Goal: Task Accomplishment & Management: Use online tool/utility

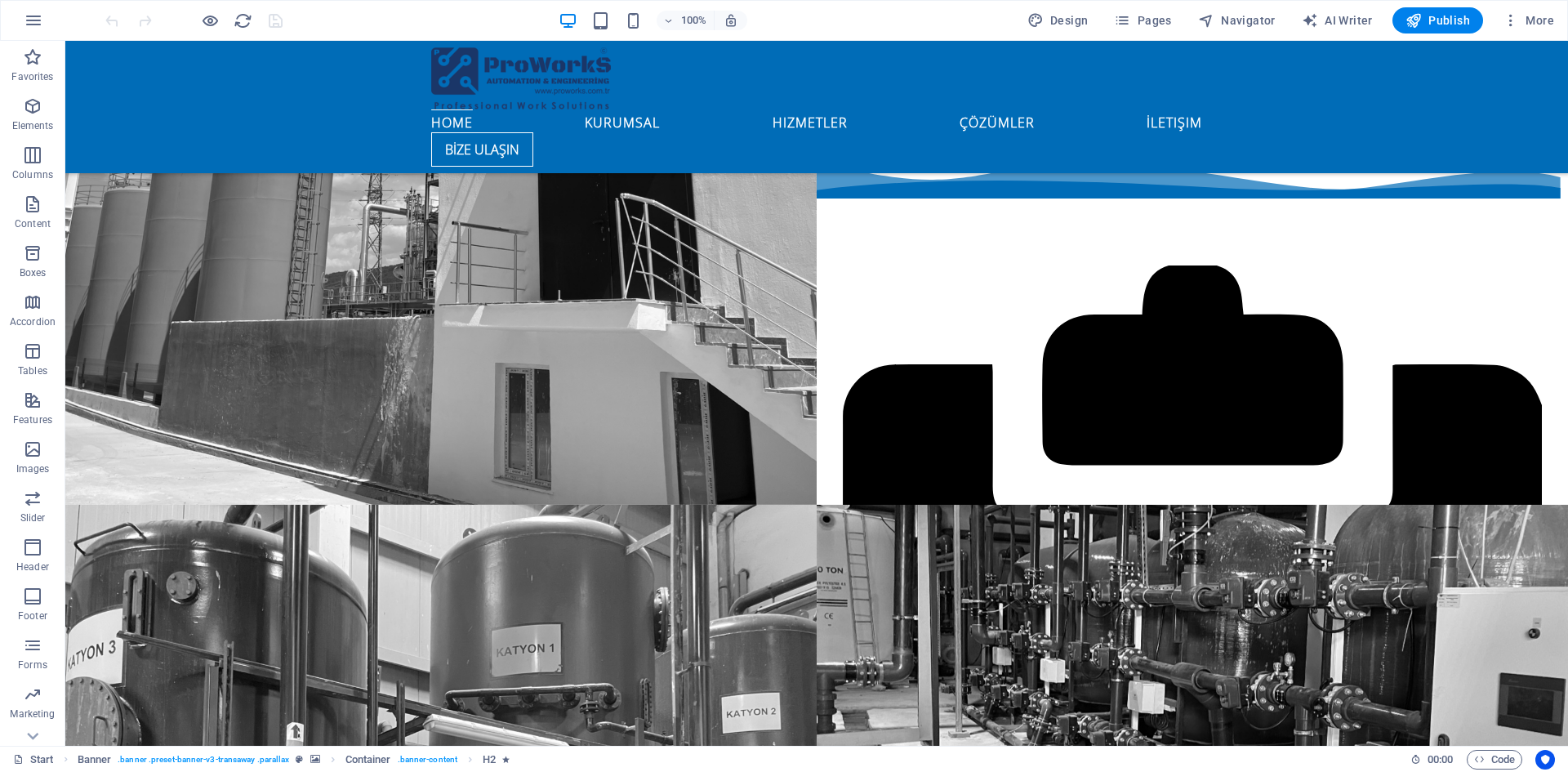
scroll to position [2042, 0]
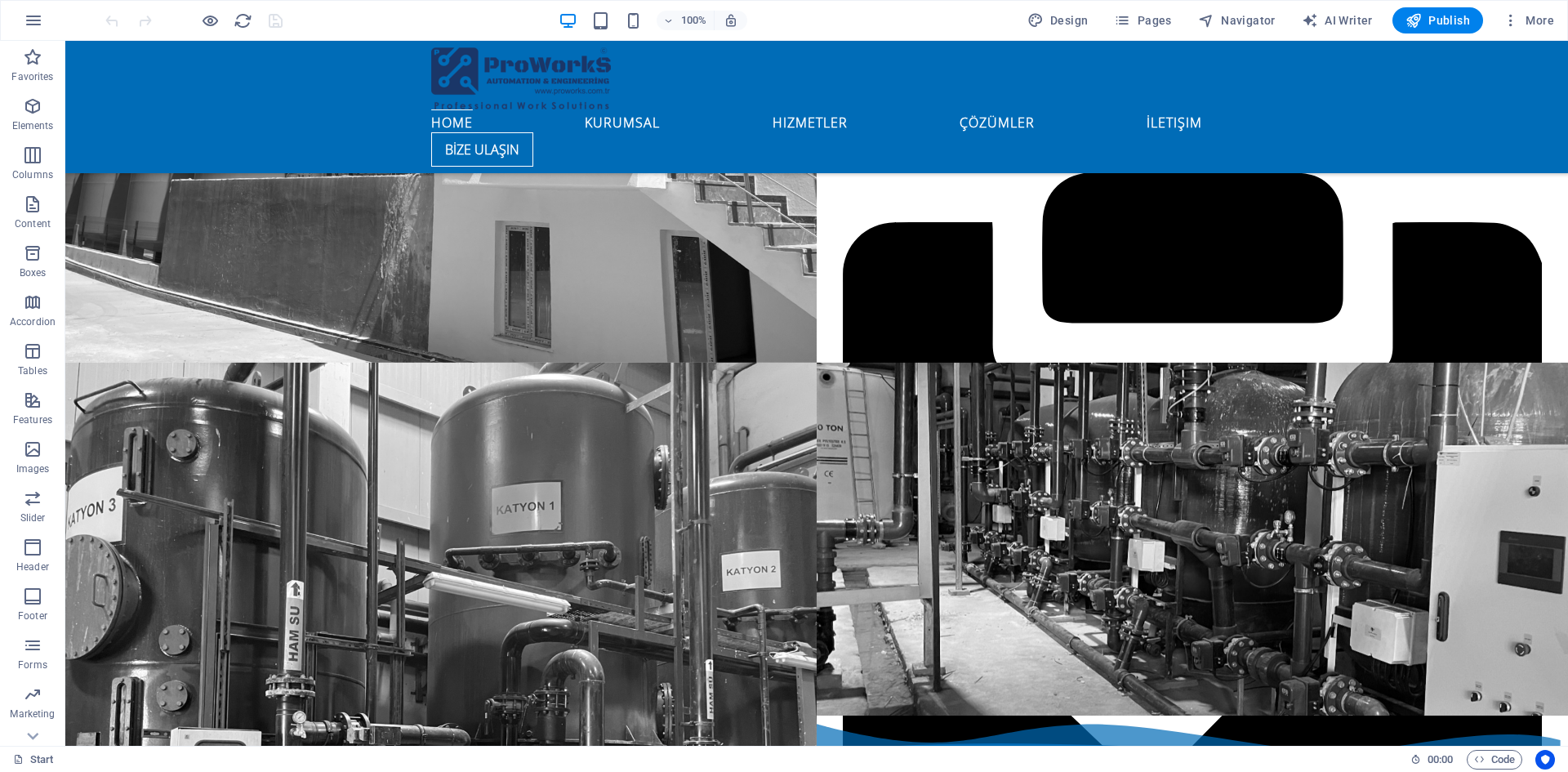
select select "multiple-waves"
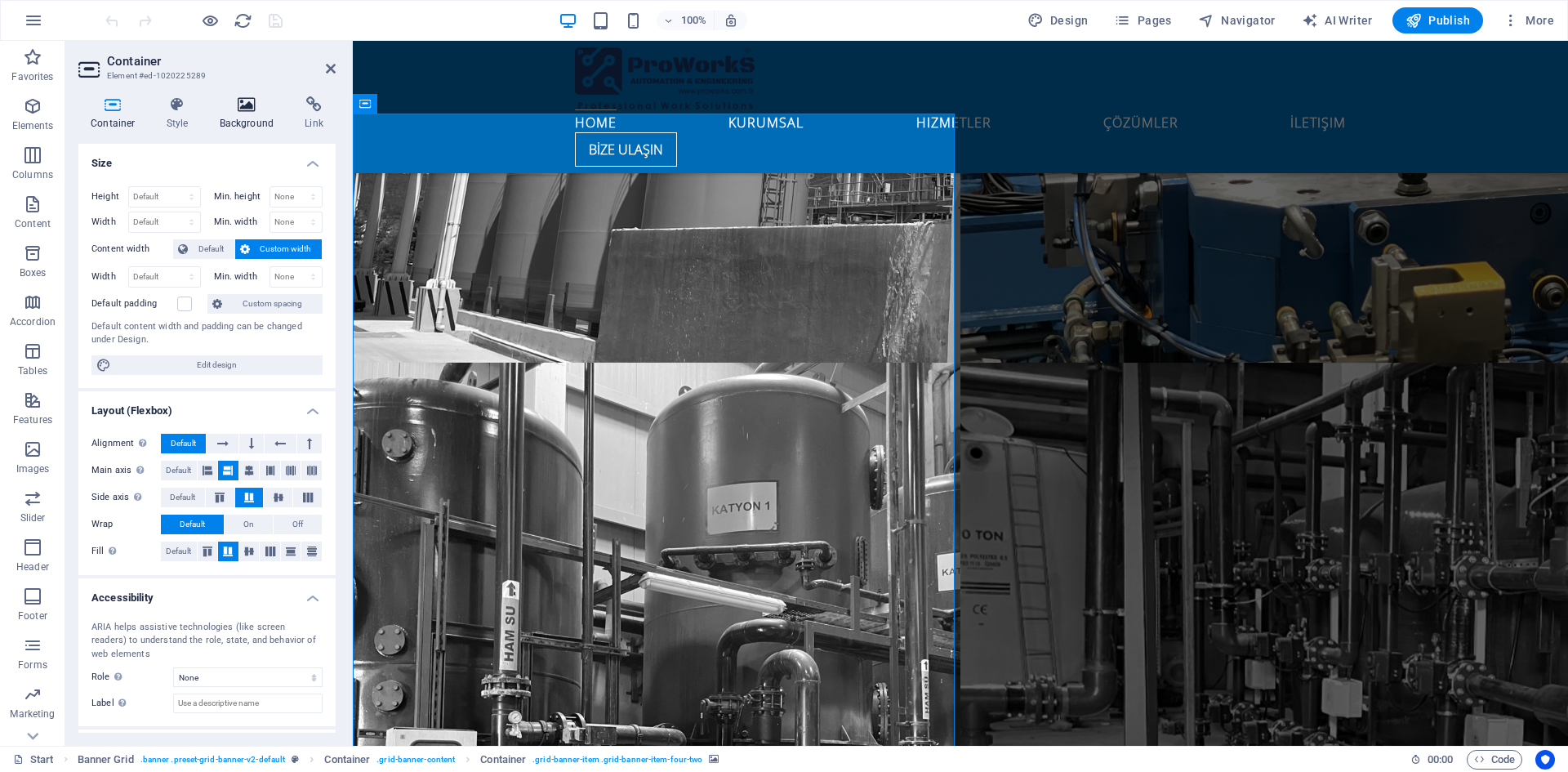
click at [240, 115] on h4 "Background" at bounding box center [250, 113] width 86 height 34
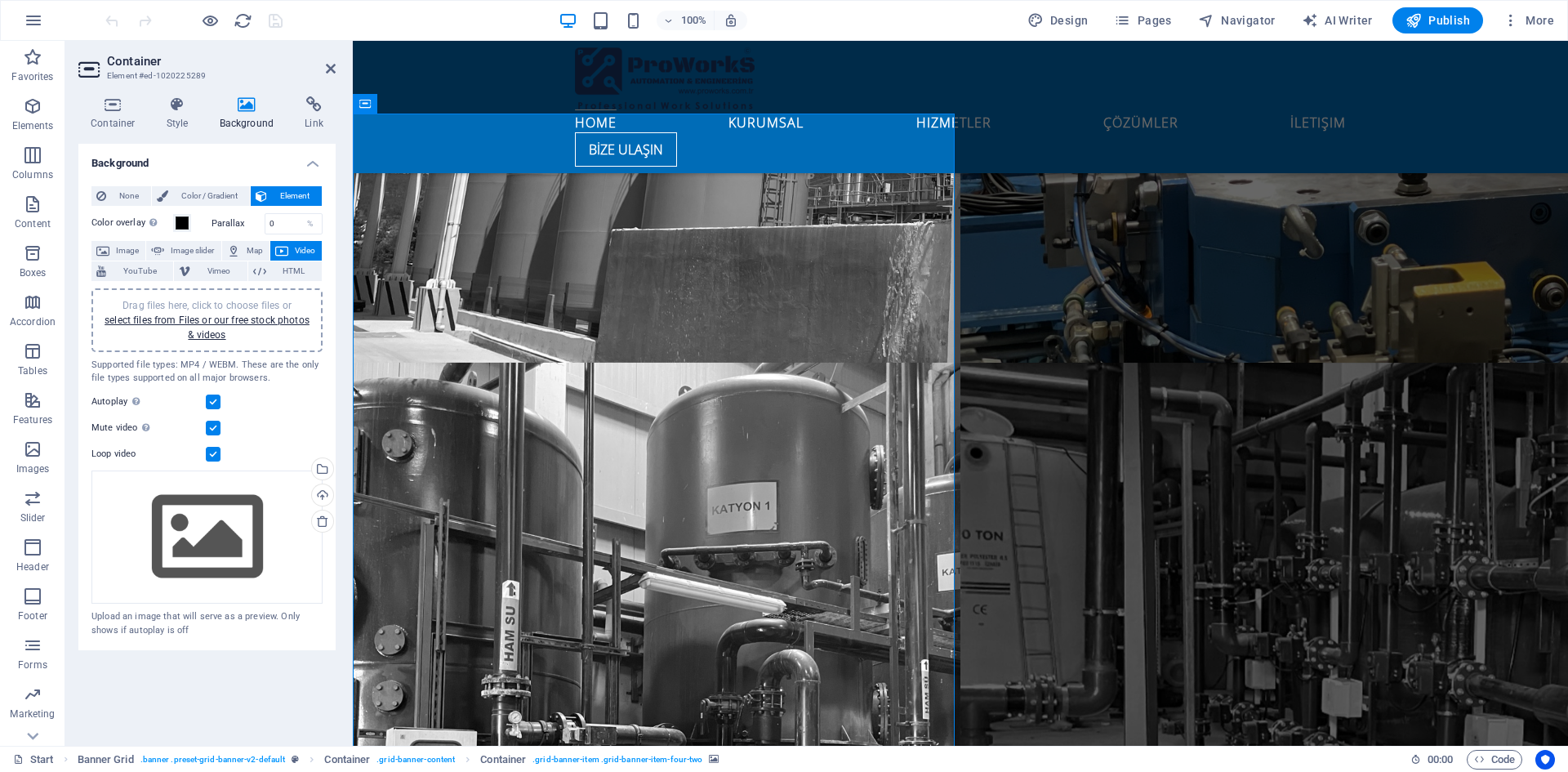
click at [227, 326] on div "Drag files here, click to choose files or select files from Files or our free s…" at bounding box center [207, 320] width 211 height 44
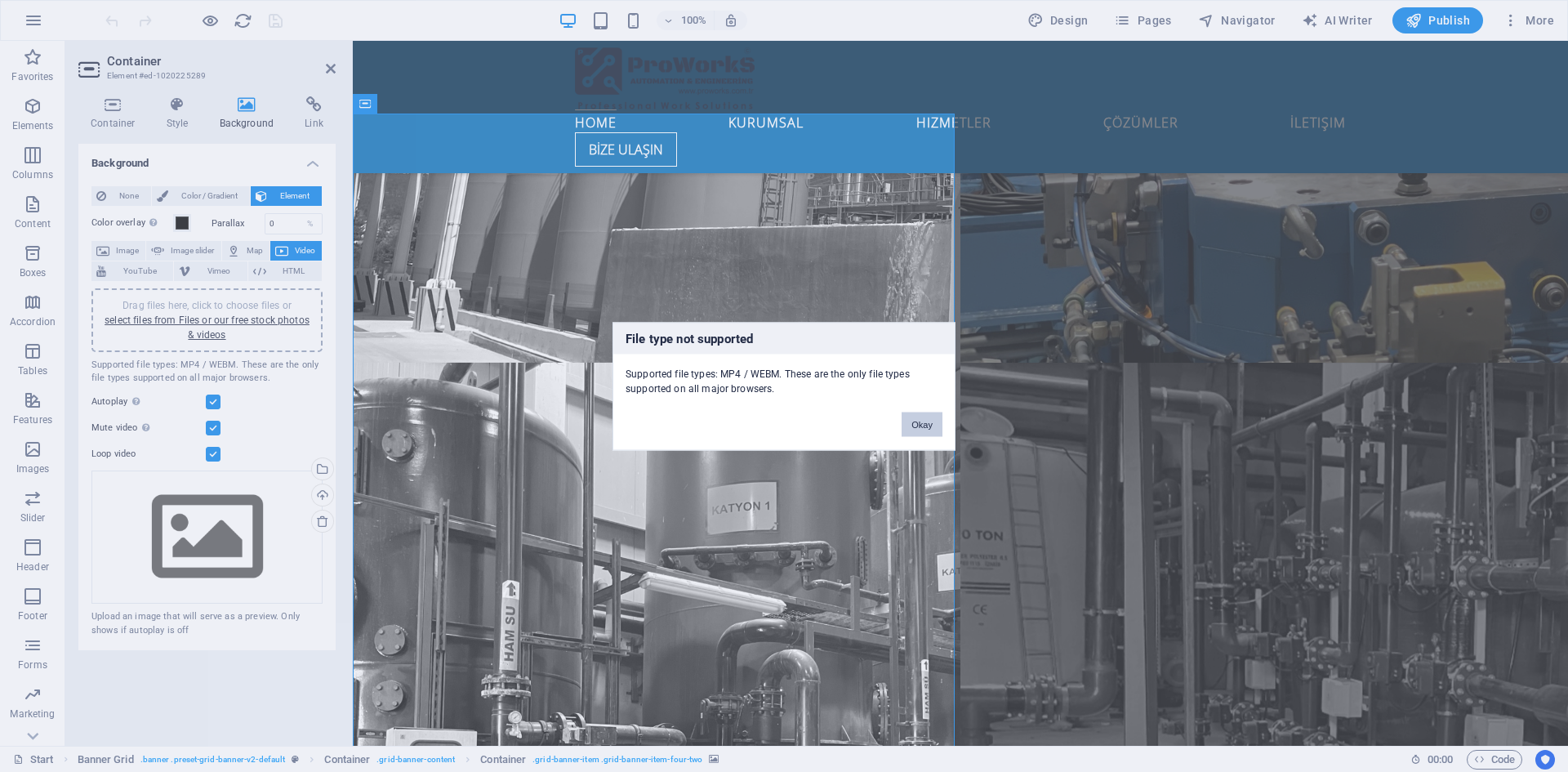
click at [924, 423] on button "Okay" at bounding box center [922, 423] width 41 height 25
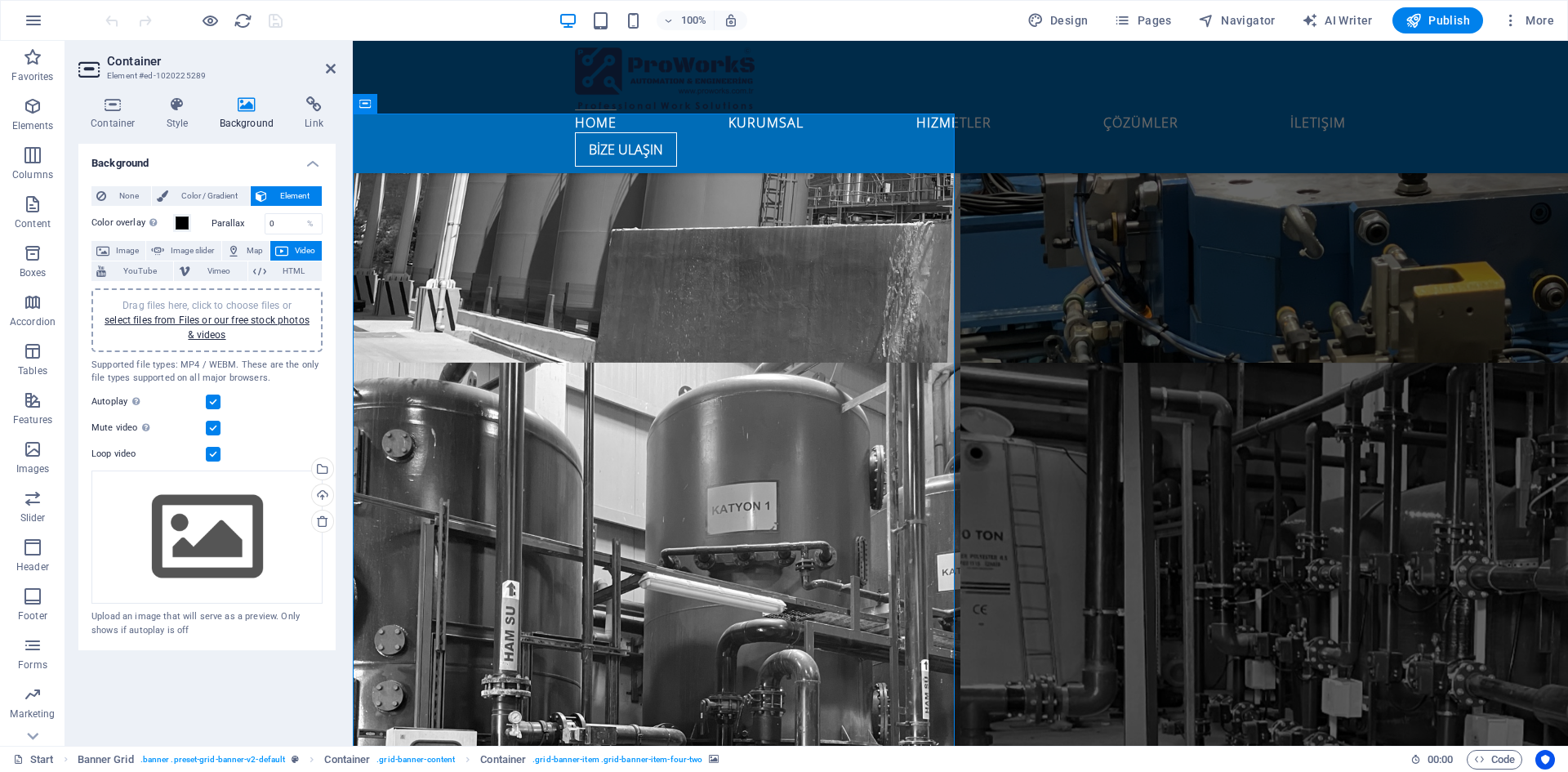
click at [243, 104] on icon at bounding box center [246, 104] width 79 height 16
click at [248, 113] on h4 "Background" at bounding box center [250, 113] width 86 height 34
click at [247, 314] on link "select files from Files or our free stock photos & videos" at bounding box center [207, 327] width 205 height 26
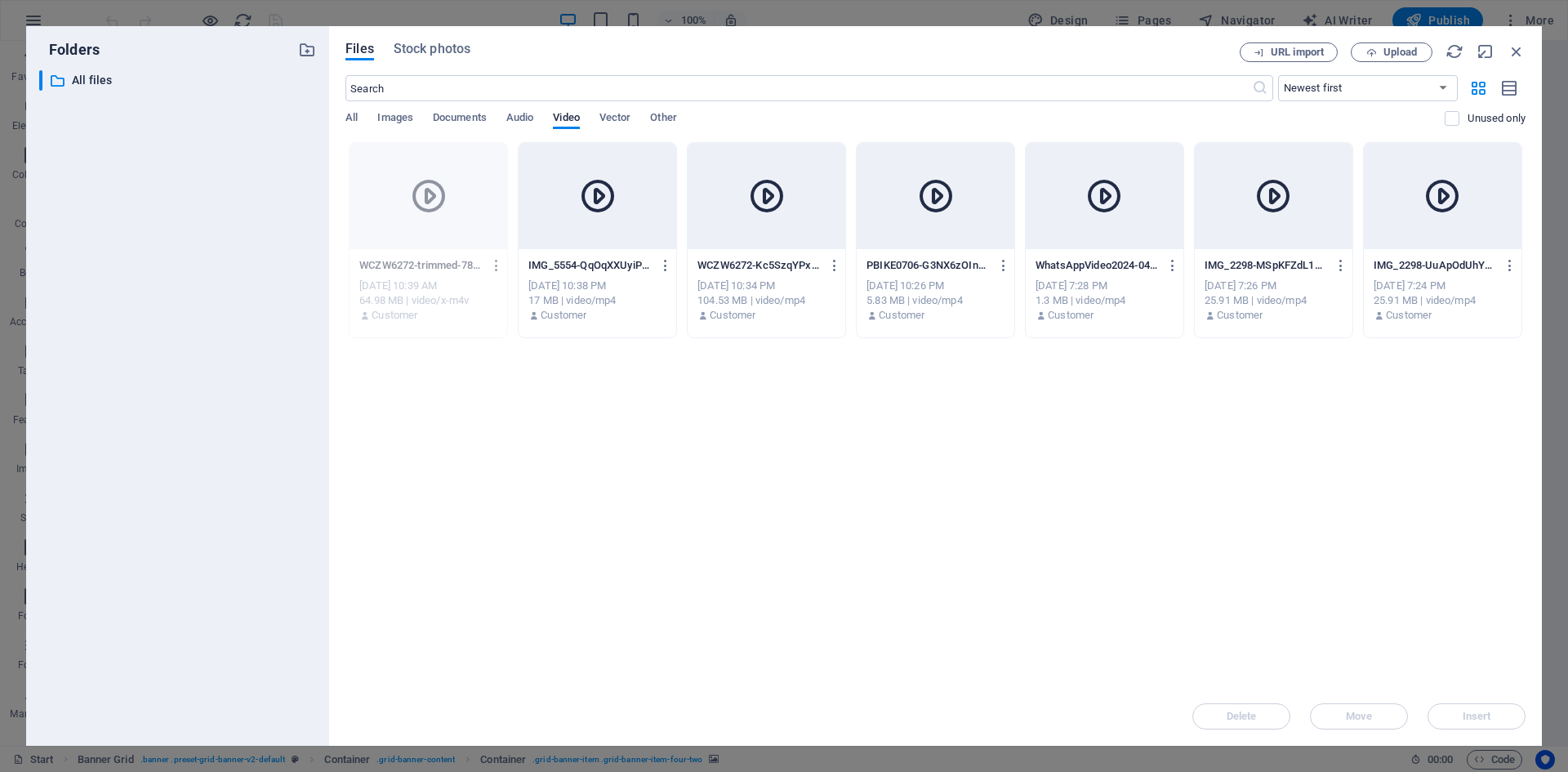
click at [498, 264] on icon "button" at bounding box center [497, 265] width 15 height 14
click at [497, 533] on li "Delete" at bounding box center [491, 543] width 117 height 39
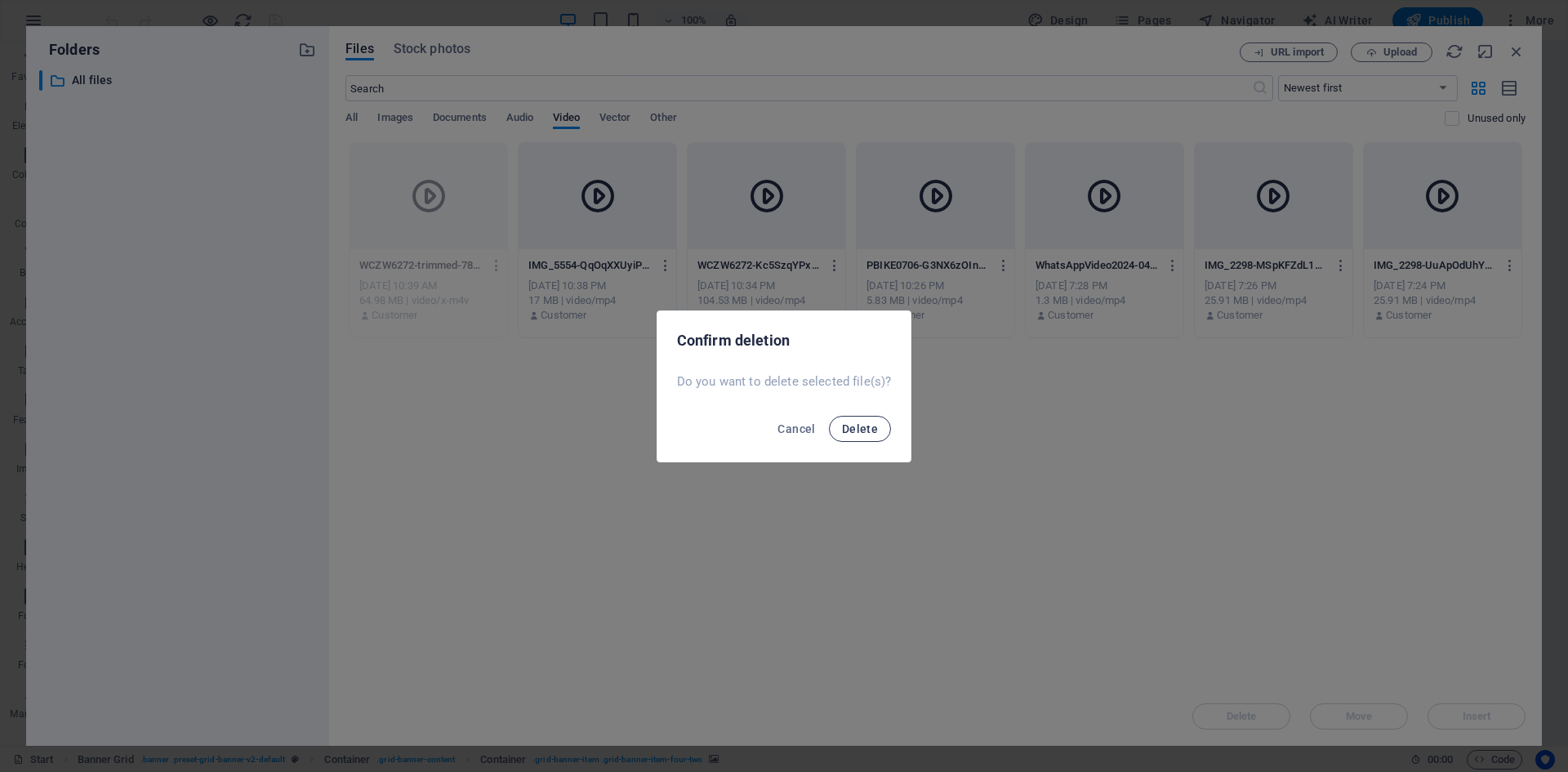
click at [863, 430] on span "Delete" at bounding box center [859, 429] width 36 height 13
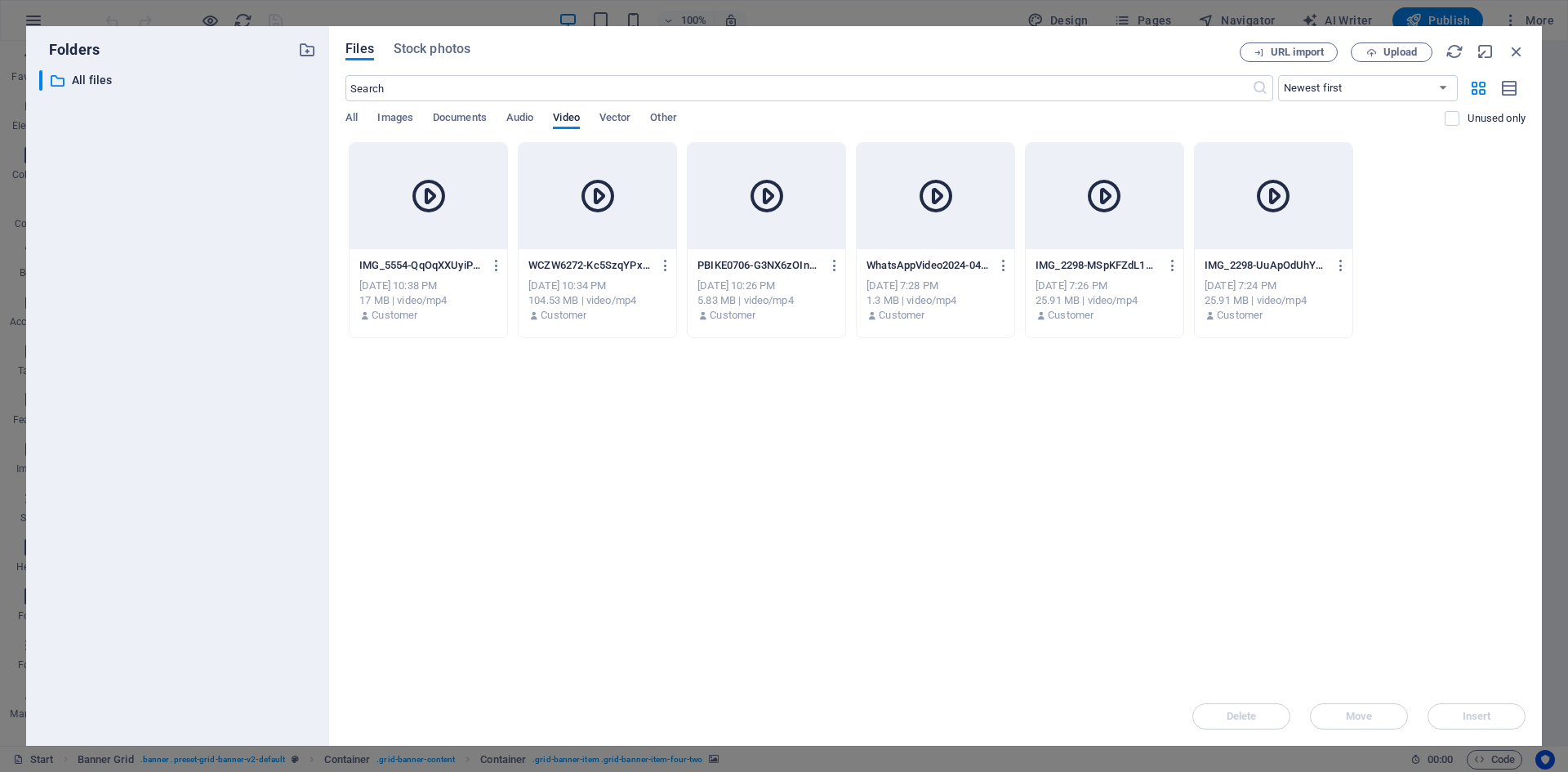
click at [1105, 198] on icon at bounding box center [1104, 196] width 39 height 39
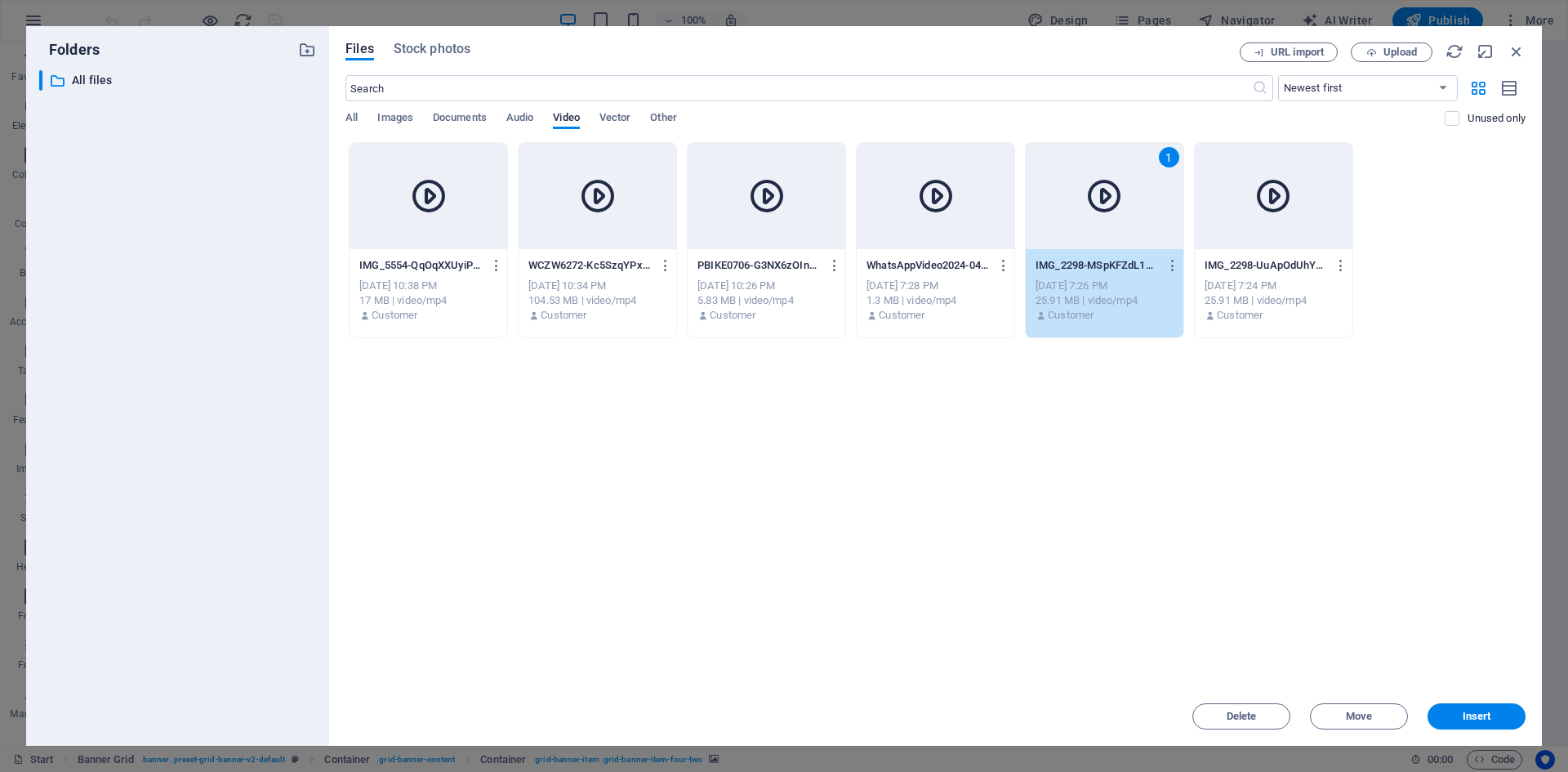
click at [1105, 198] on icon at bounding box center [1104, 196] width 39 height 39
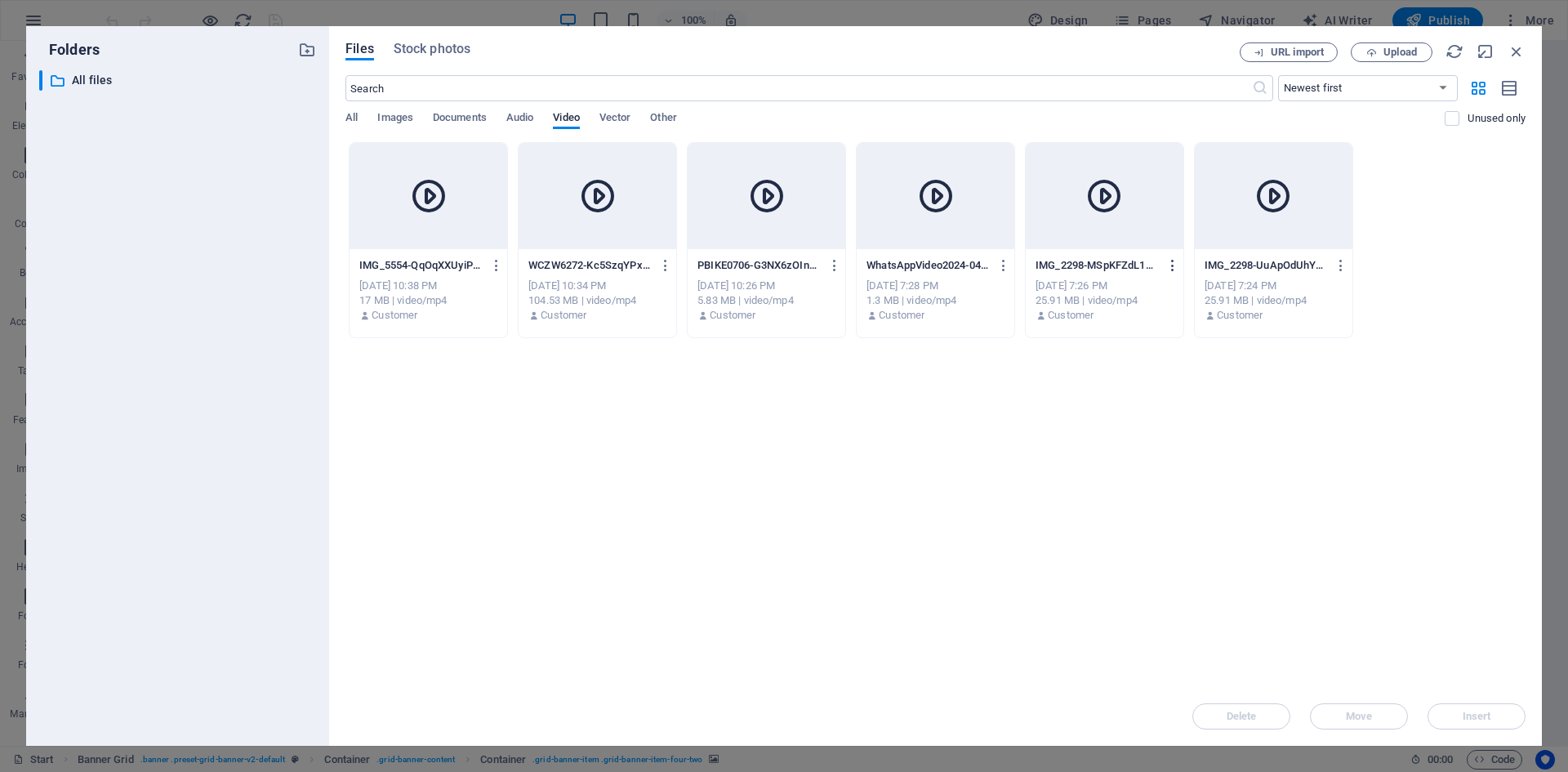
click at [1176, 267] on icon "button" at bounding box center [1173, 265] width 15 height 14
click at [1155, 545] on h6 "Delete" at bounding box center [1183, 543] width 68 height 20
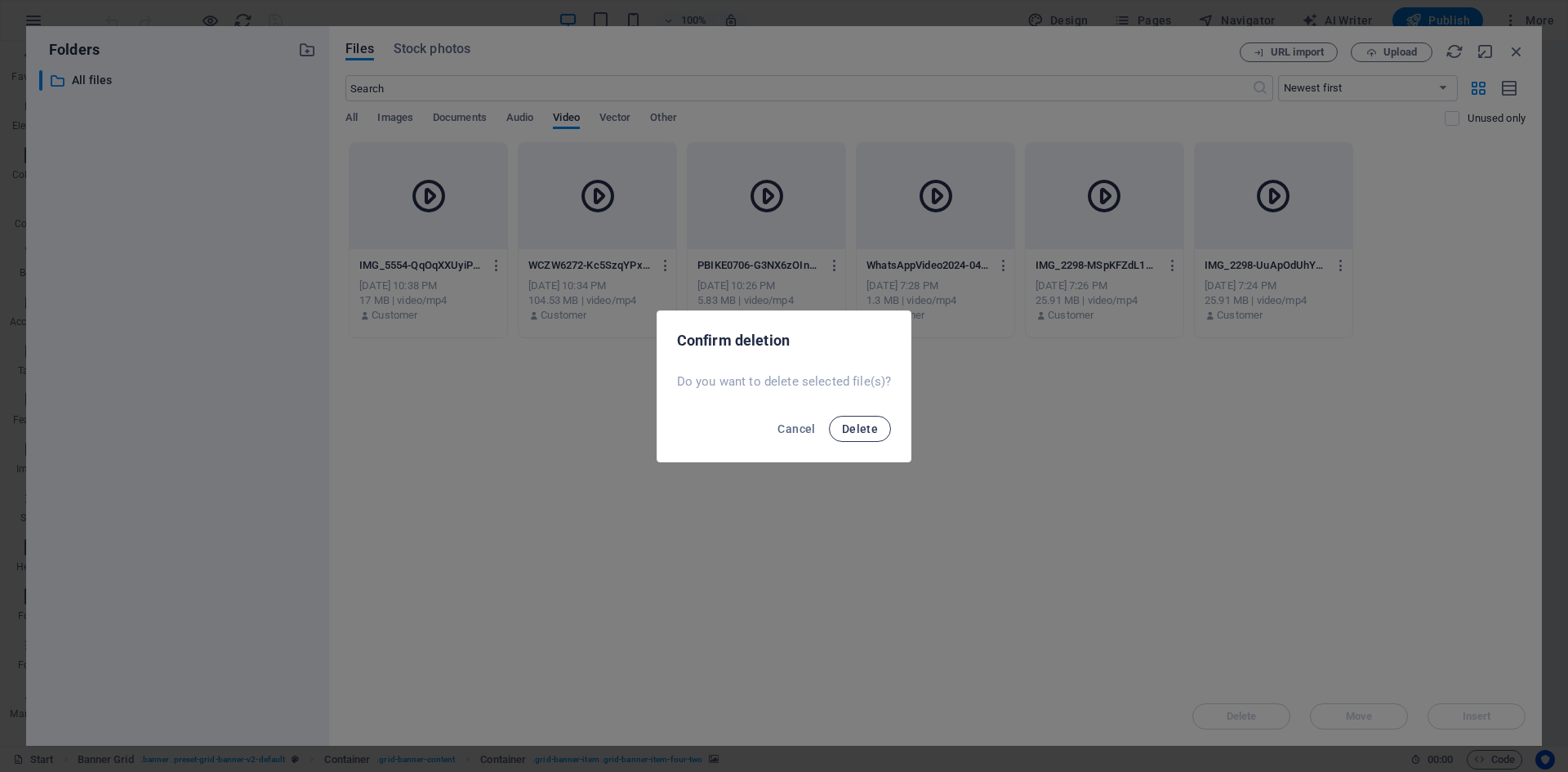
click at [869, 423] on span "Delete" at bounding box center [859, 429] width 36 height 13
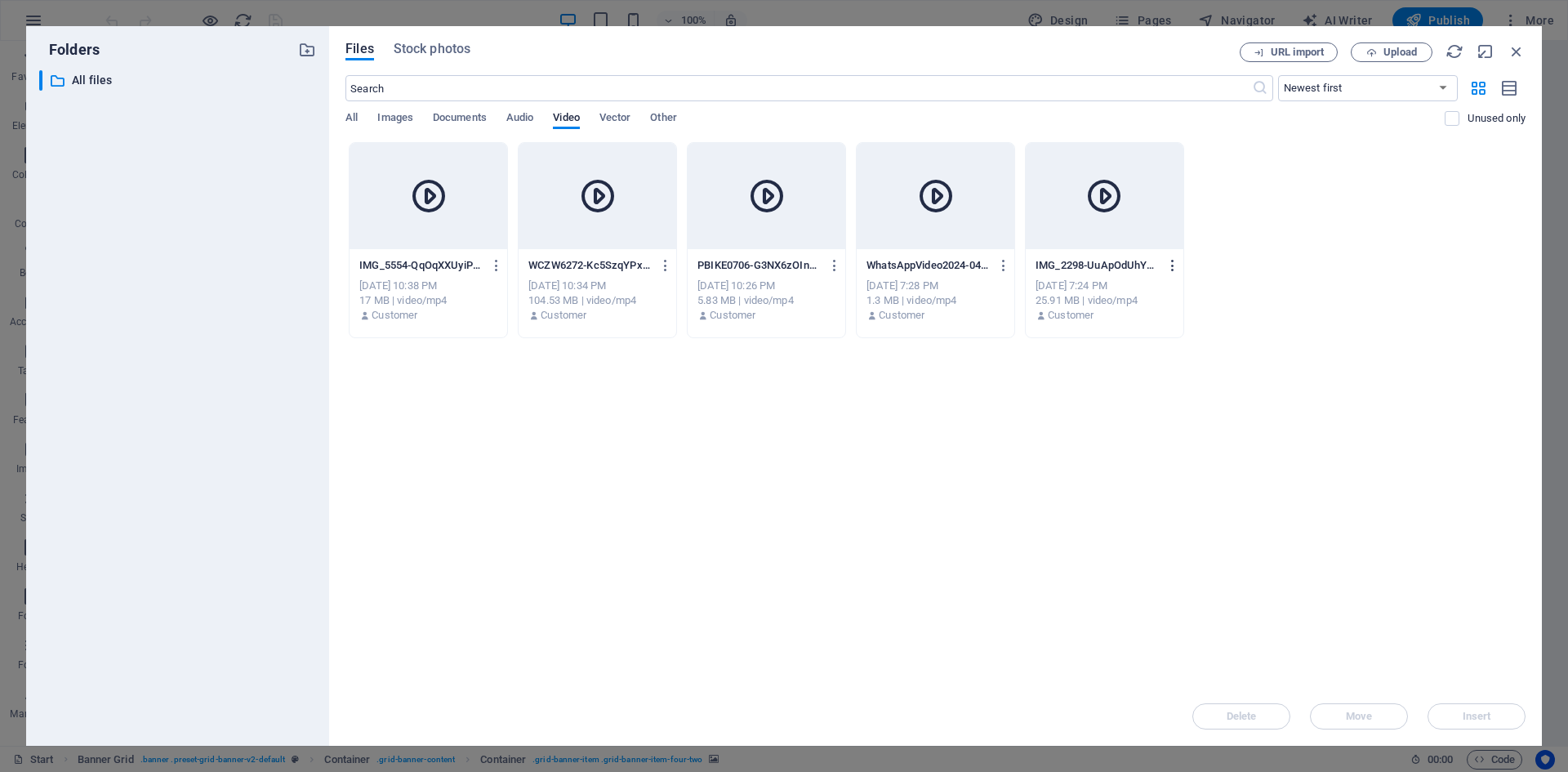
click at [1173, 271] on icon "button" at bounding box center [1173, 265] width 15 height 14
click at [1176, 543] on h6 "Delete" at bounding box center [1183, 543] width 68 height 20
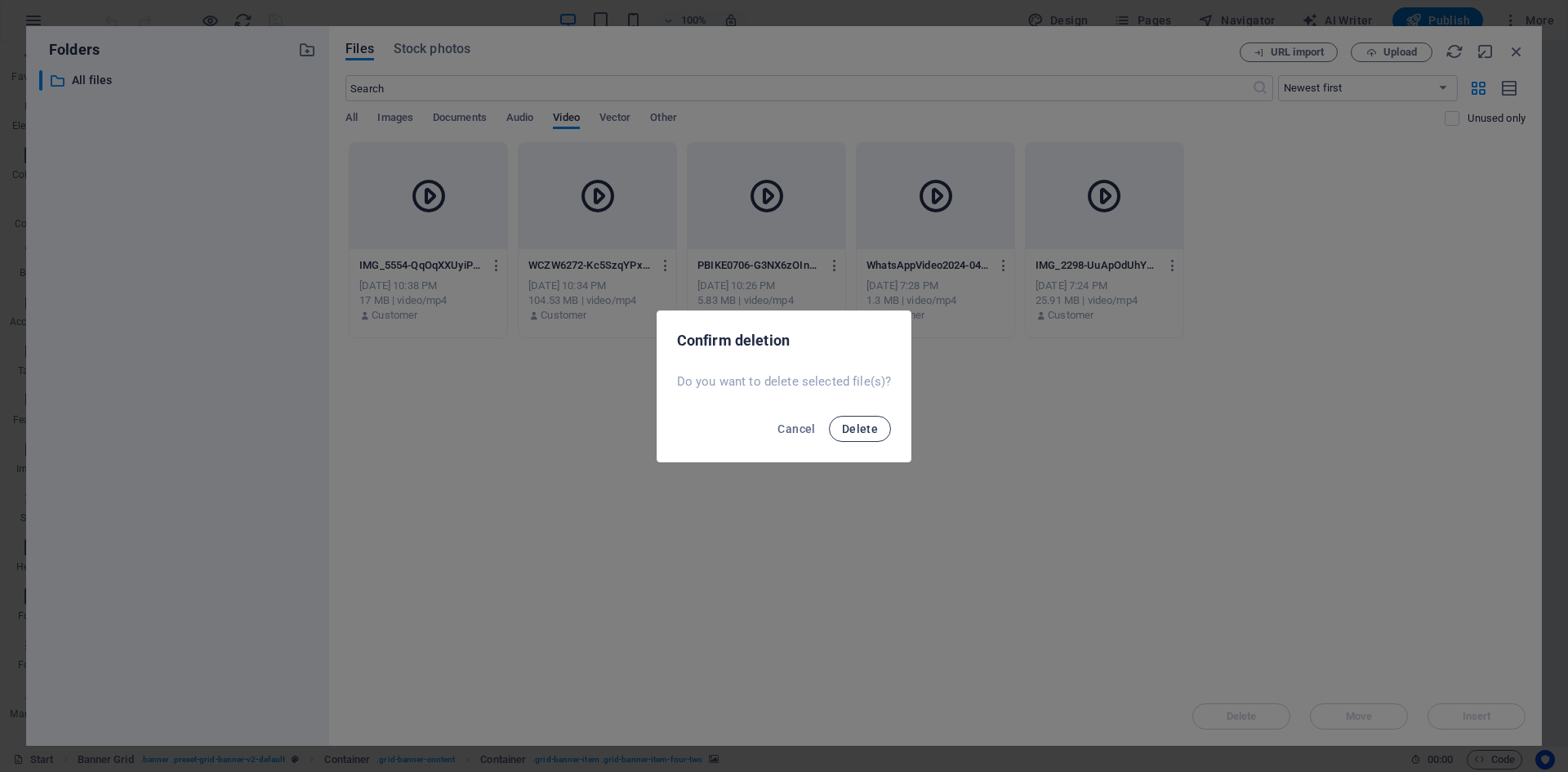
click at [857, 430] on span "Delete" at bounding box center [859, 429] width 36 height 13
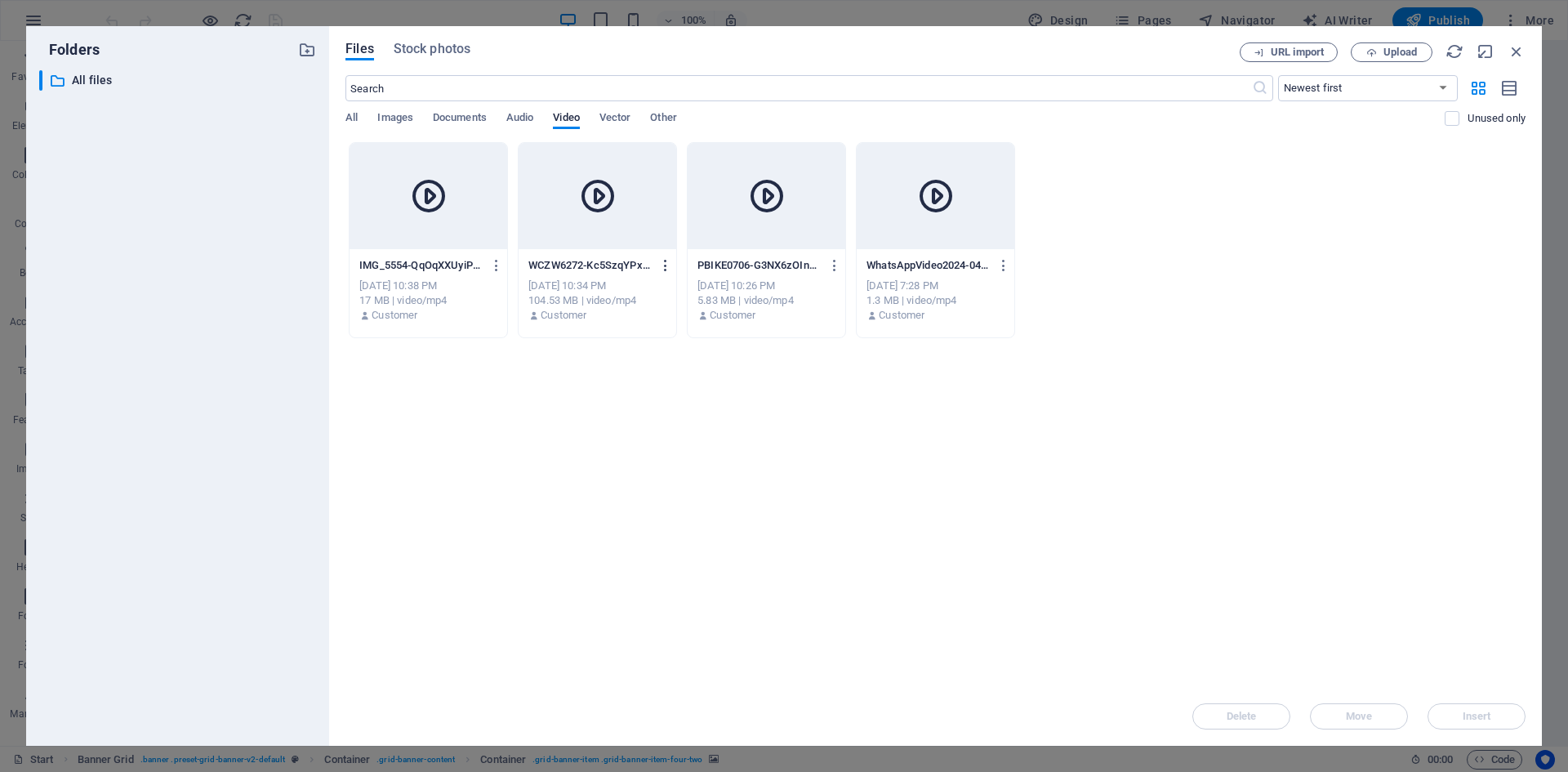
click at [665, 263] on icon "button" at bounding box center [666, 265] width 15 height 14
click at [671, 543] on h6 "Delete" at bounding box center [675, 543] width 68 height 20
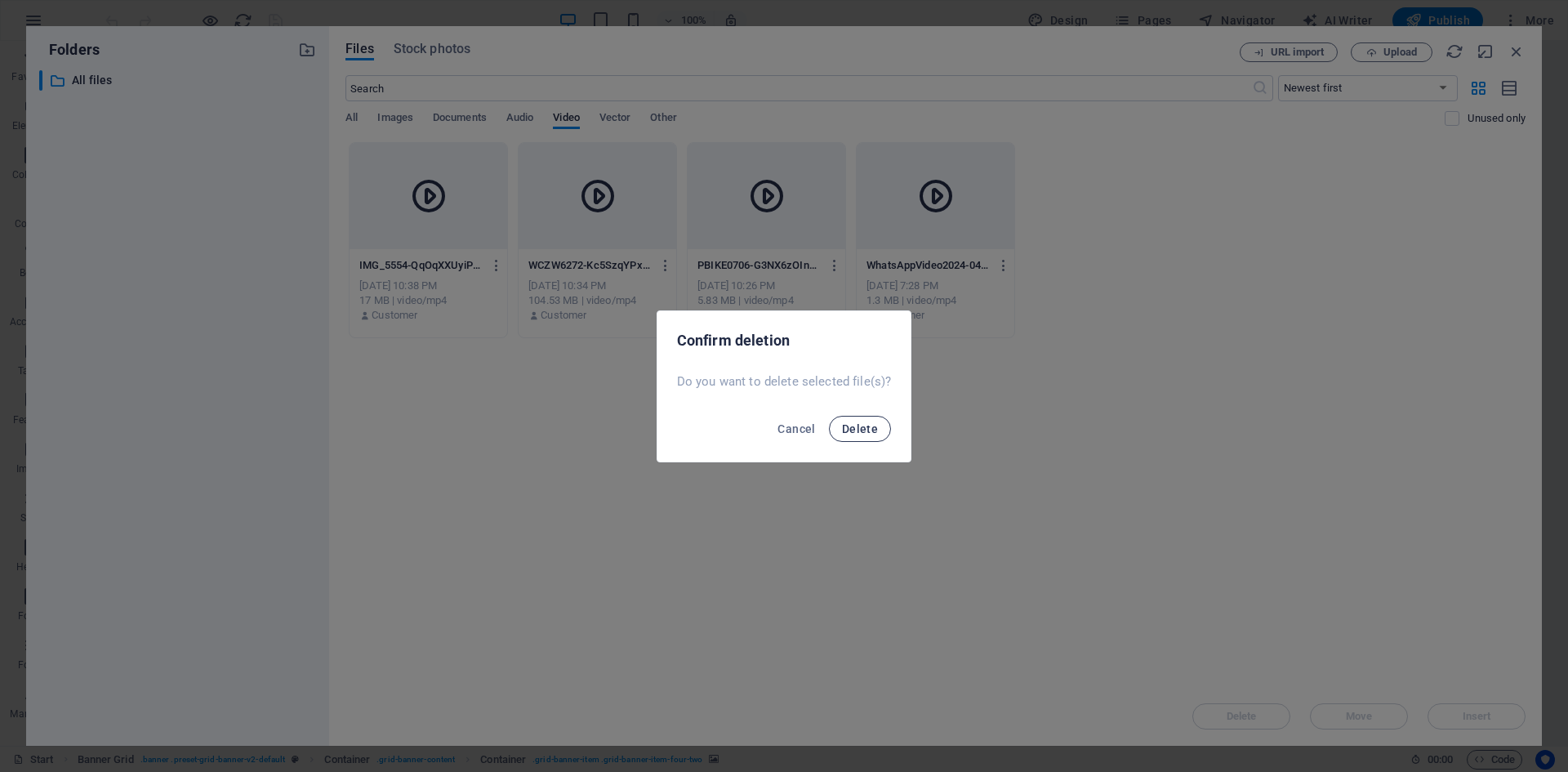
click at [853, 423] on span "Delete" at bounding box center [859, 429] width 36 height 13
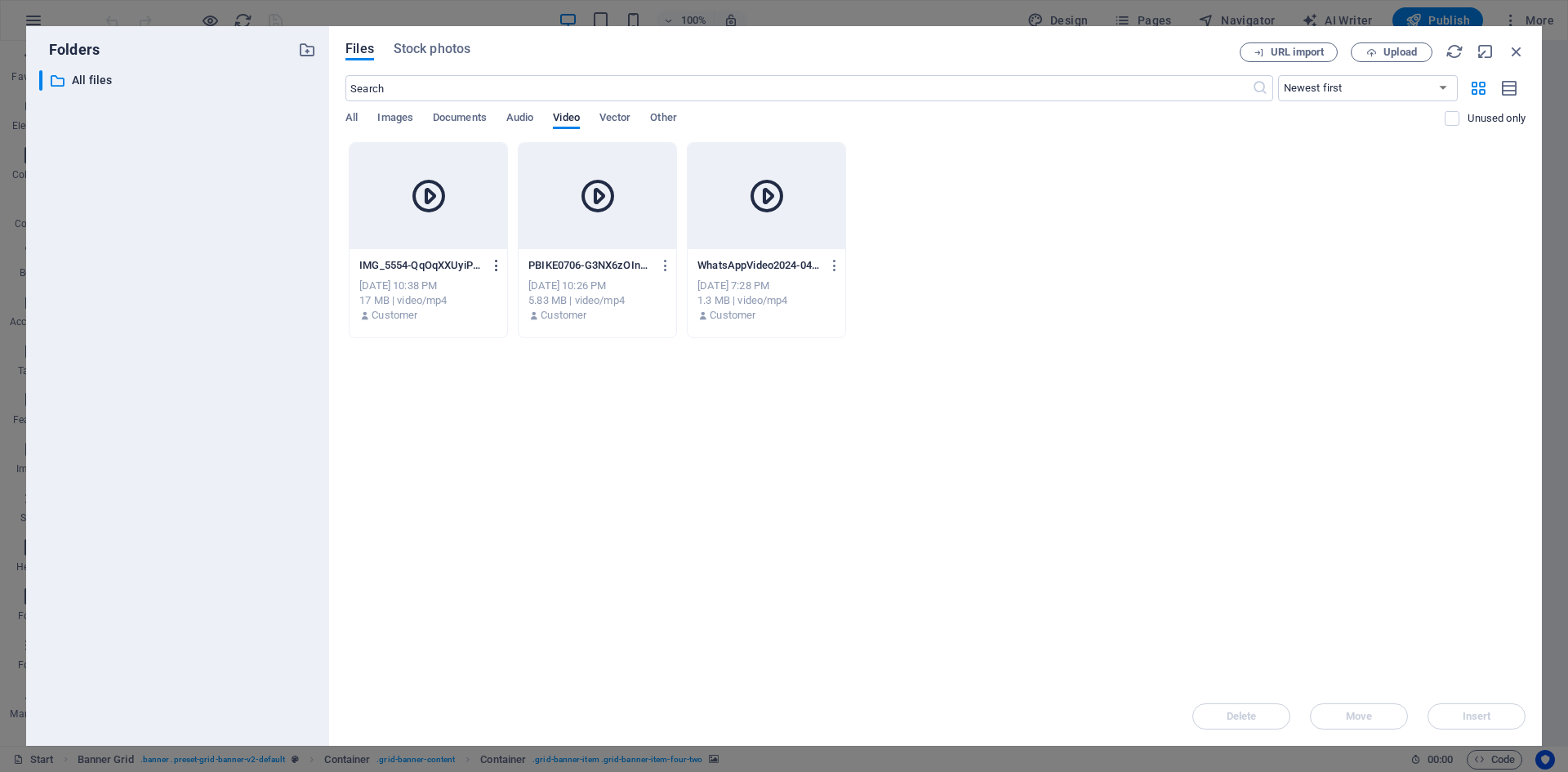
click at [496, 265] on icon "button" at bounding box center [497, 265] width 15 height 14
click at [507, 544] on h6 "Delete" at bounding box center [507, 543] width 68 height 20
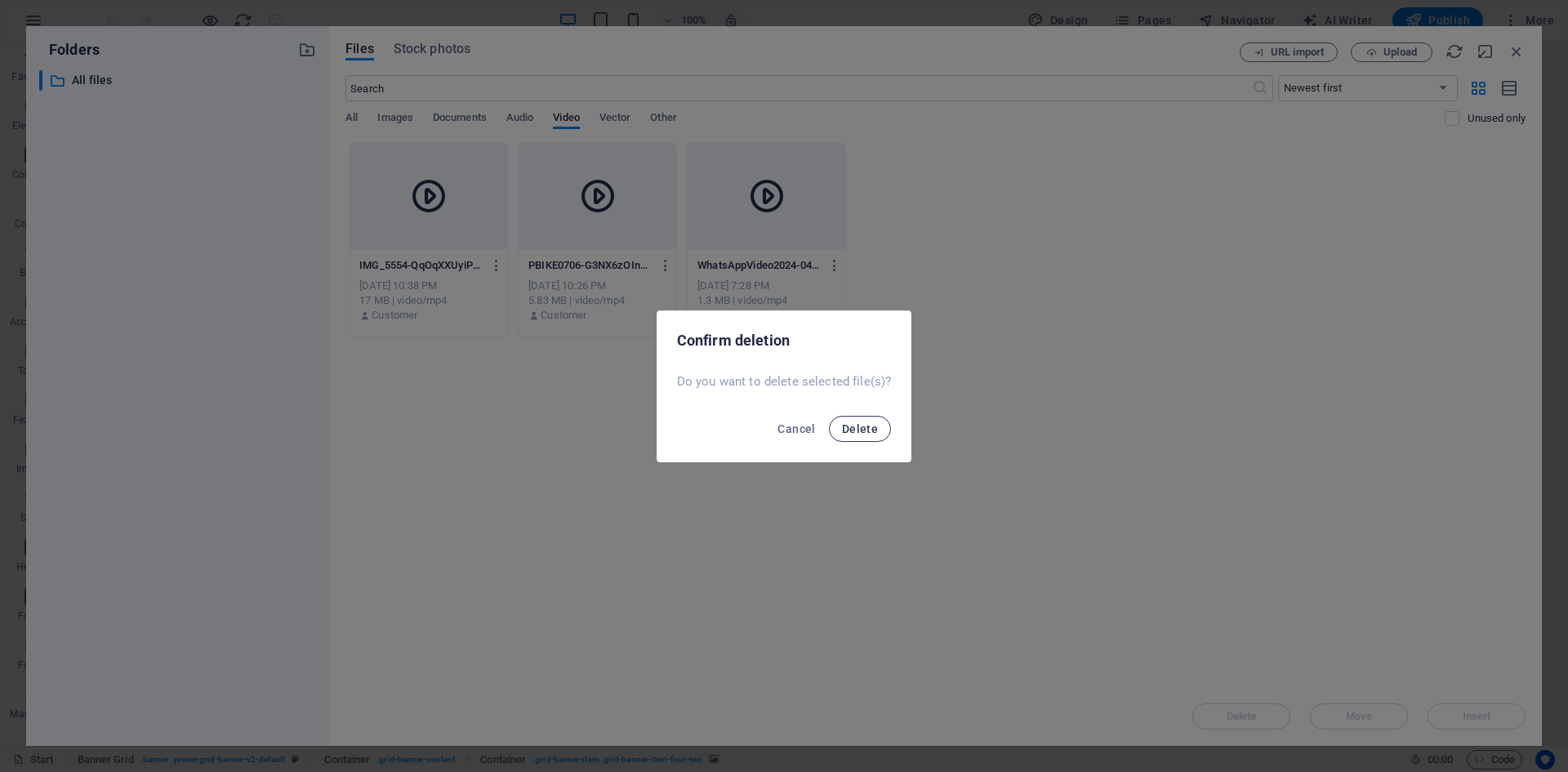
click at [853, 424] on span "Delete" at bounding box center [859, 429] width 36 height 13
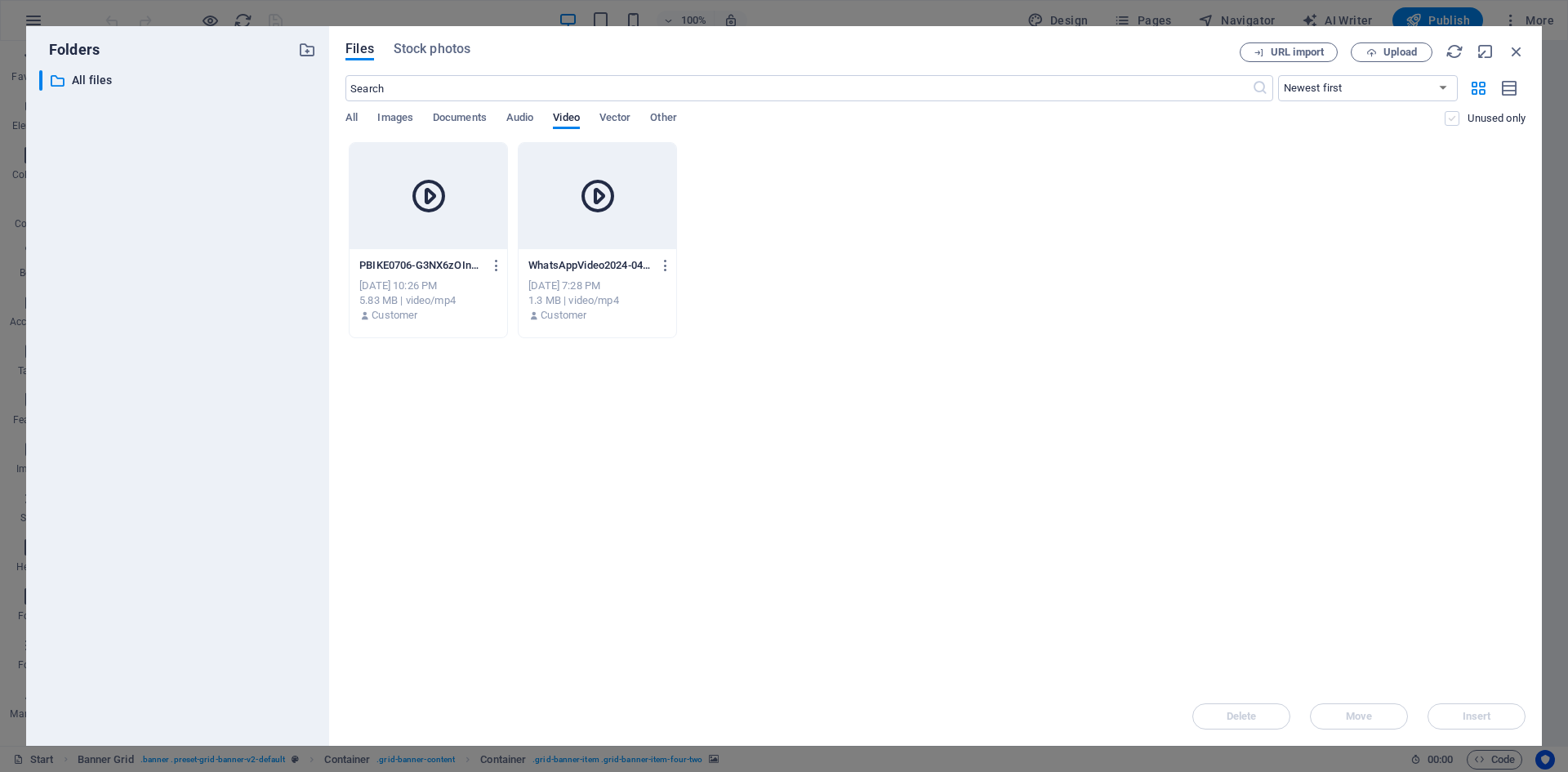
click at [1456, 121] on label at bounding box center [1451, 118] width 14 height 14
click at [0, 0] on input "checkbox" at bounding box center [0, 0] width 0 height 0
click at [1456, 121] on label at bounding box center [1451, 118] width 14 height 14
click at [0, 0] on input "checkbox" at bounding box center [0, 0] width 0 height 0
click at [1515, 48] on icon "button" at bounding box center [1516, 51] width 18 height 18
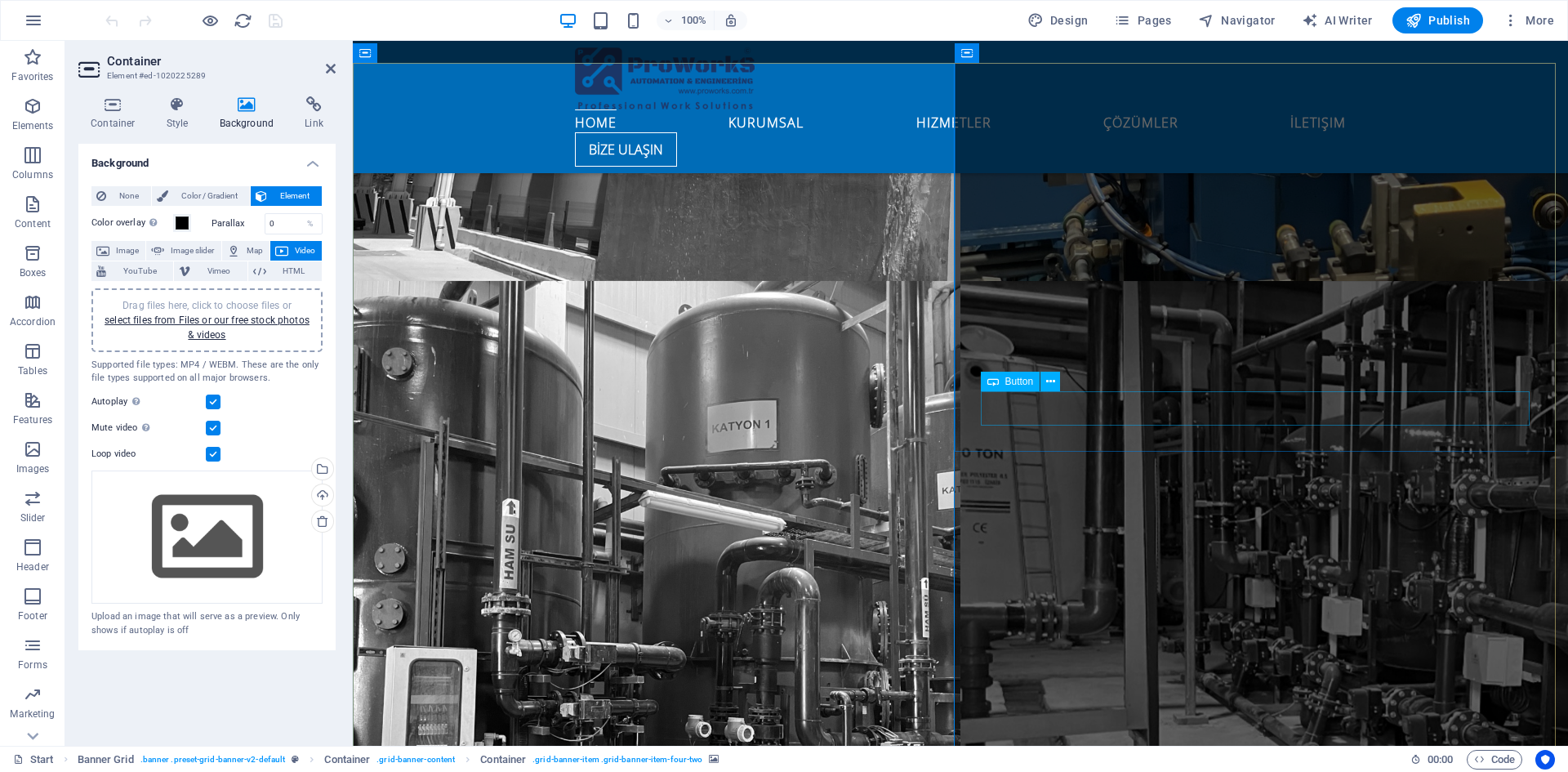
scroll to position [1961, 0]
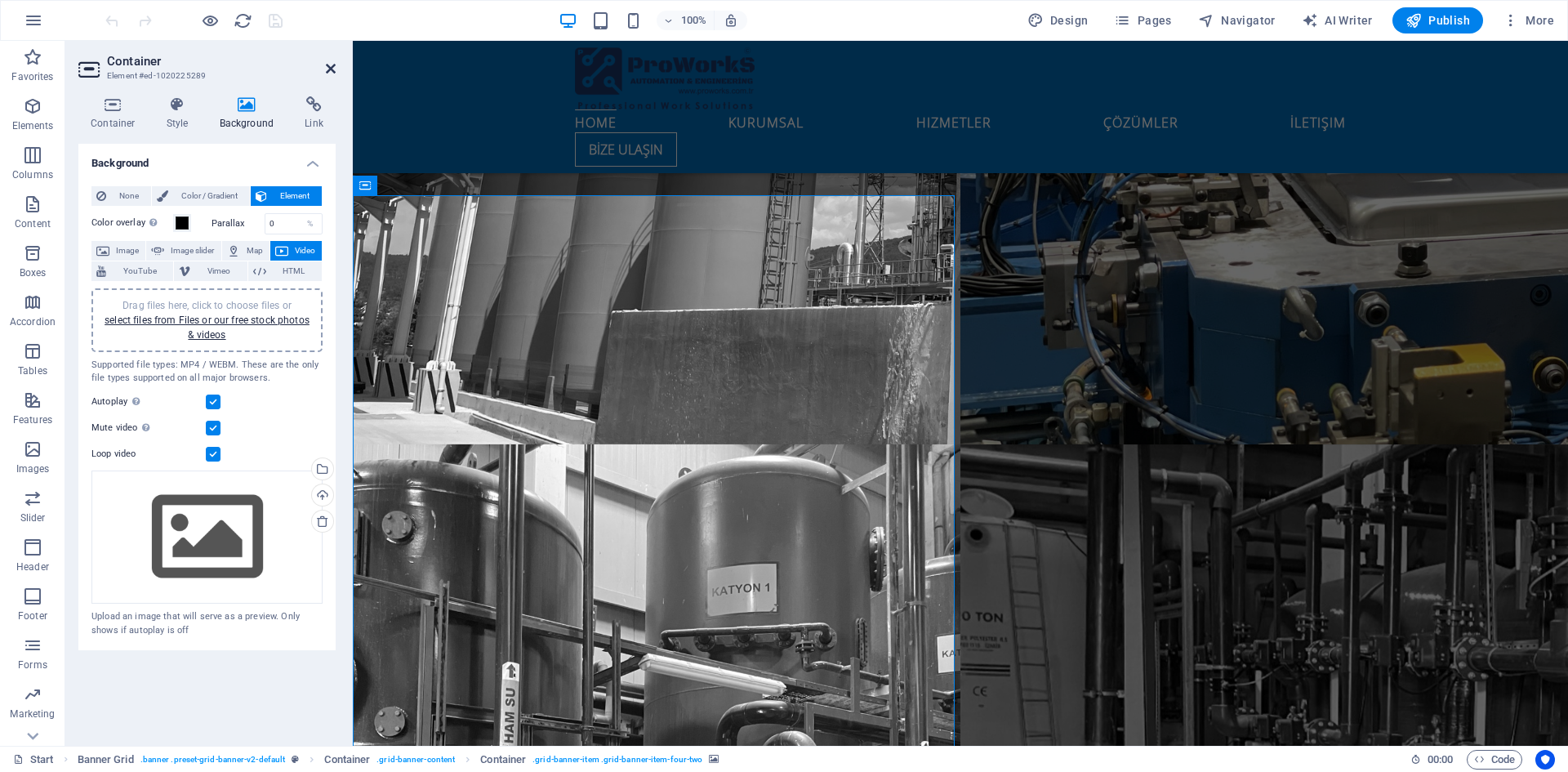
click at [331, 72] on icon at bounding box center [330, 68] width 10 height 13
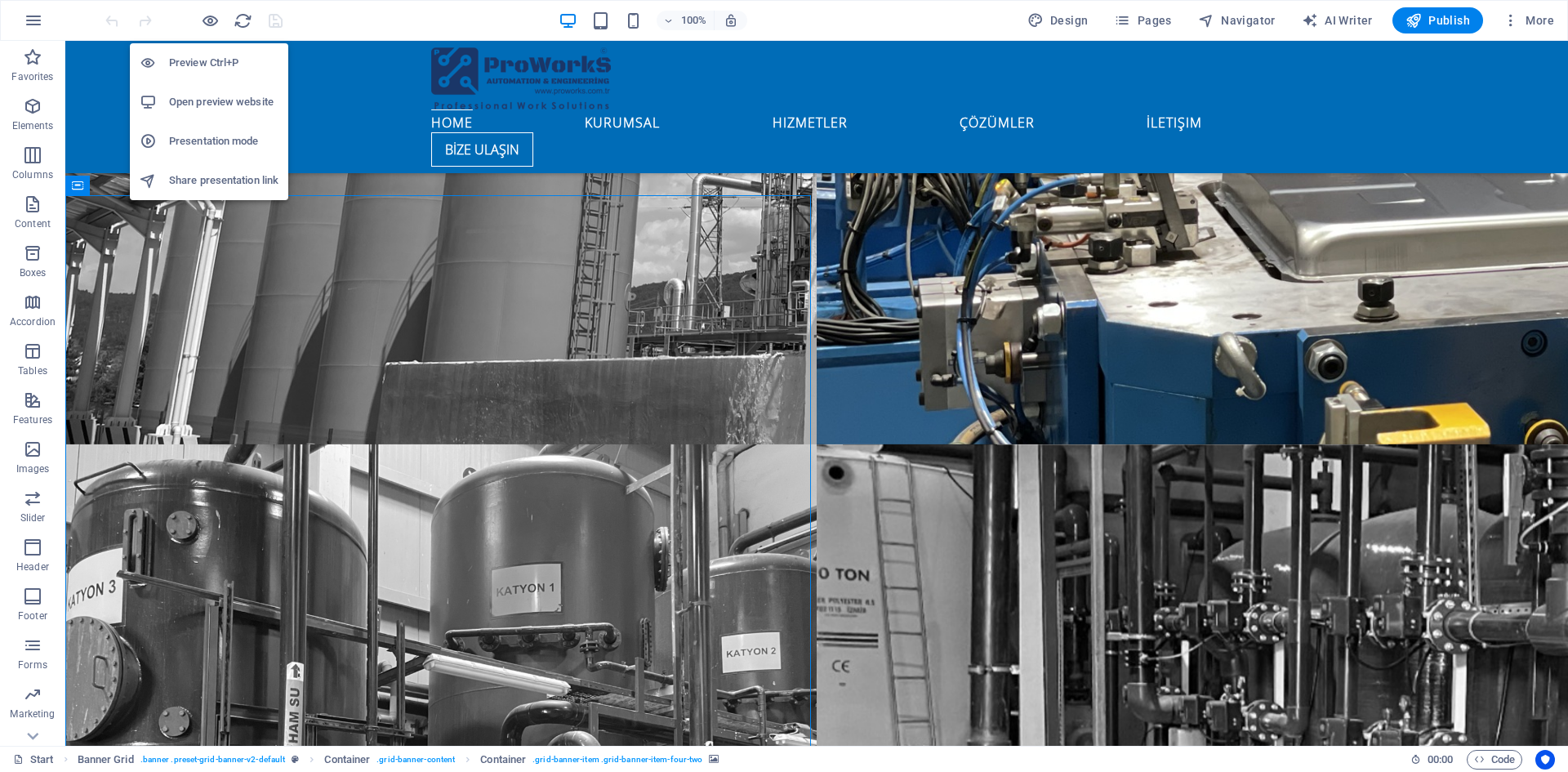
click at [209, 67] on h6 "Preview Ctrl+P" at bounding box center [223, 62] width 109 height 20
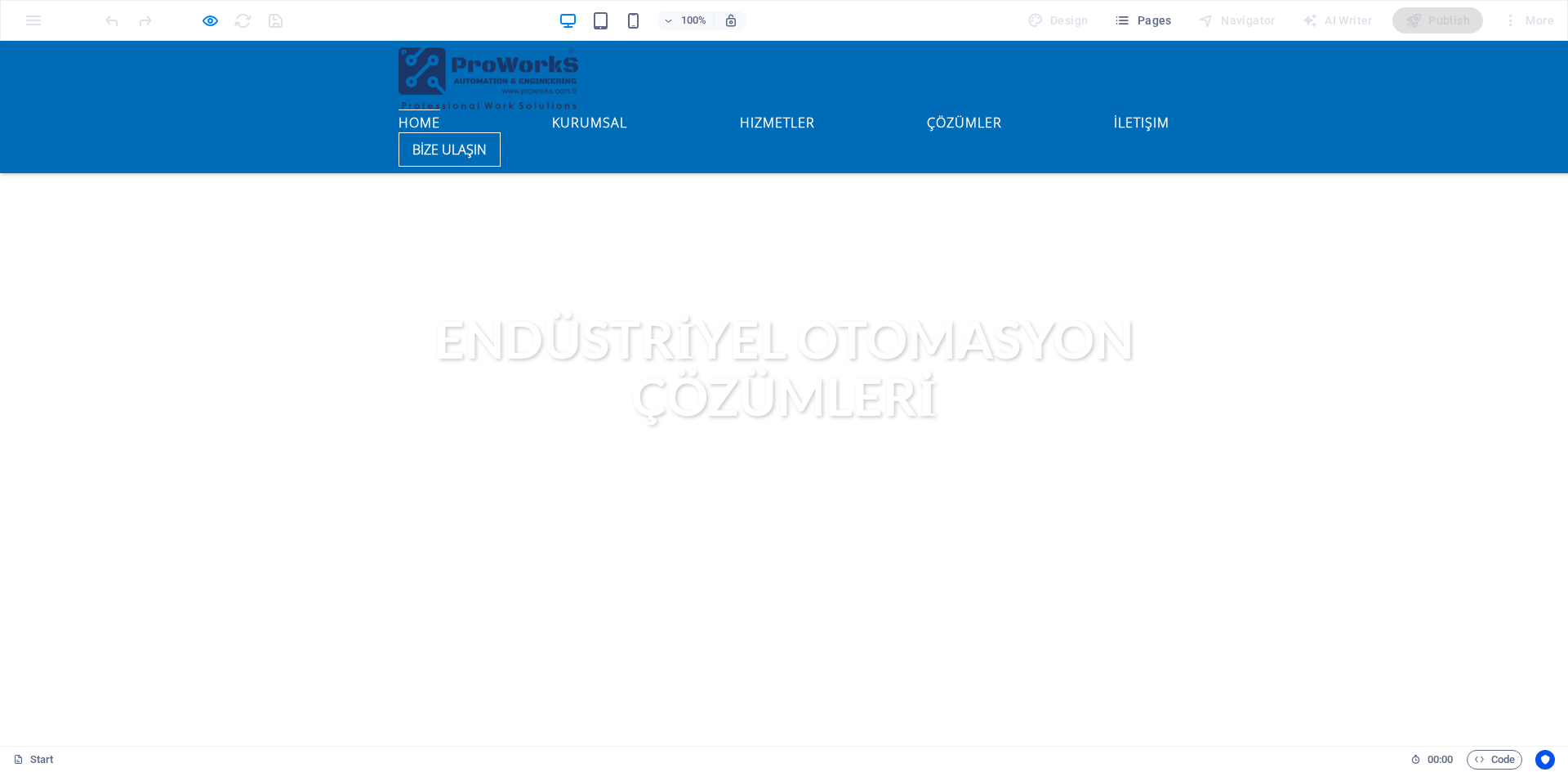
scroll to position [817, 0]
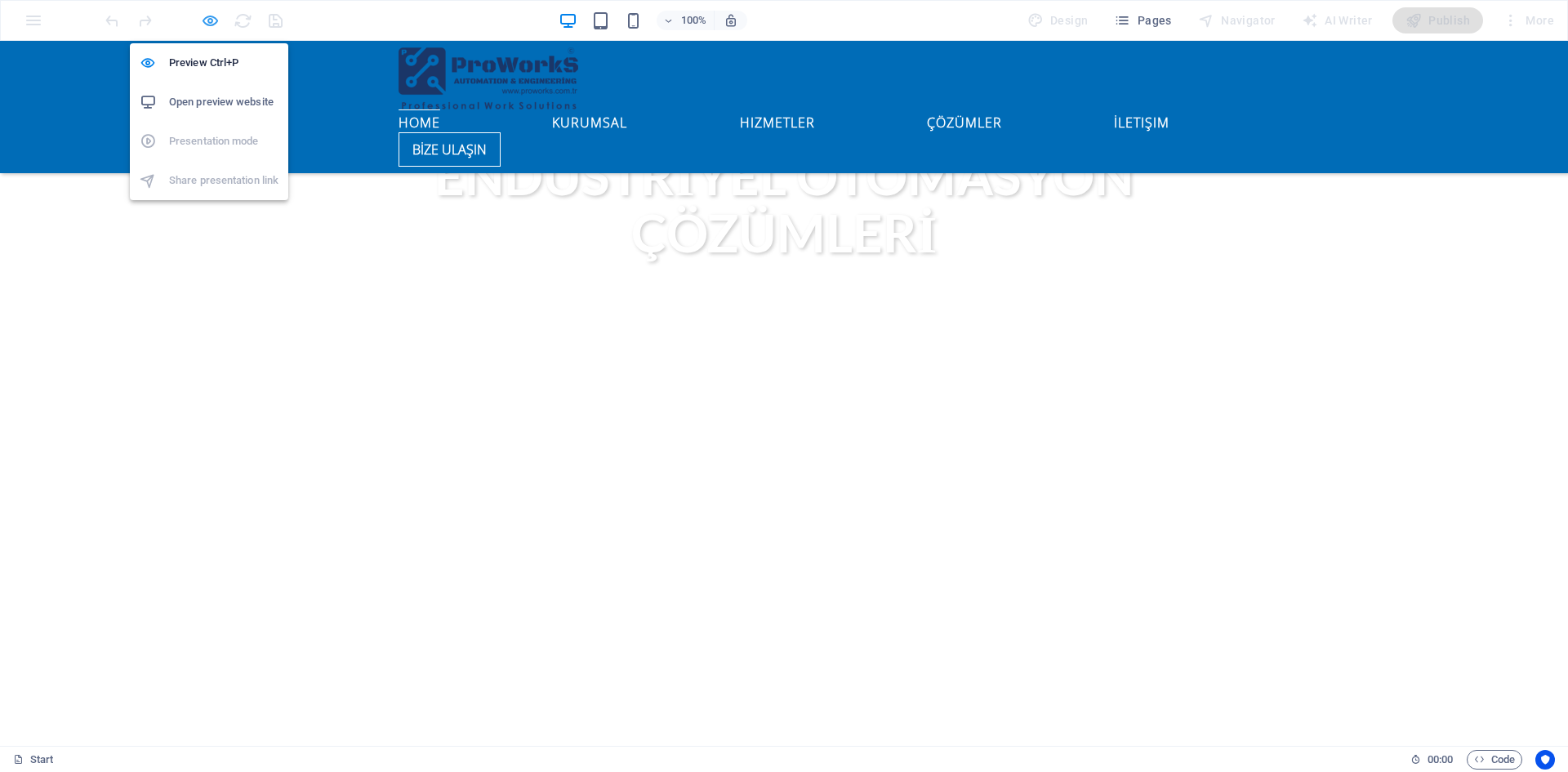
click at [216, 19] on icon "button" at bounding box center [210, 20] width 19 height 19
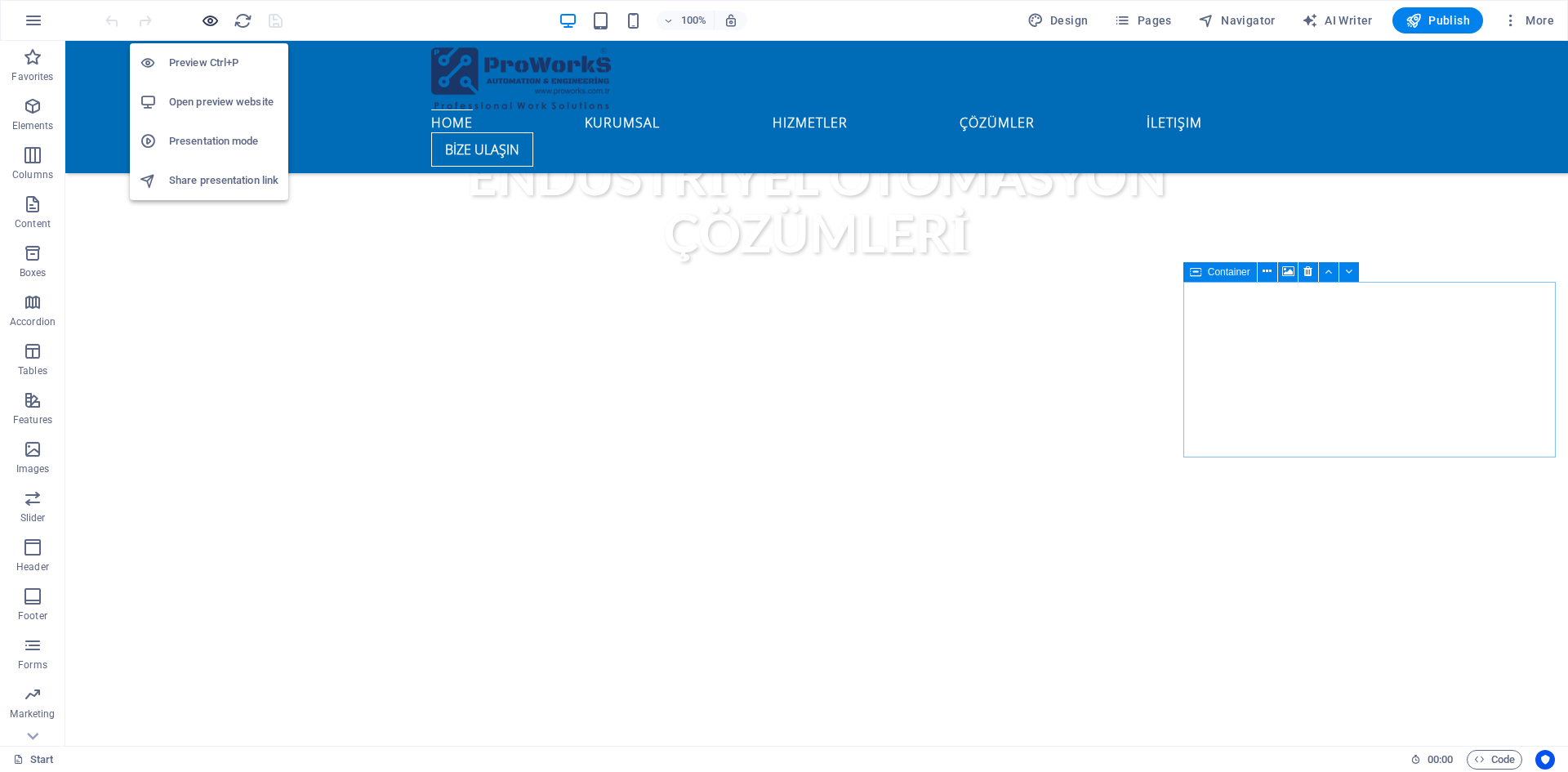
click at [205, 20] on icon "button" at bounding box center [210, 20] width 19 height 19
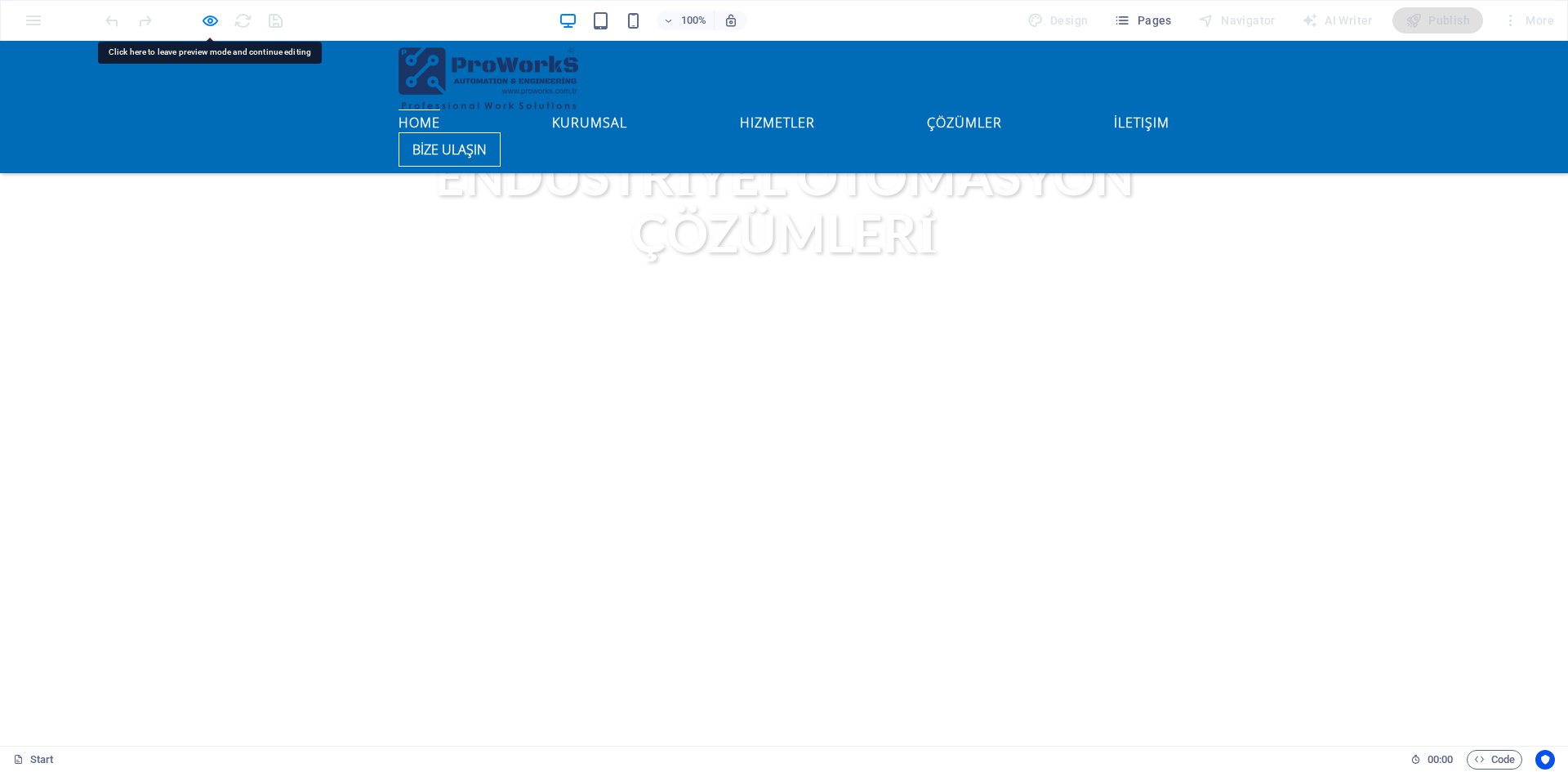
click at [215, 18] on icon "button" at bounding box center [210, 20] width 19 height 19
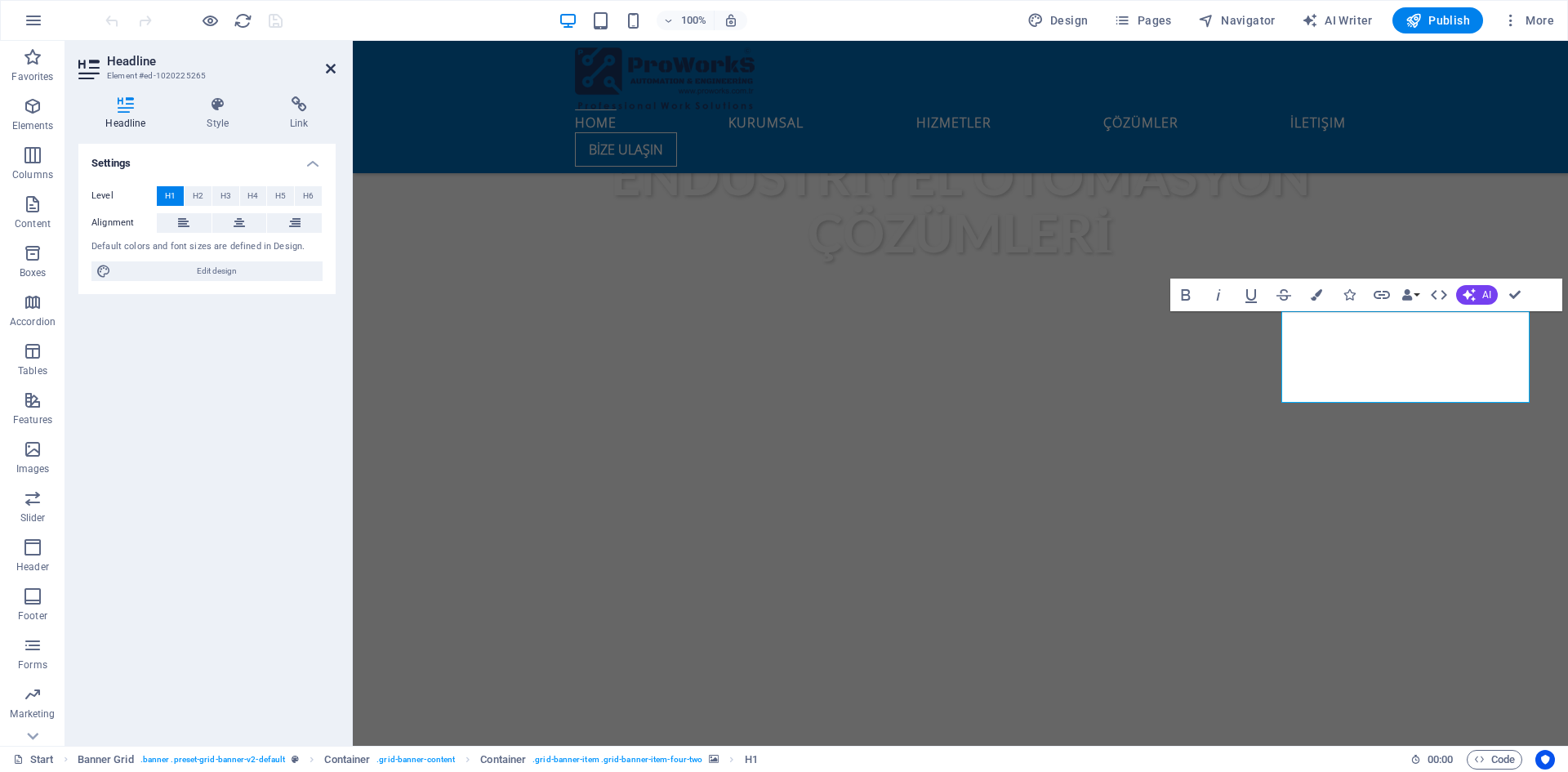
click at [330, 72] on icon at bounding box center [330, 68] width 10 height 13
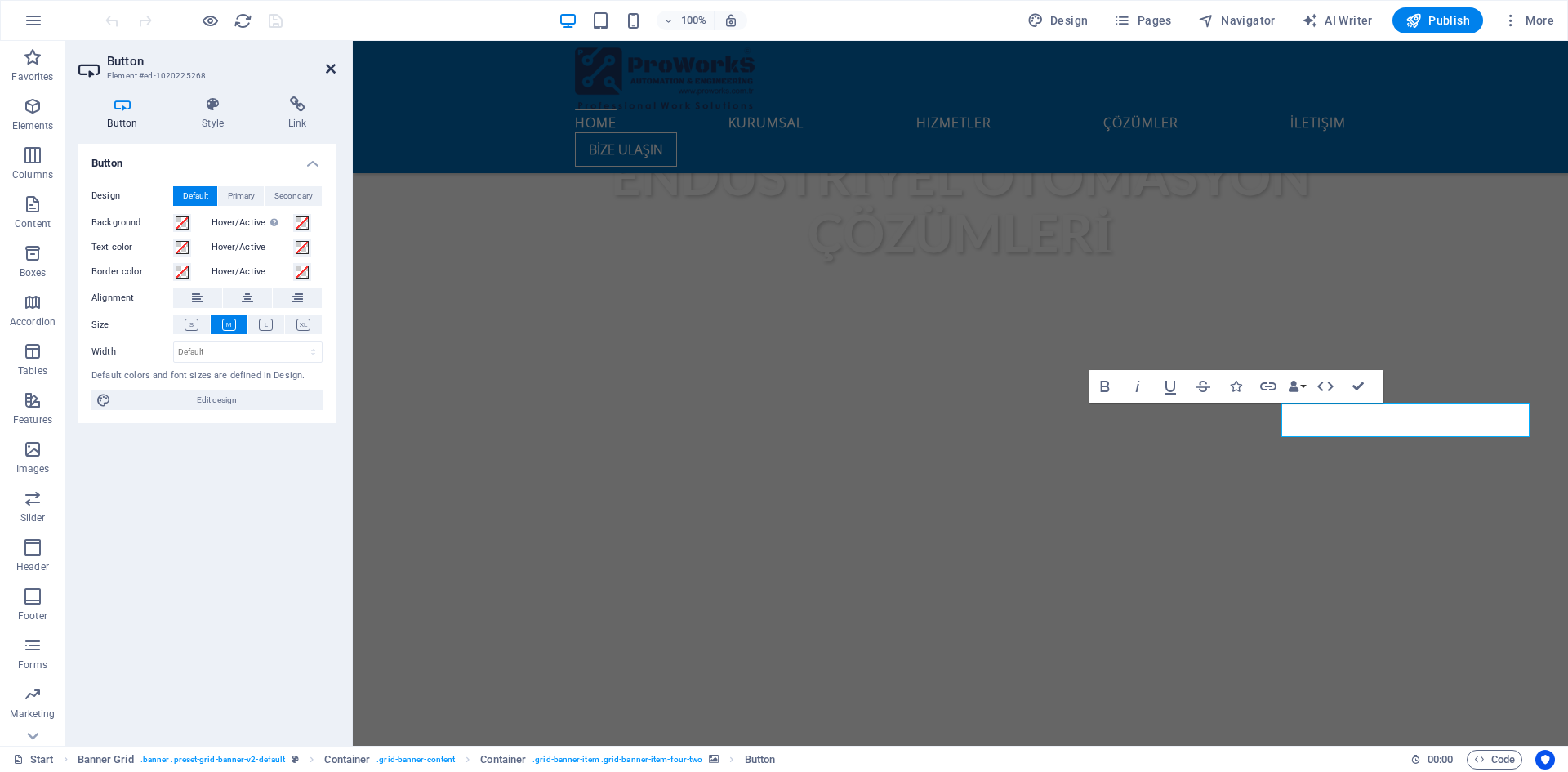
click at [333, 69] on icon at bounding box center [330, 68] width 10 height 13
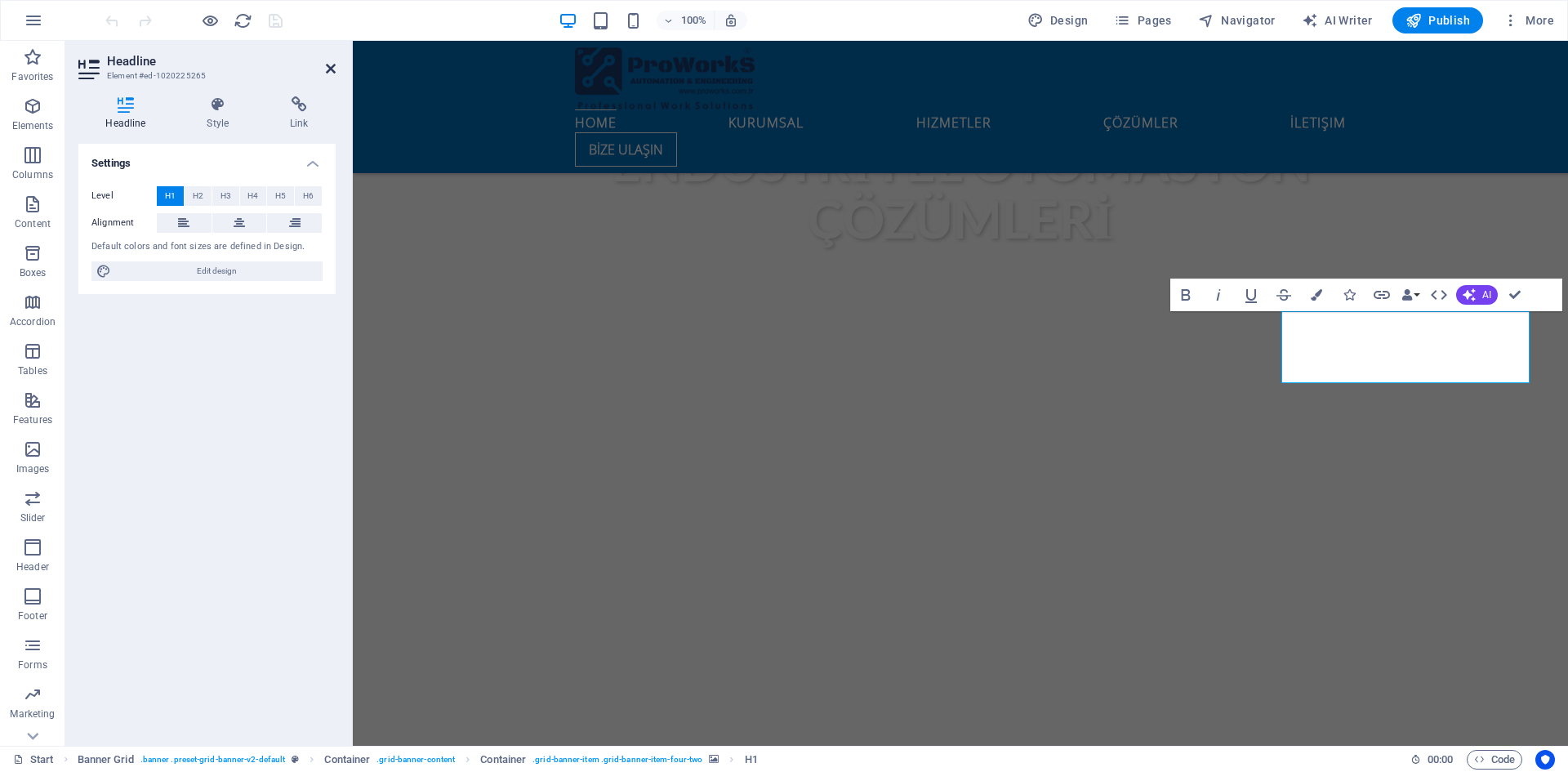
click at [327, 71] on icon at bounding box center [330, 68] width 10 height 13
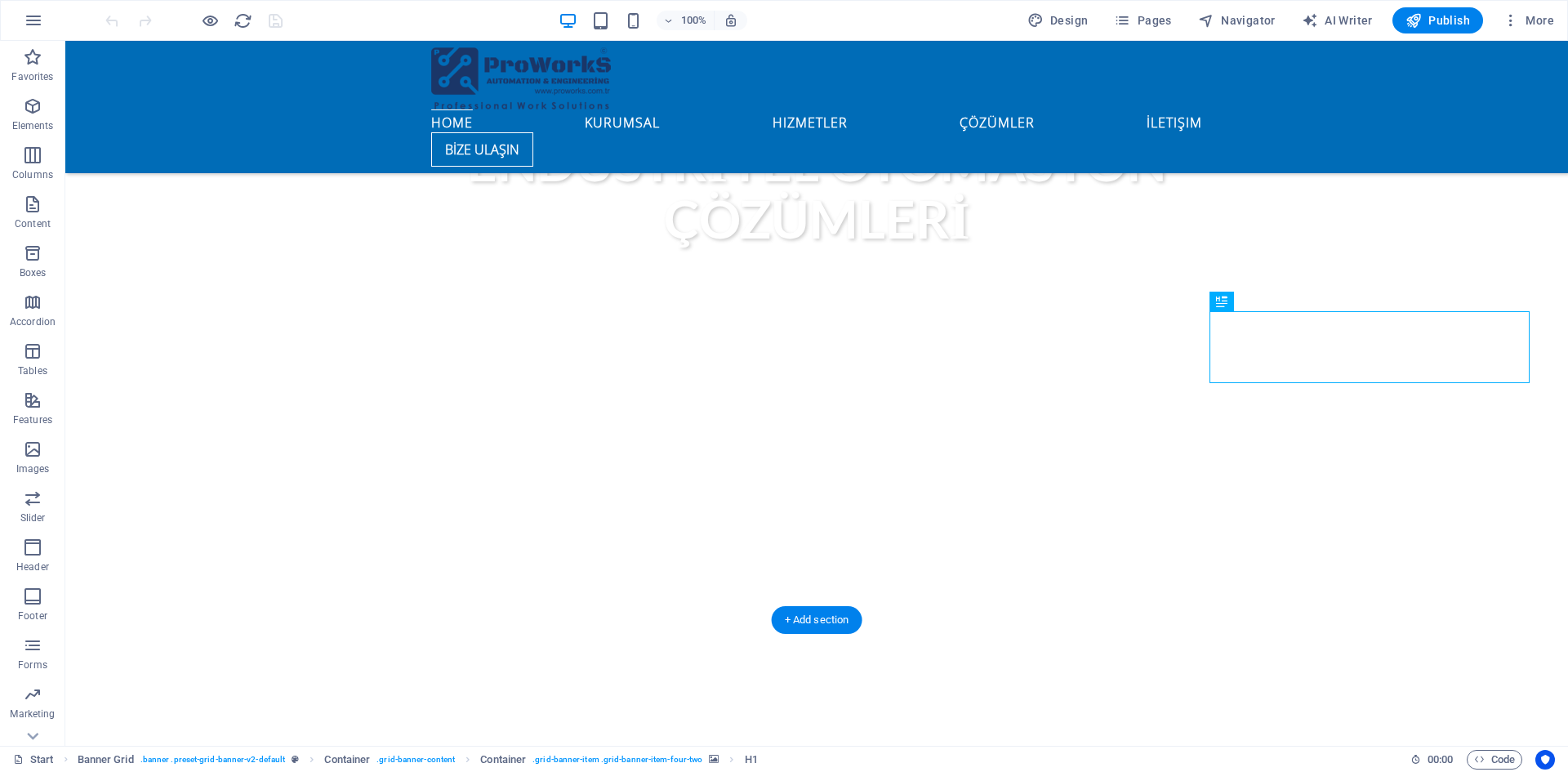
select select "multiple-waves"
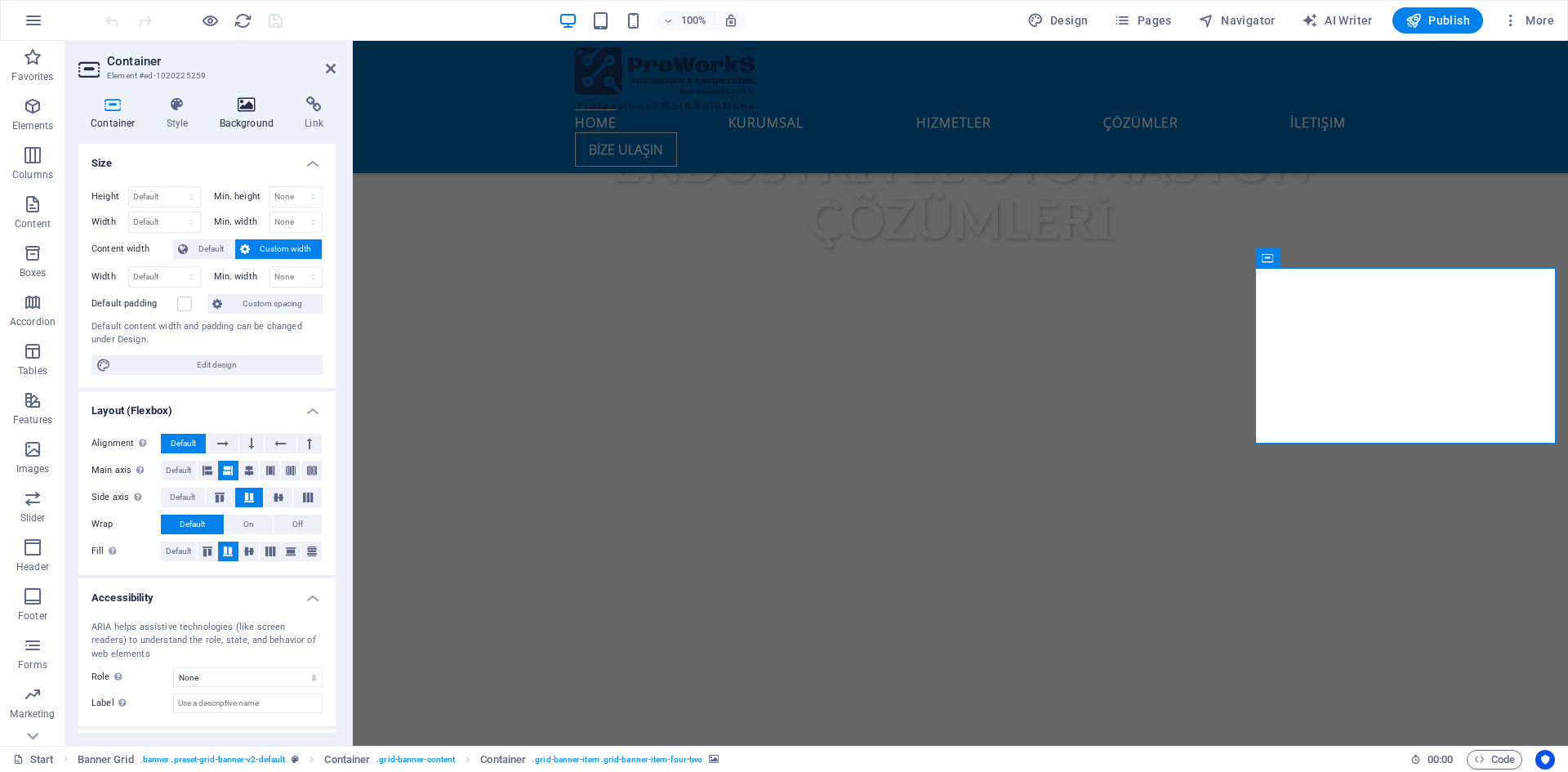
click at [236, 118] on h4 "Background" at bounding box center [250, 113] width 86 height 34
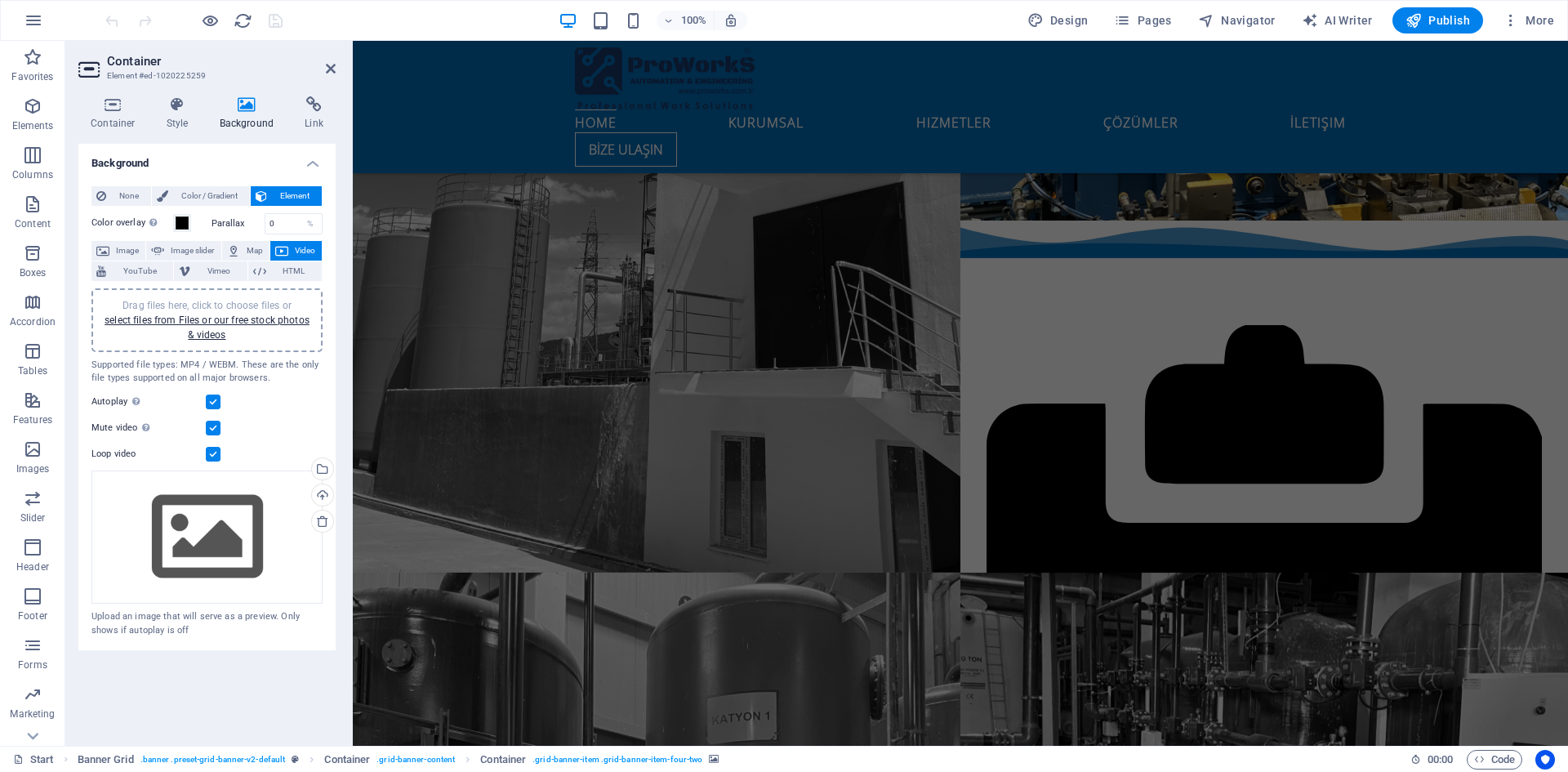
scroll to position [1974, 0]
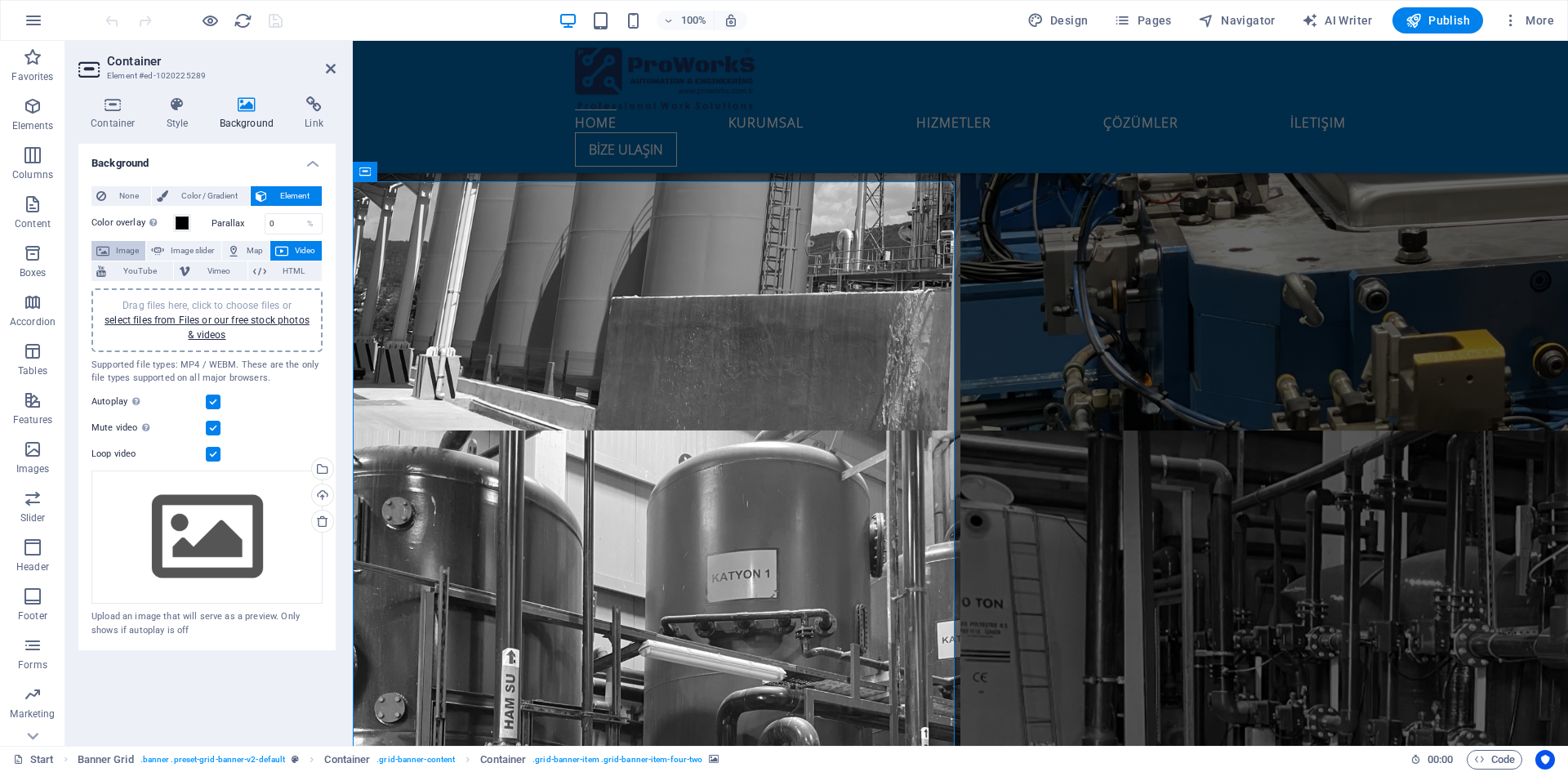
click at [125, 249] on span "Image" at bounding box center [127, 251] width 26 height 20
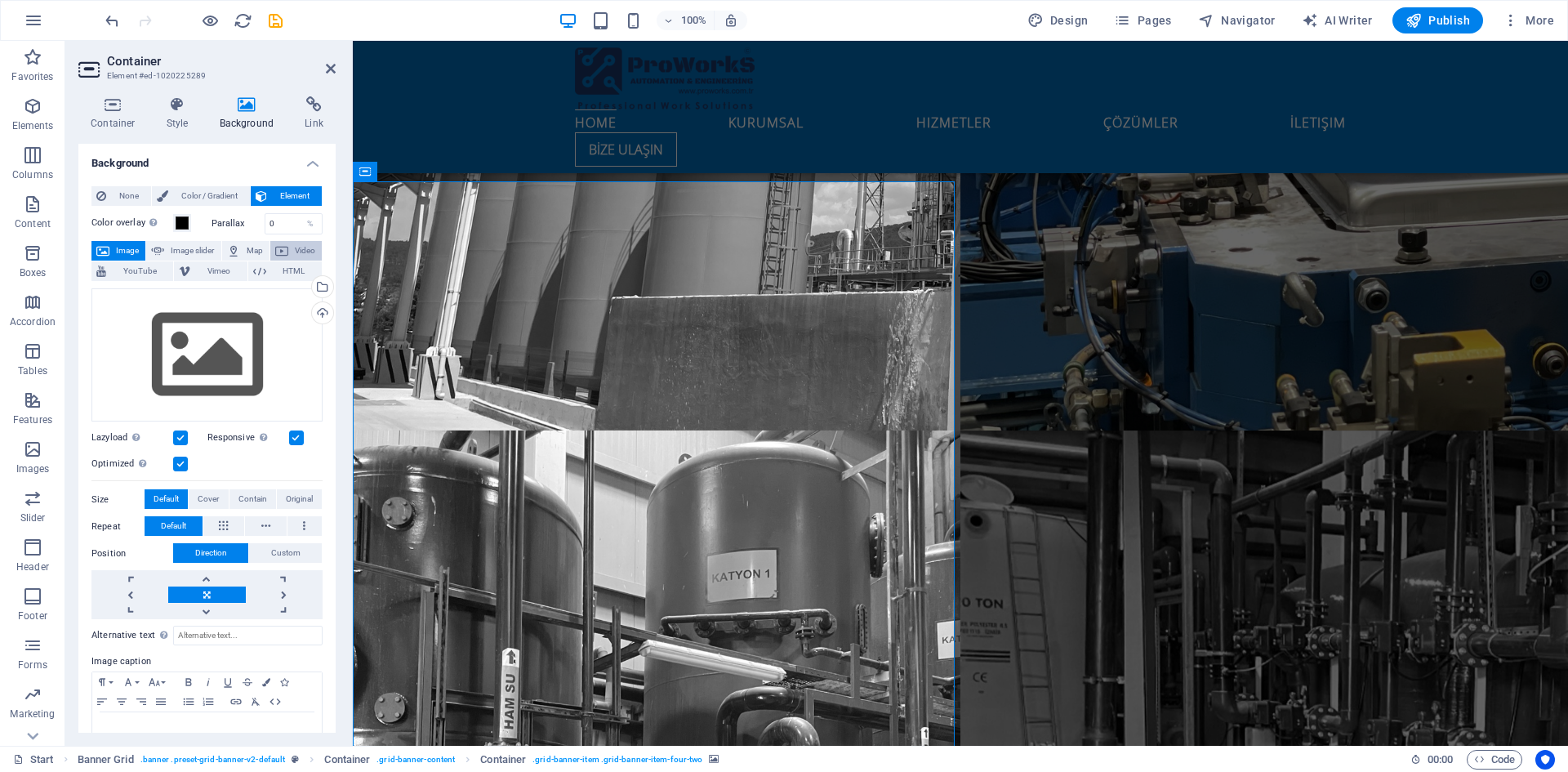
click at [270, 247] on button "Video" at bounding box center [296, 251] width 51 height 20
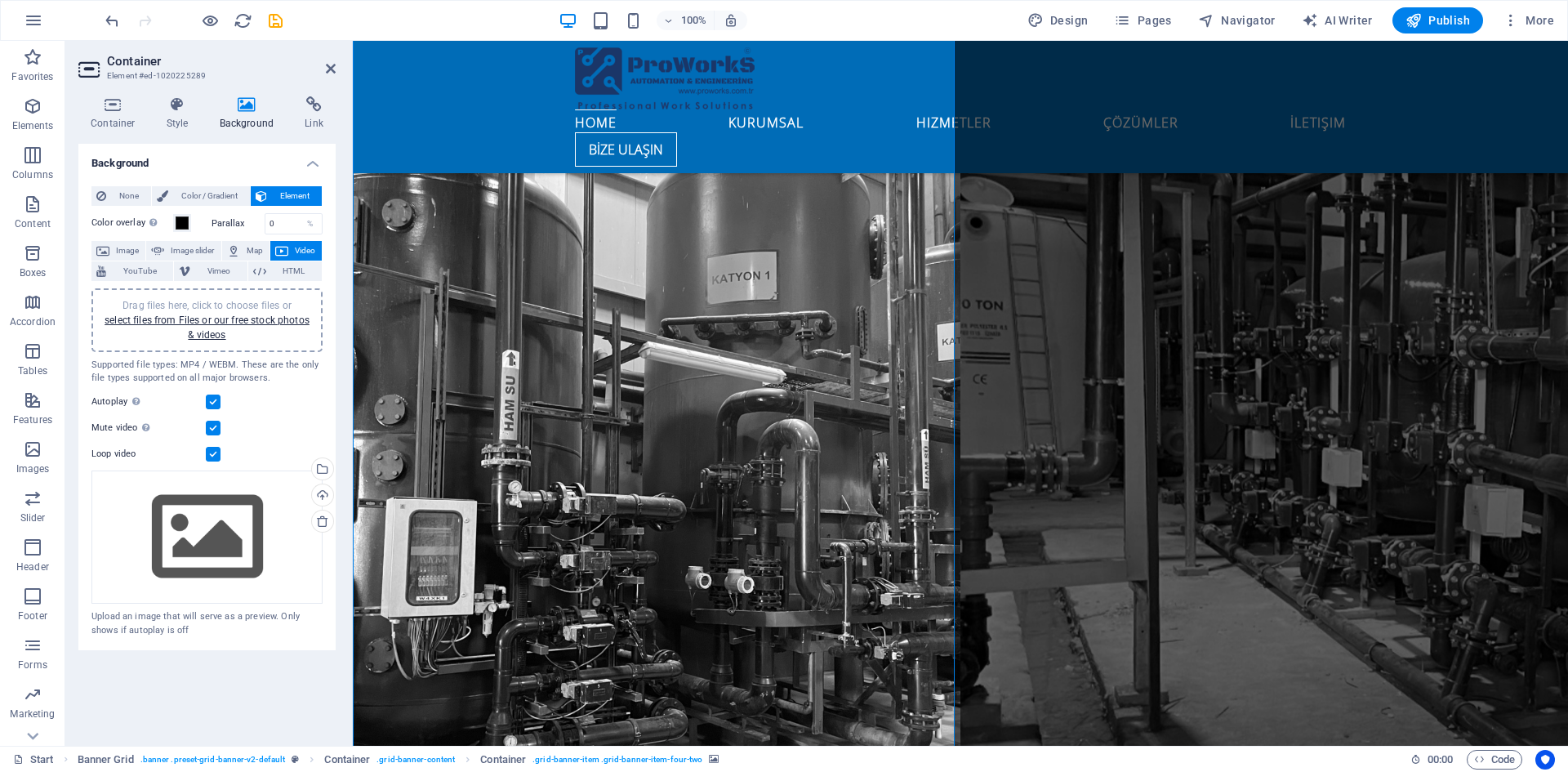
scroll to position [2138, 0]
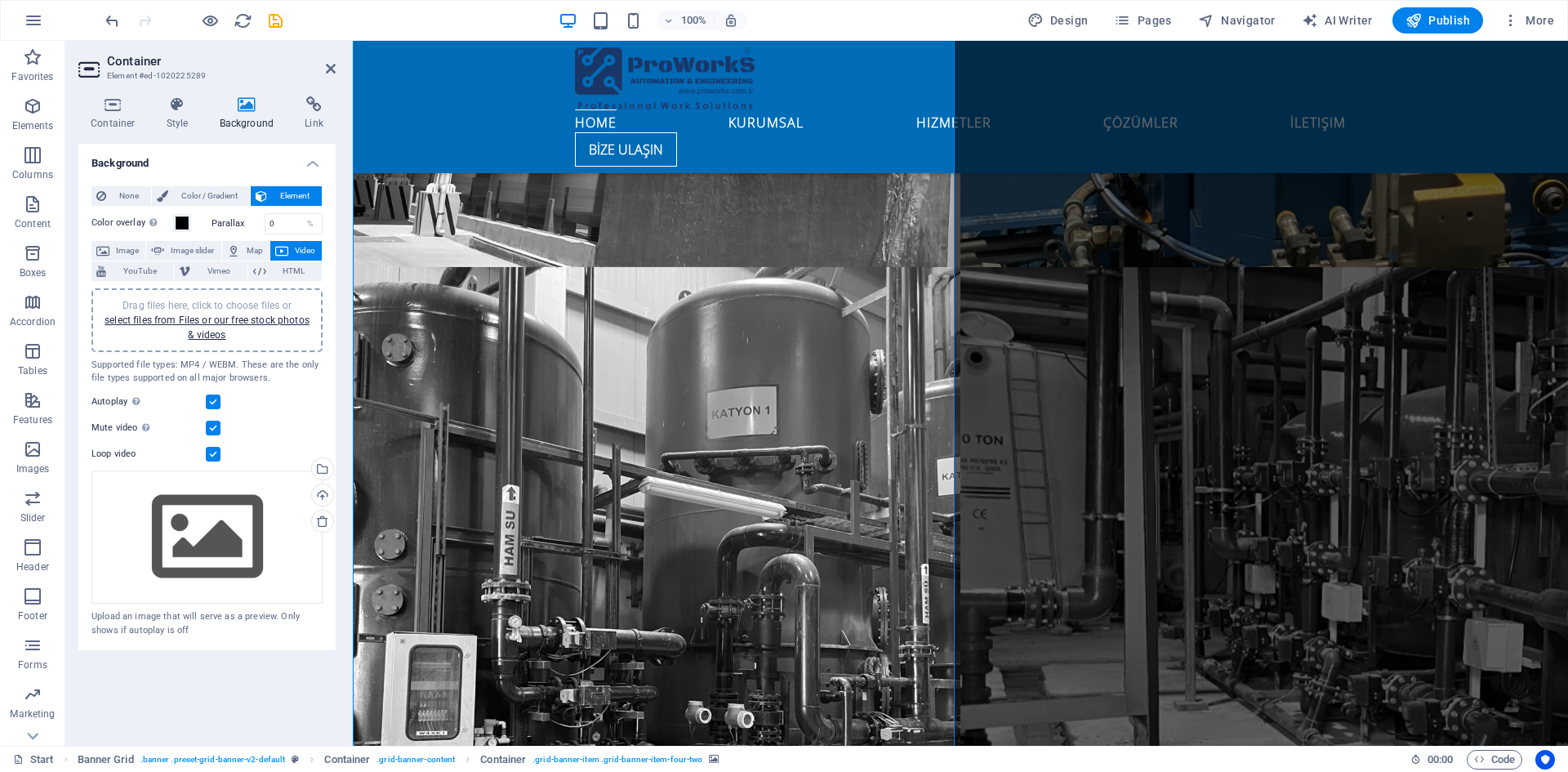
click at [243, 321] on link "select files from Files or our free stock photos & videos" at bounding box center [207, 327] width 205 height 26
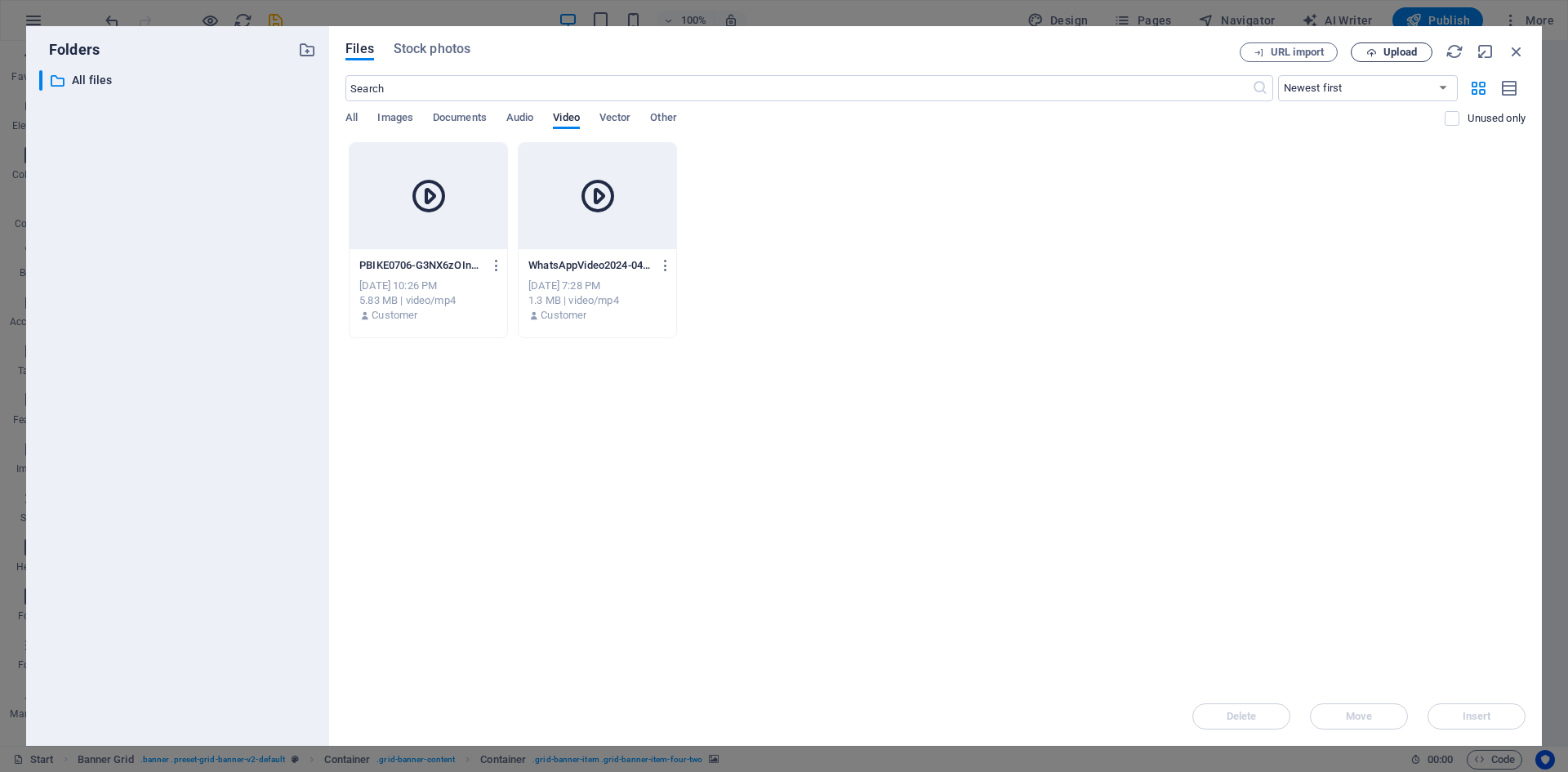
click at [1385, 51] on span "Upload" at bounding box center [1399, 53] width 33 height 10
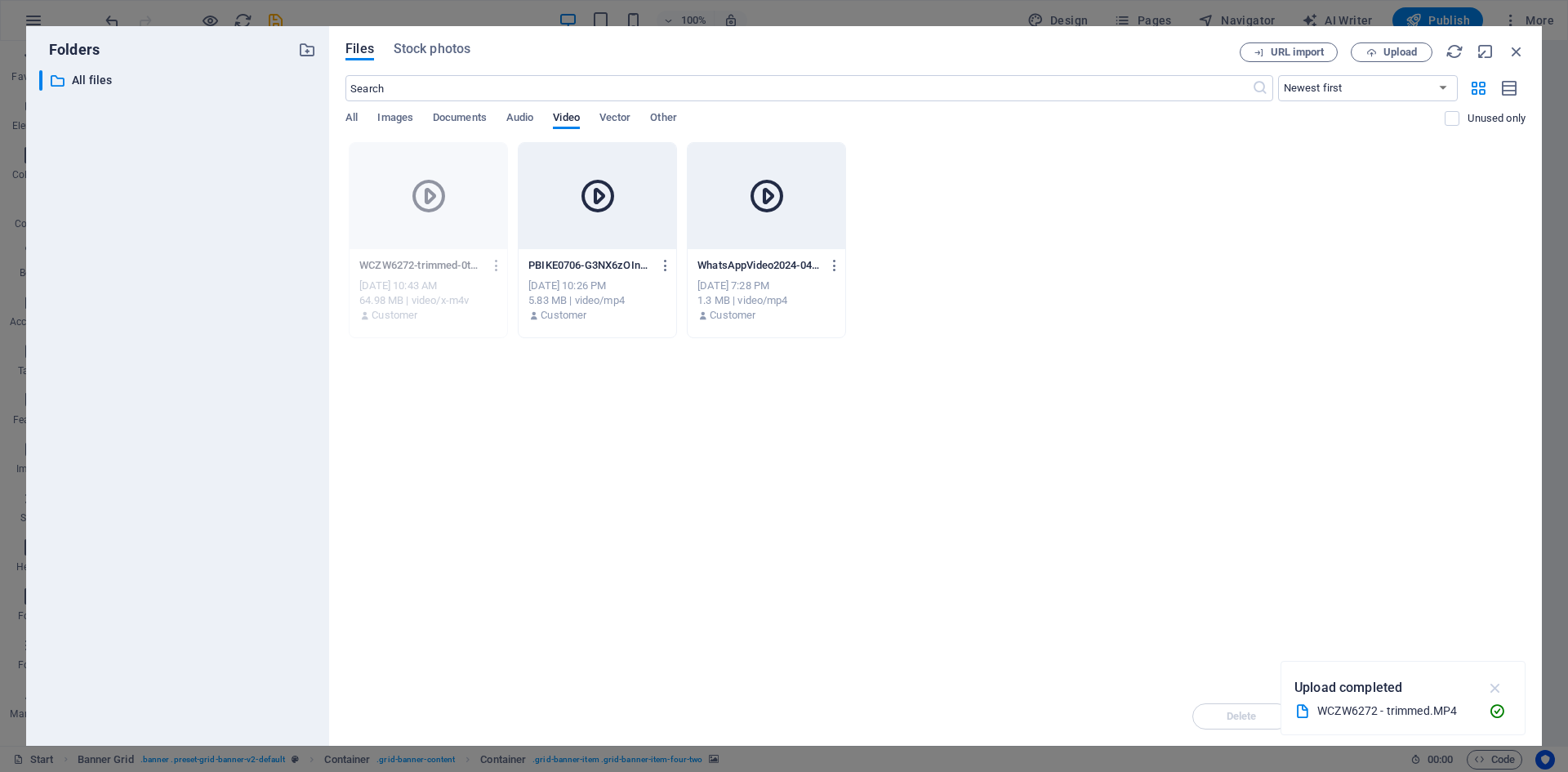
click at [1499, 684] on icon "button" at bounding box center [1496, 688] width 19 height 18
click at [506, 438] on div "Drop files here to upload them instantly WCZW6272-trimmed-0tvO4Rk5q7LHsYKGAW9tD…" at bounding box center [934, 414] width 1180 height 544
click at [499, 267] on icon "button" at bounding box center [497, 265] width 15 height 14
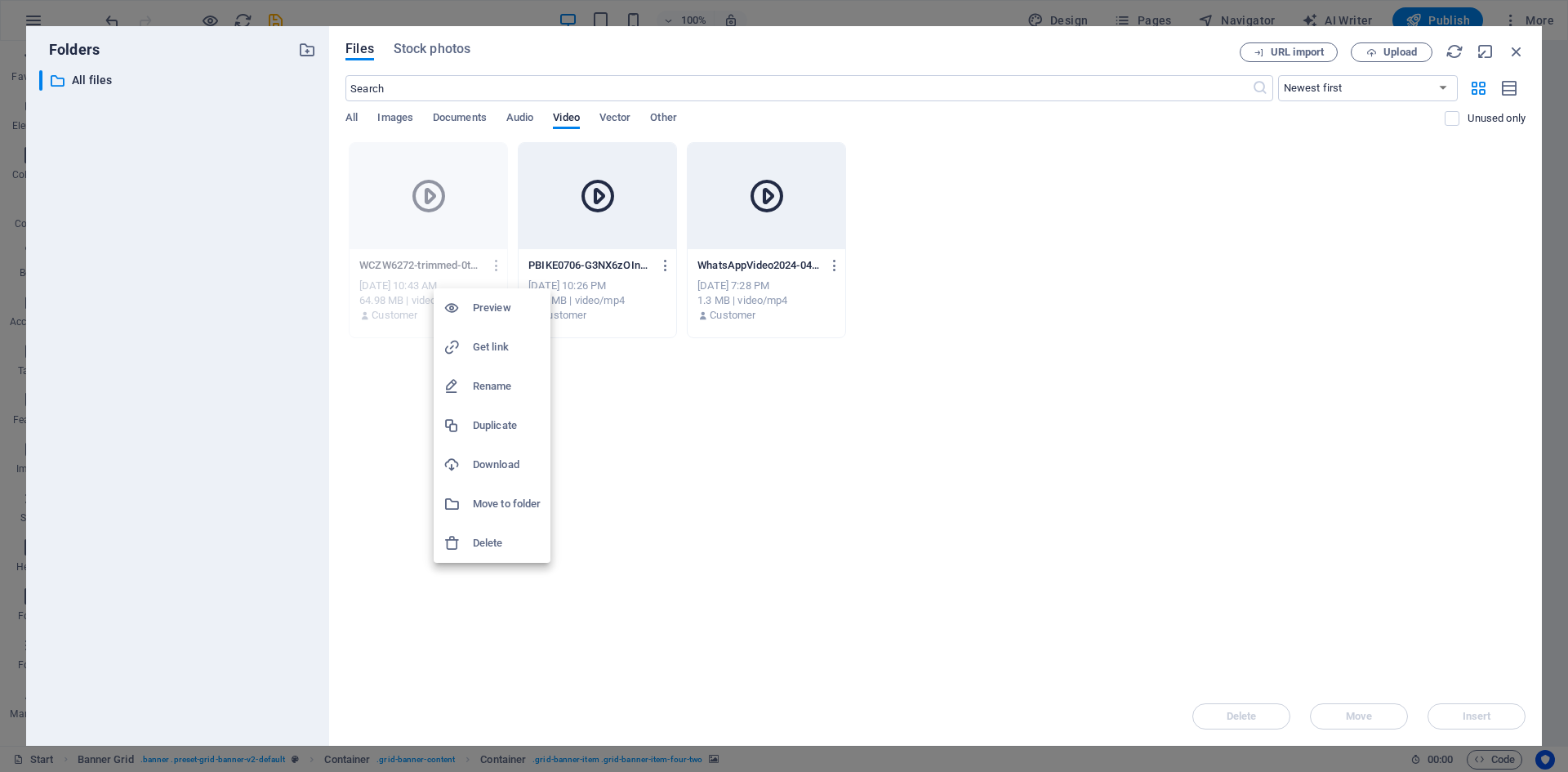
click at [503, 544] on h6 "Delete" at bounding box center [507, 543] width 68 height 20
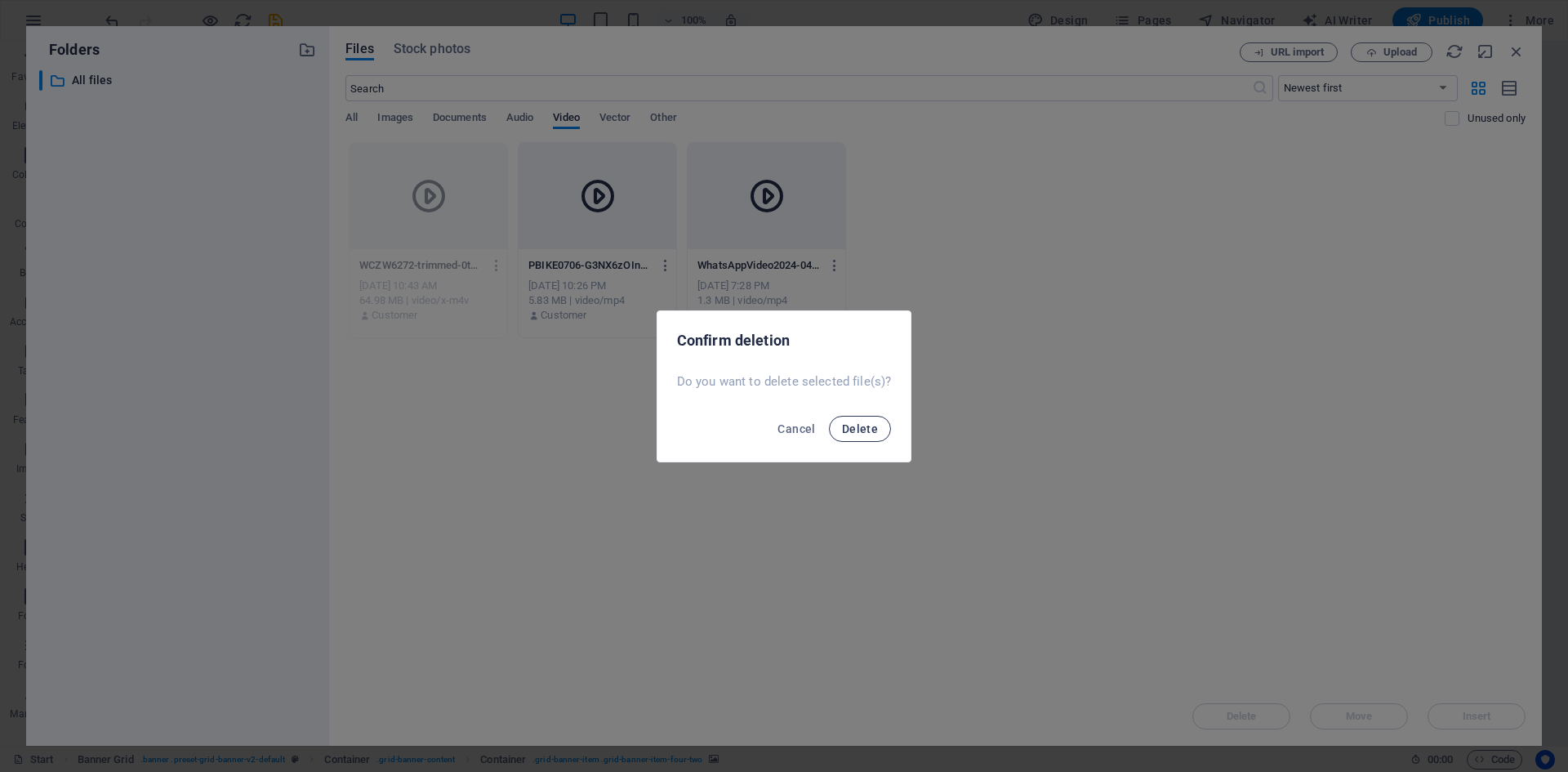
click at [872, 429] on span "Delete" at bounding box center [859, 429] width 36 height 13
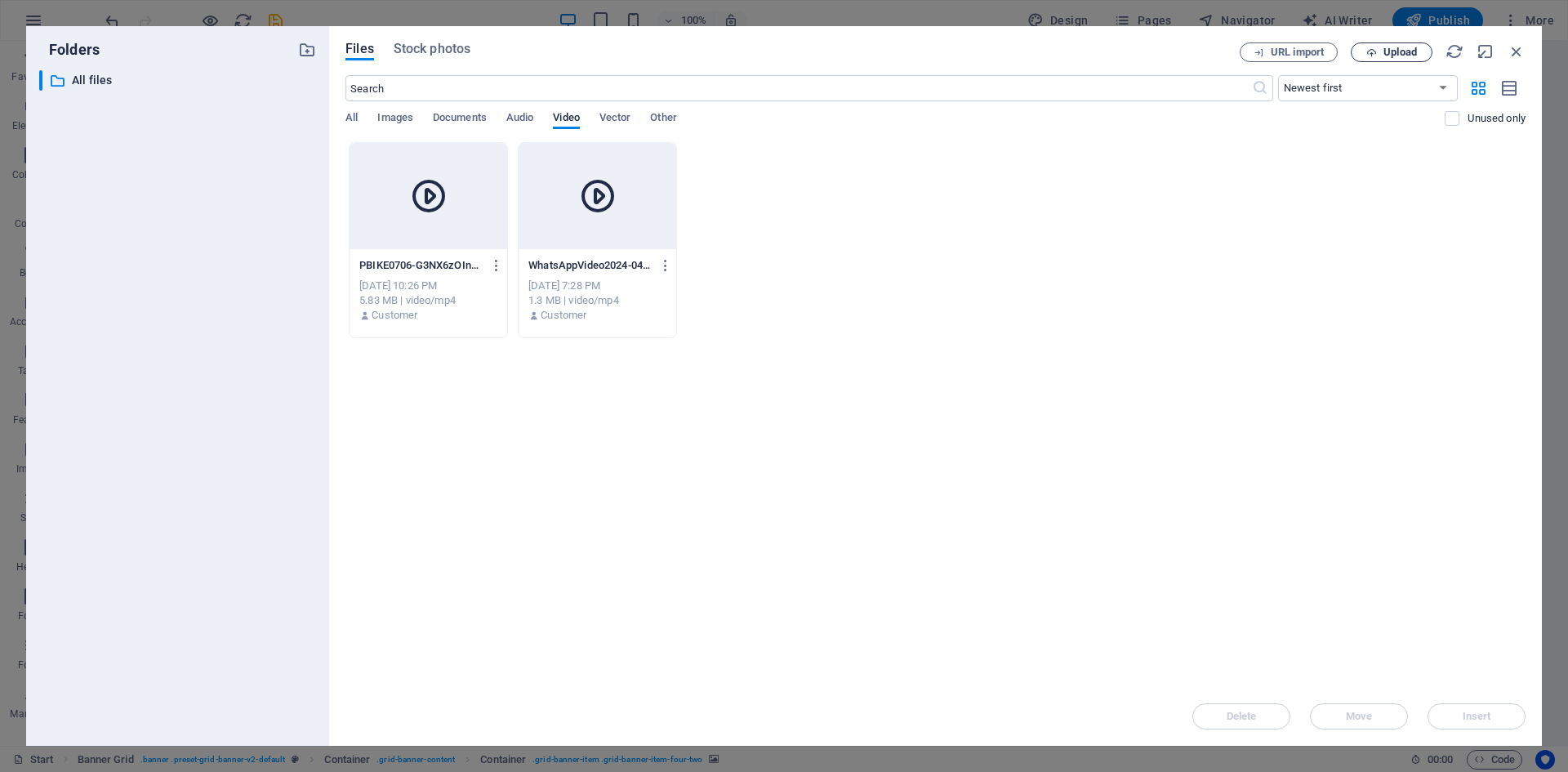
click at [1403, 59] on button "Upload" at bounding box center [1392, 52] width 82 height 20
click at [1493, 690] on icon "button" at bounding box center [1496, 688] width 19 height 18
click at [1399, 52] on span "Upload" at bounding box center [1399, 53] width 33 height 10
click at [1402, 53] on span "Upload" at bounding box center [1399, 53] width 33 height 10
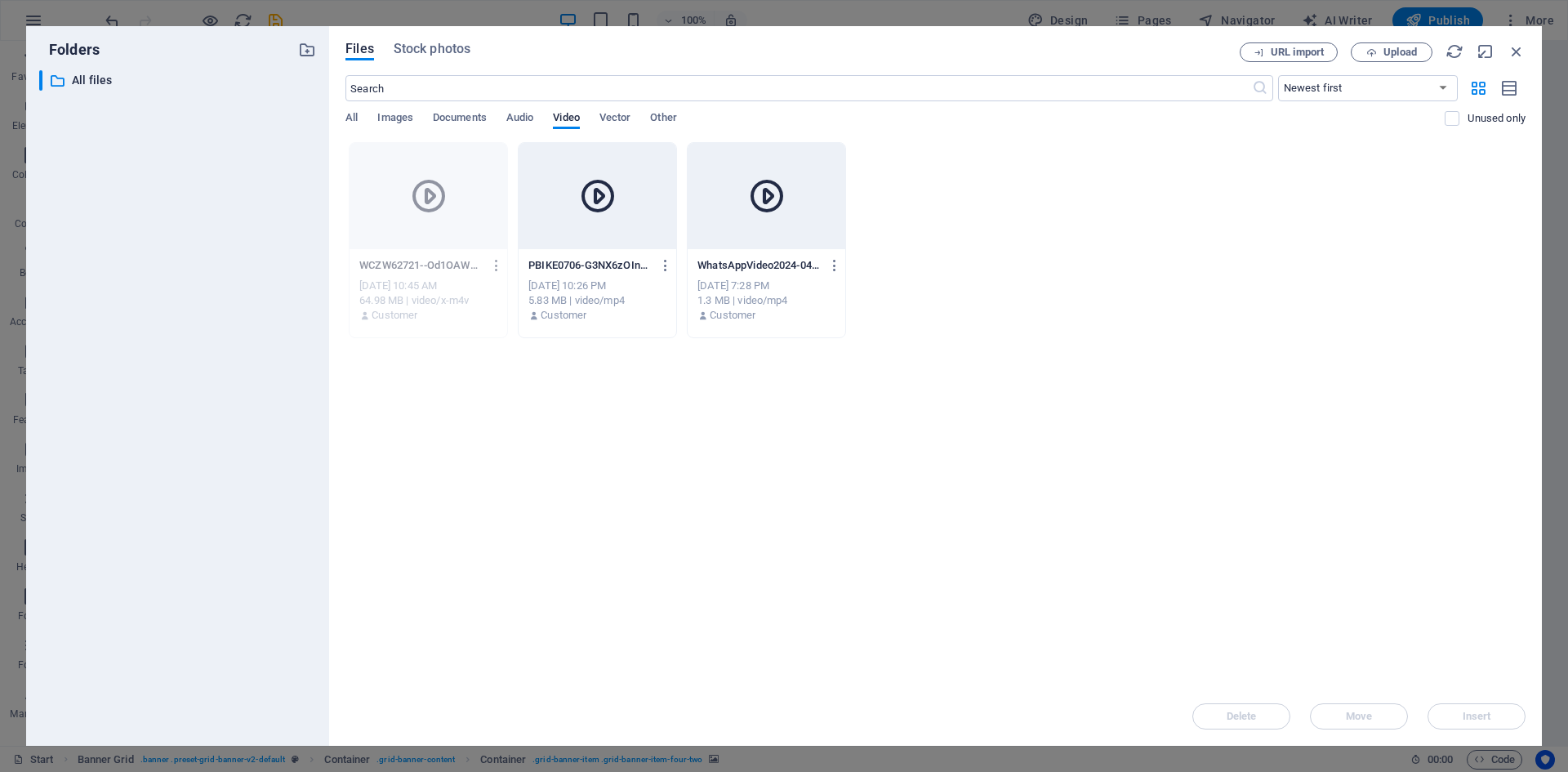
click at [496, 261] on icon "button" at bounding box center [497, 265] width 15 height 14
click at [497, 544] on h6 "Delete" at bounding box center [507, 543] width 68 height 20
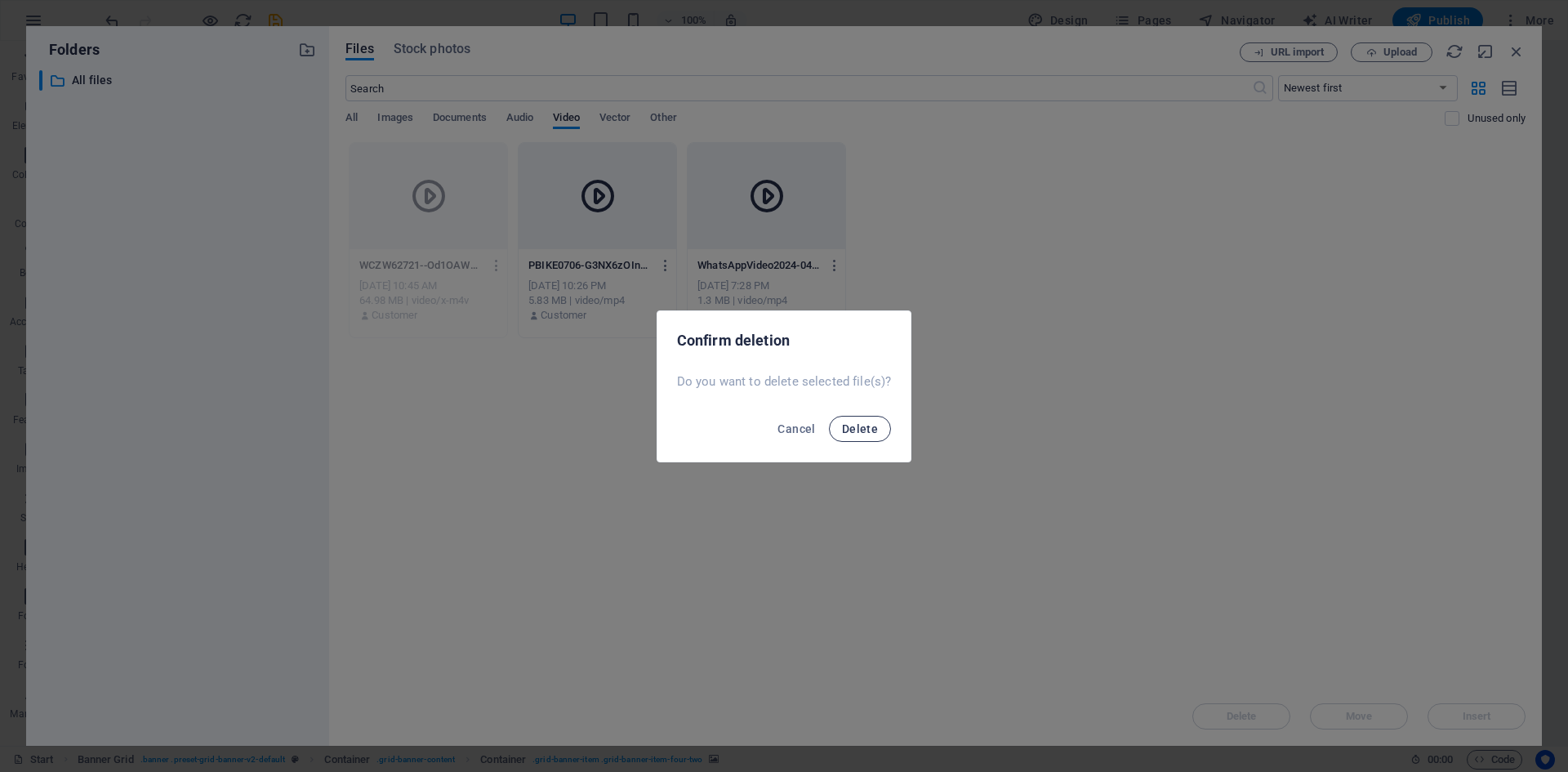
click at [878, 431] on button "Delete" at bounding box center [859, 429] width 62 height 26
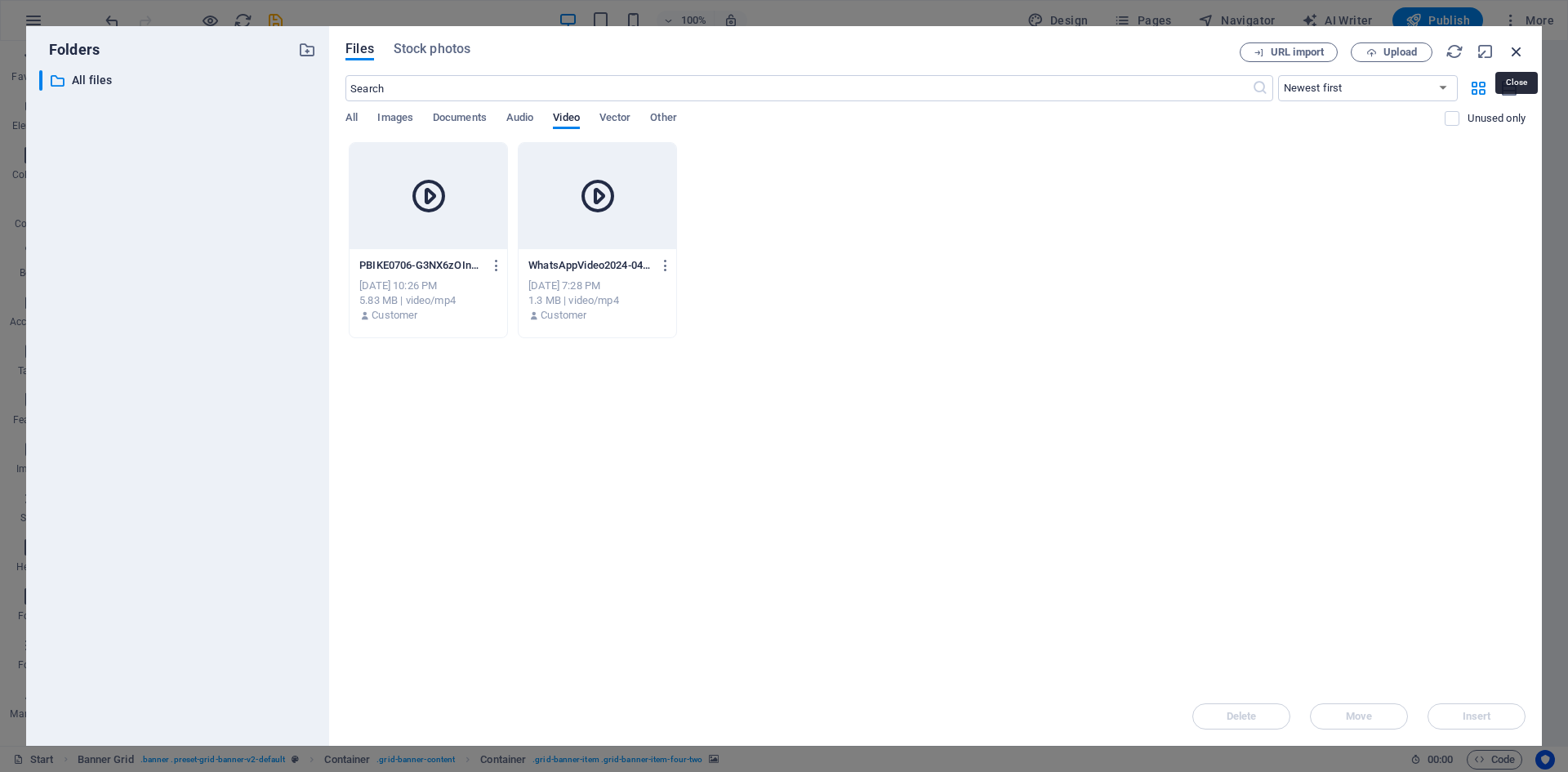
click at [1520, 51] on icon "button" at bounding box center [1516, 51] width 18 height 18
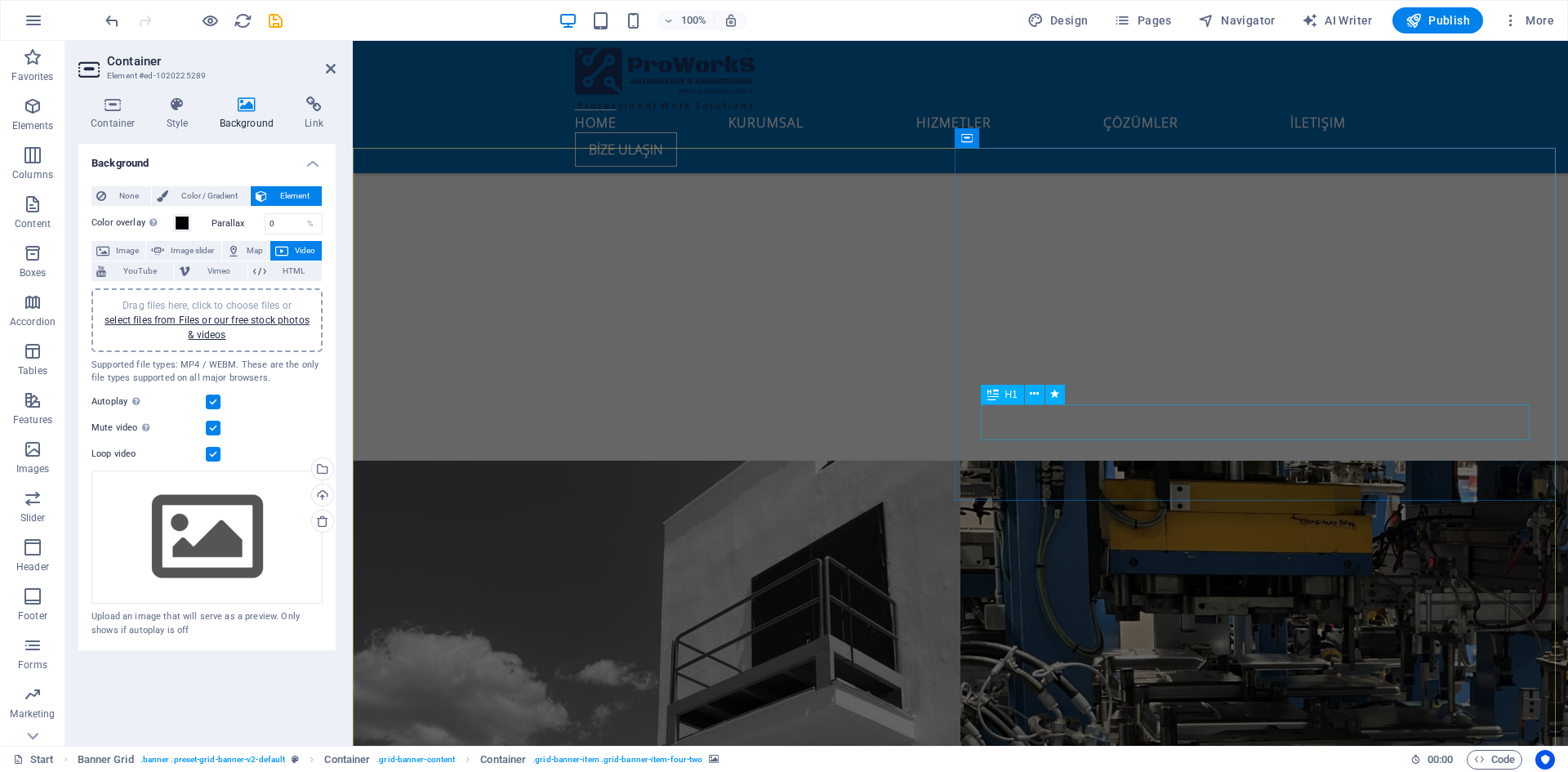
scroll to position [1484, 0]
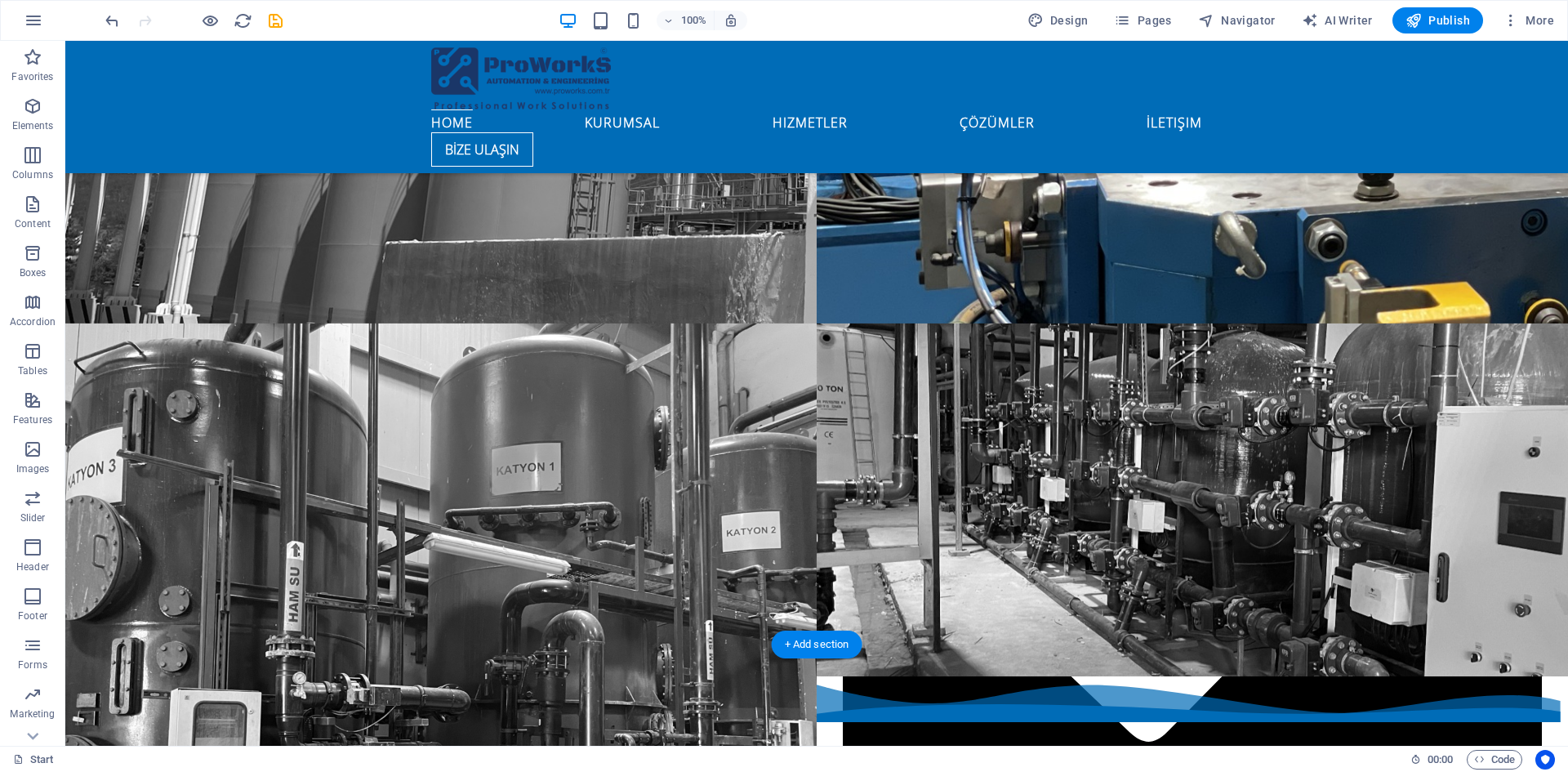
scroll to position [2220, 0]
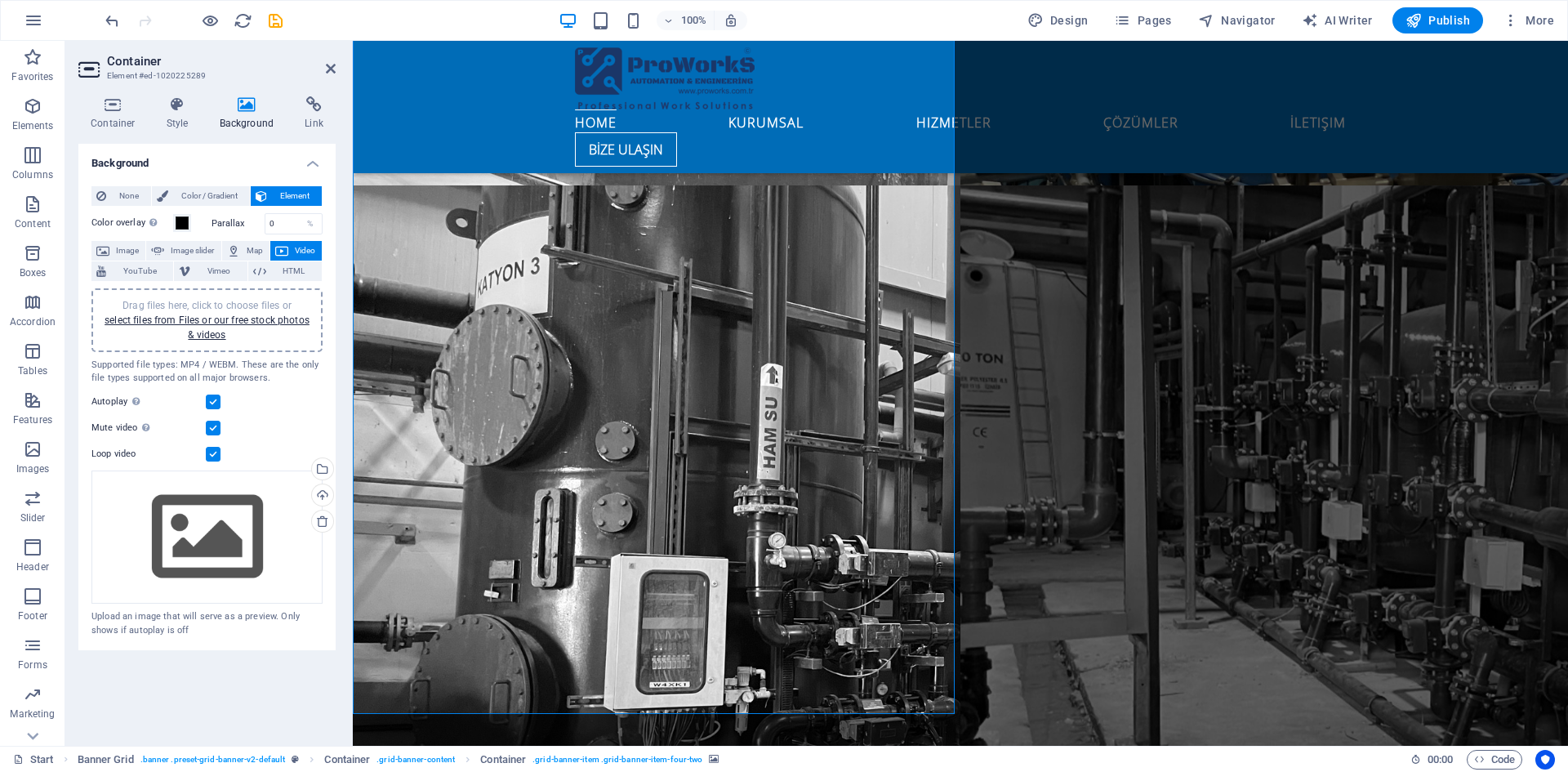
click at [227, 326] on div "Drag files here, click to choose files or select files from Files or our free s…" at bounding box center [207, 320] width 211 height 44
click at [136, 246] on span "Image" at bounding box center [127, 251] width 26 height 20
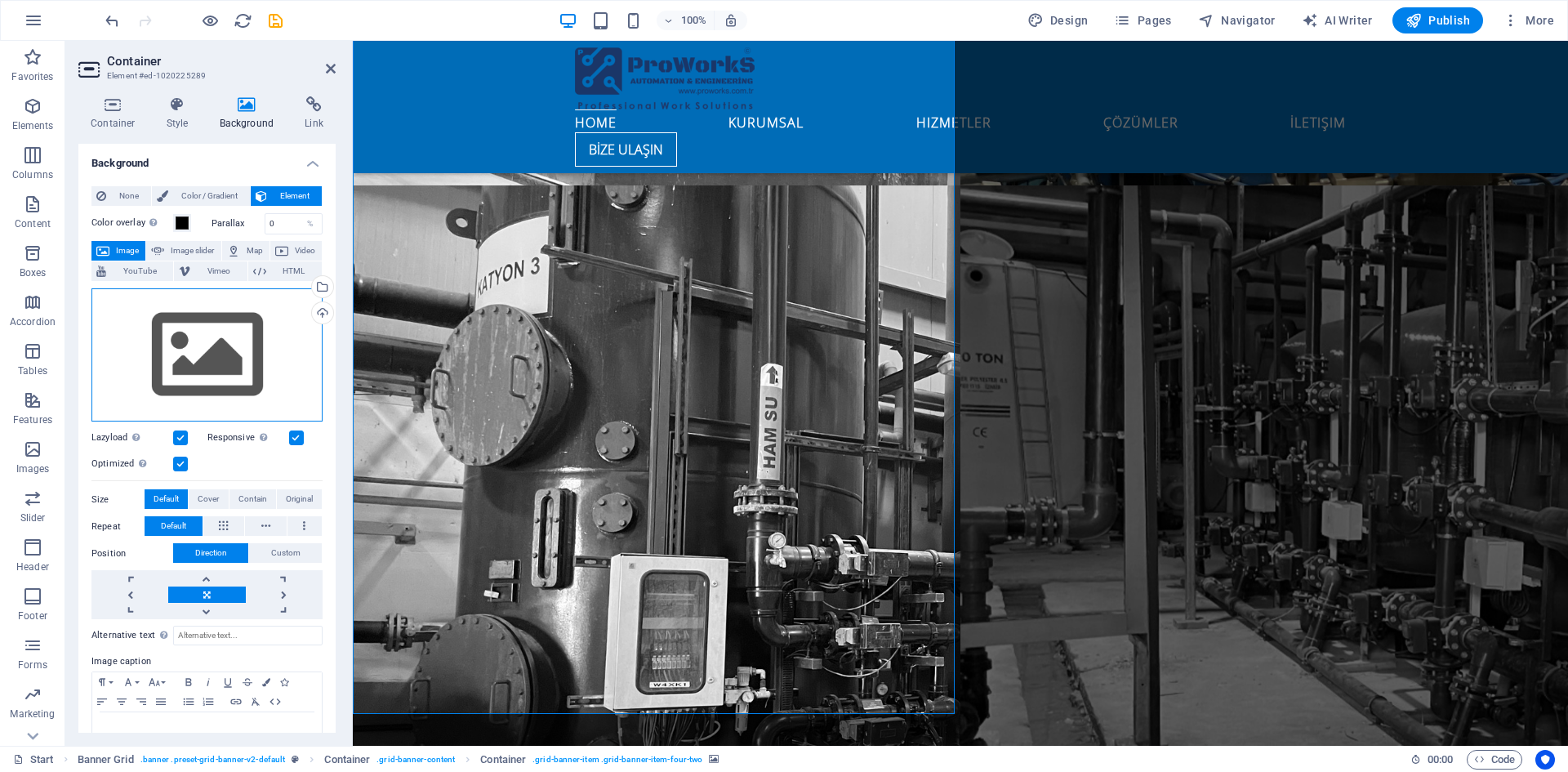
click at [217, 348] on div "Drag files here, click to choose files or select files from Files or our free s…" at bounding box center [206, 354] width 231 height 134
click at [217, 348] on body "proworks.com.de Start Favorites Elements Columns Content Boxes Accordion Tables…" at bounding box center [784, 386] width 1568 height 772
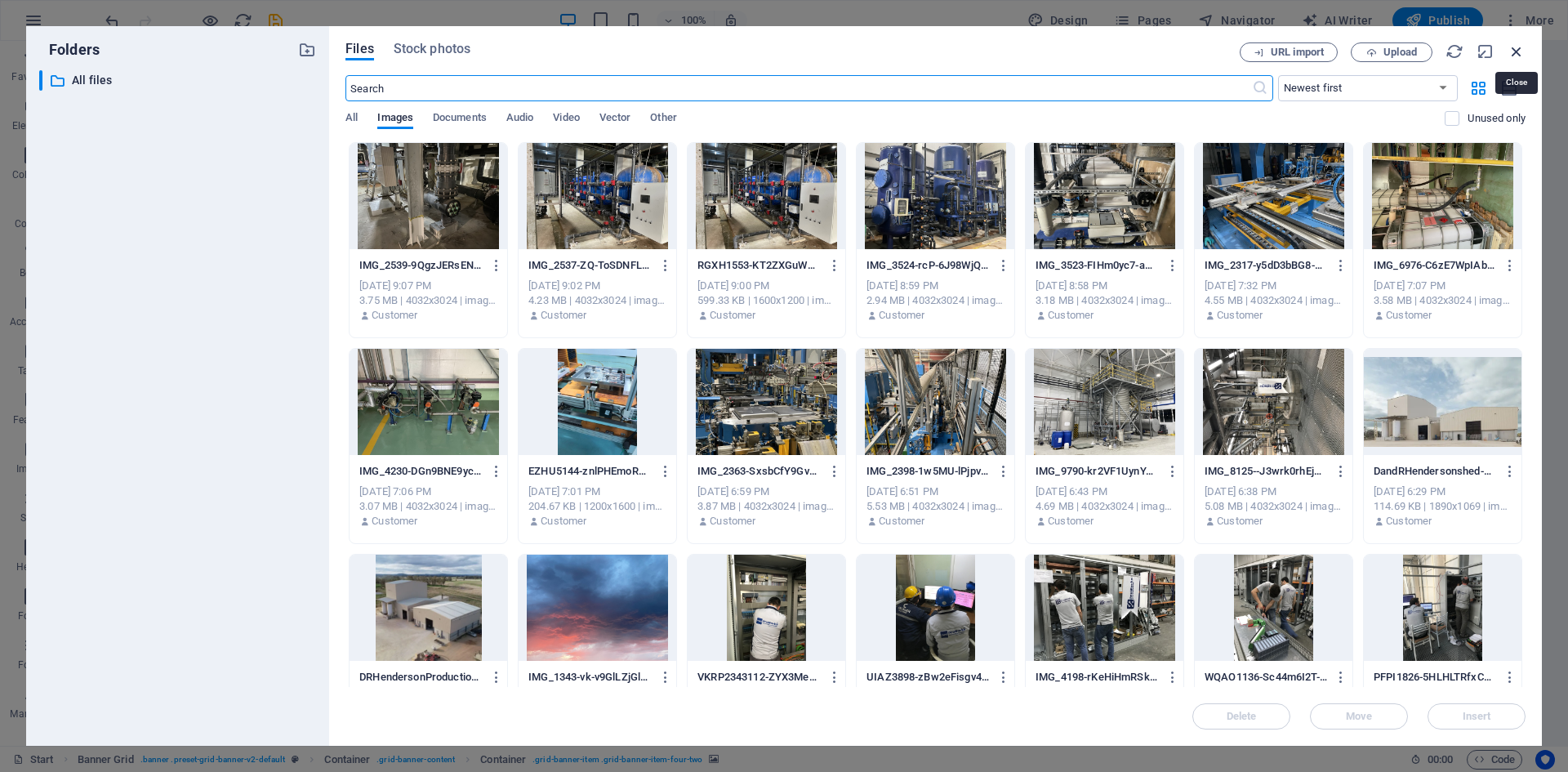
click at [1520, 54] on icon "button" at bounding box center [1516, 51] width 18 height 18
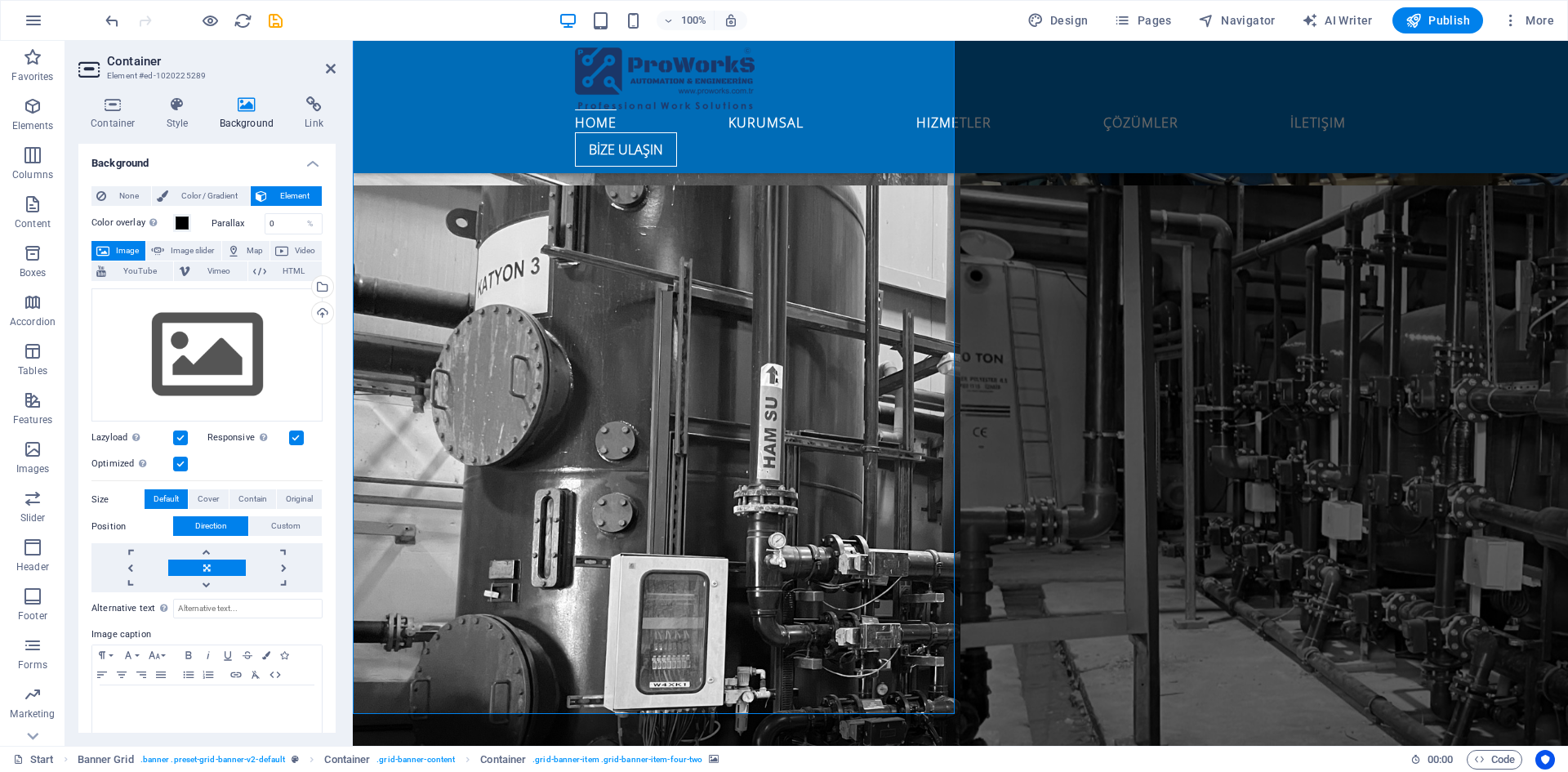
click at [219, 354] on div "Drag files here, click to choose files or select files from Files or our free s…" at bounding box center [206, 354] width 231 height 134
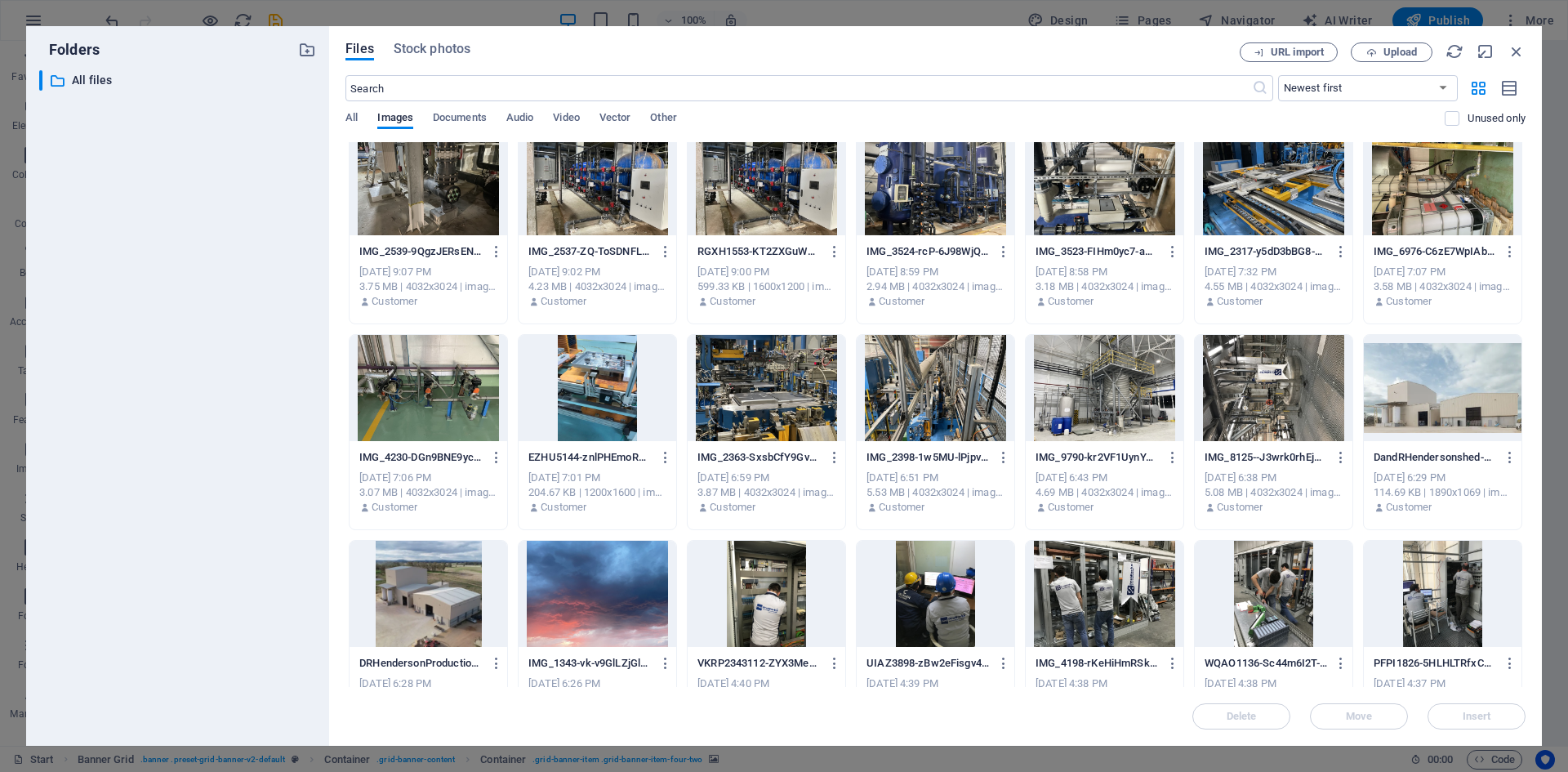
scroll to position [0, 0]
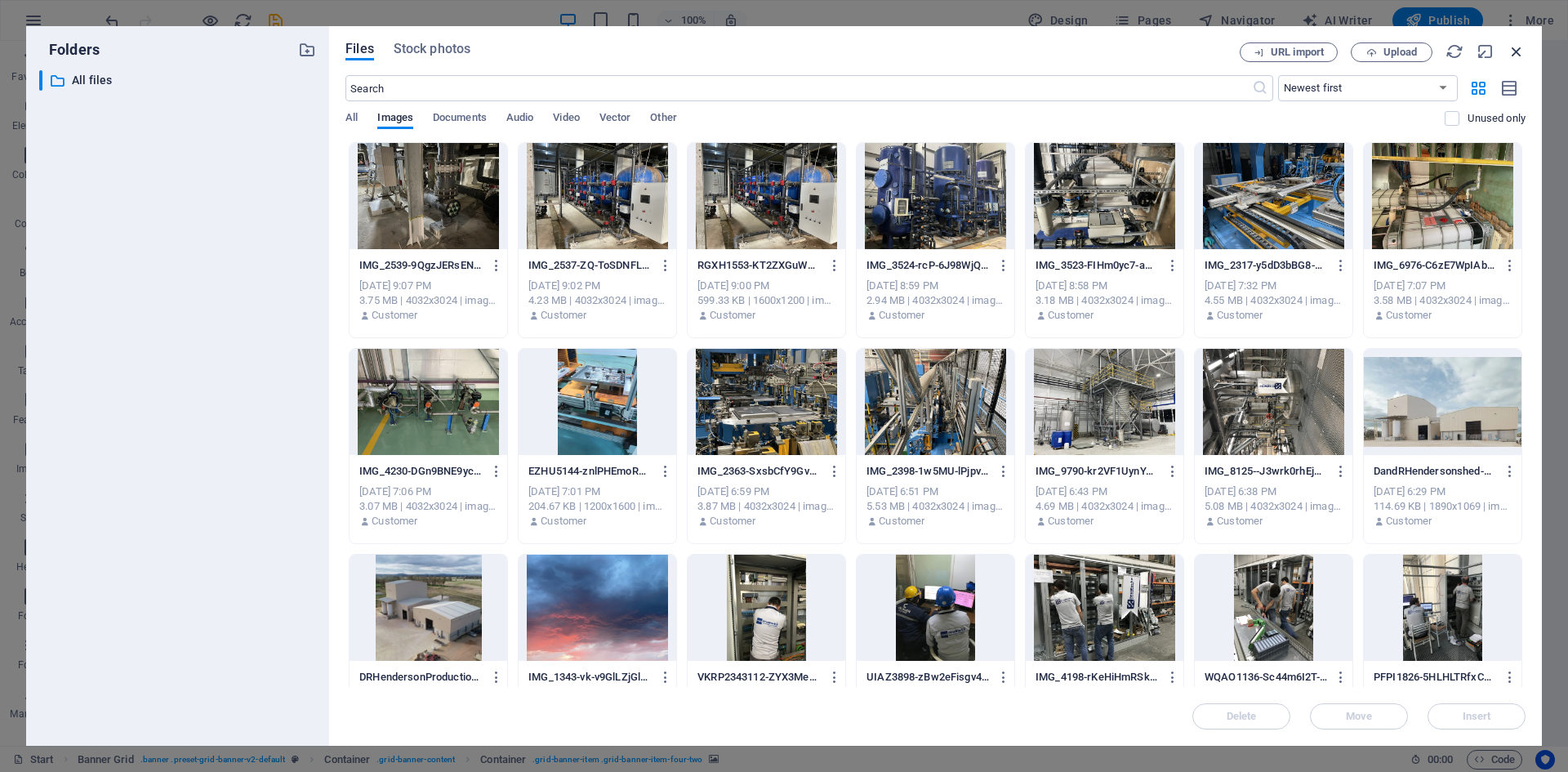
click at [1512, 53] on icon "button" at bounding box center [1516, 51] width 18 height 18
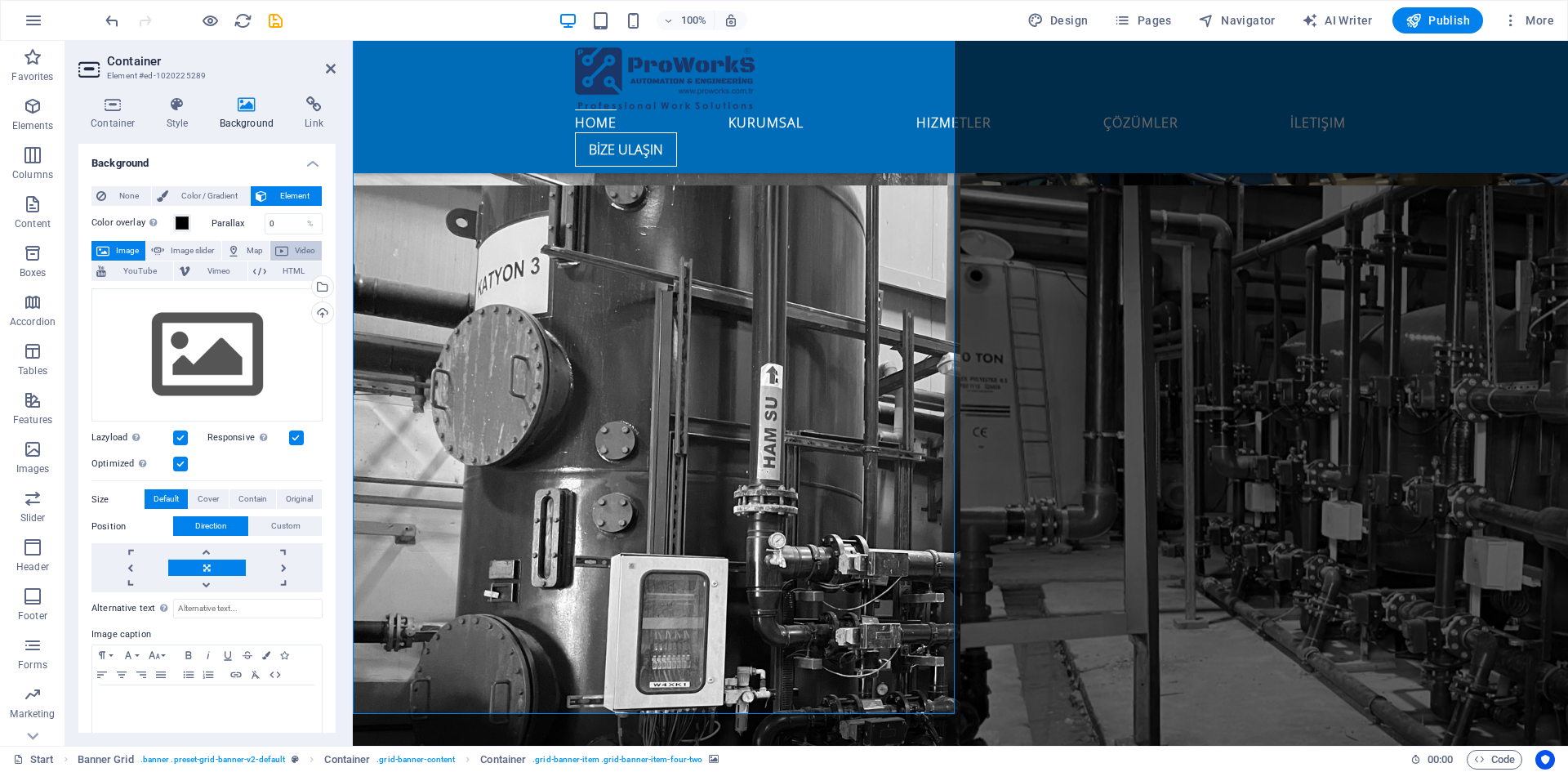
click at [276, 248] on icon at bounding box center [281, 251] width 13 height 20
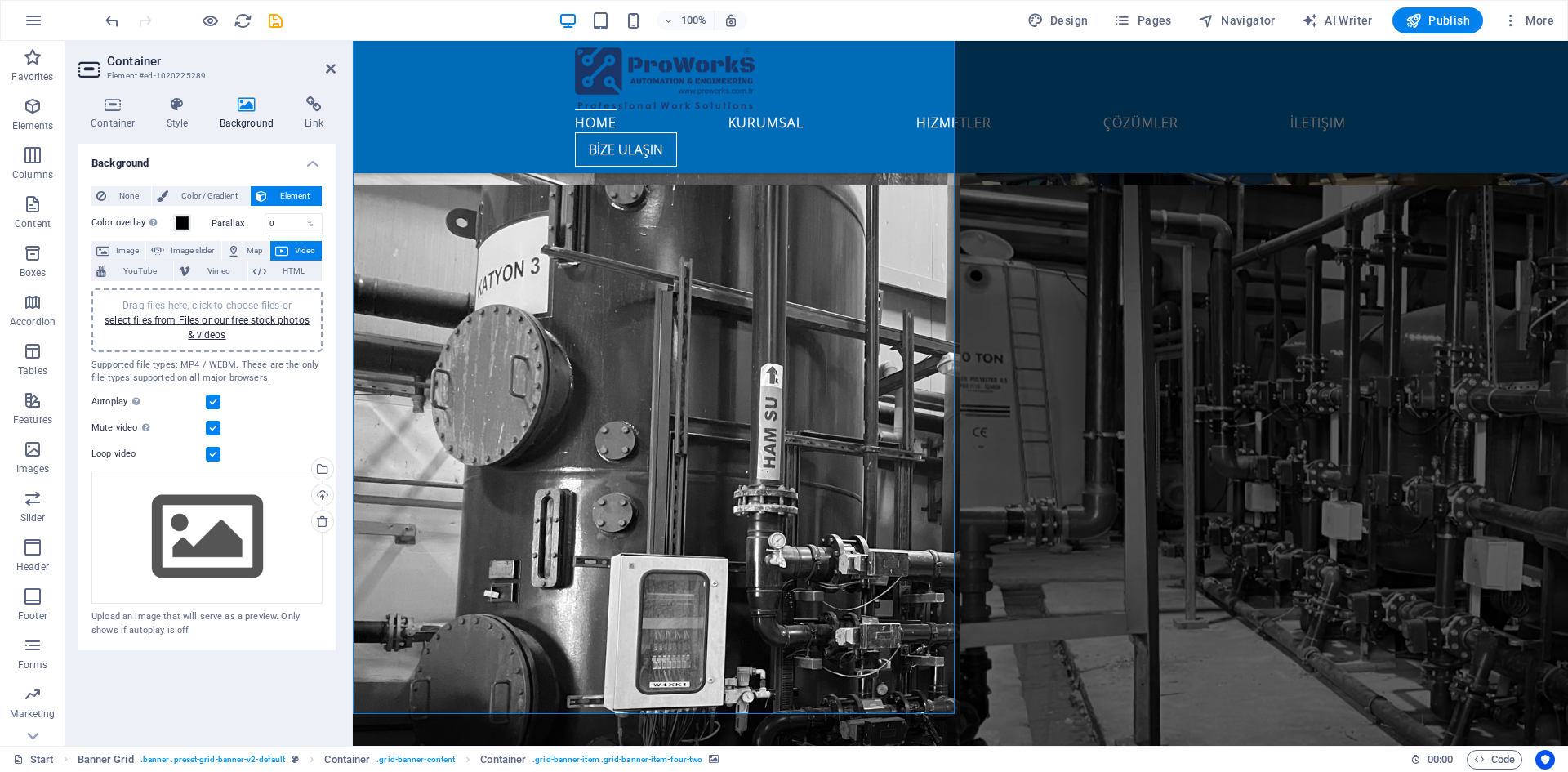
click at [213, 327] on div "Drag files here, click to choose files or select files from Files or our free s…" at bounding box center [207, 320] width 211 height 44
click at [227, 322] on link "select files from Files or our free stock photos & videos" at bounding box center [207, 327] width 205 height 26
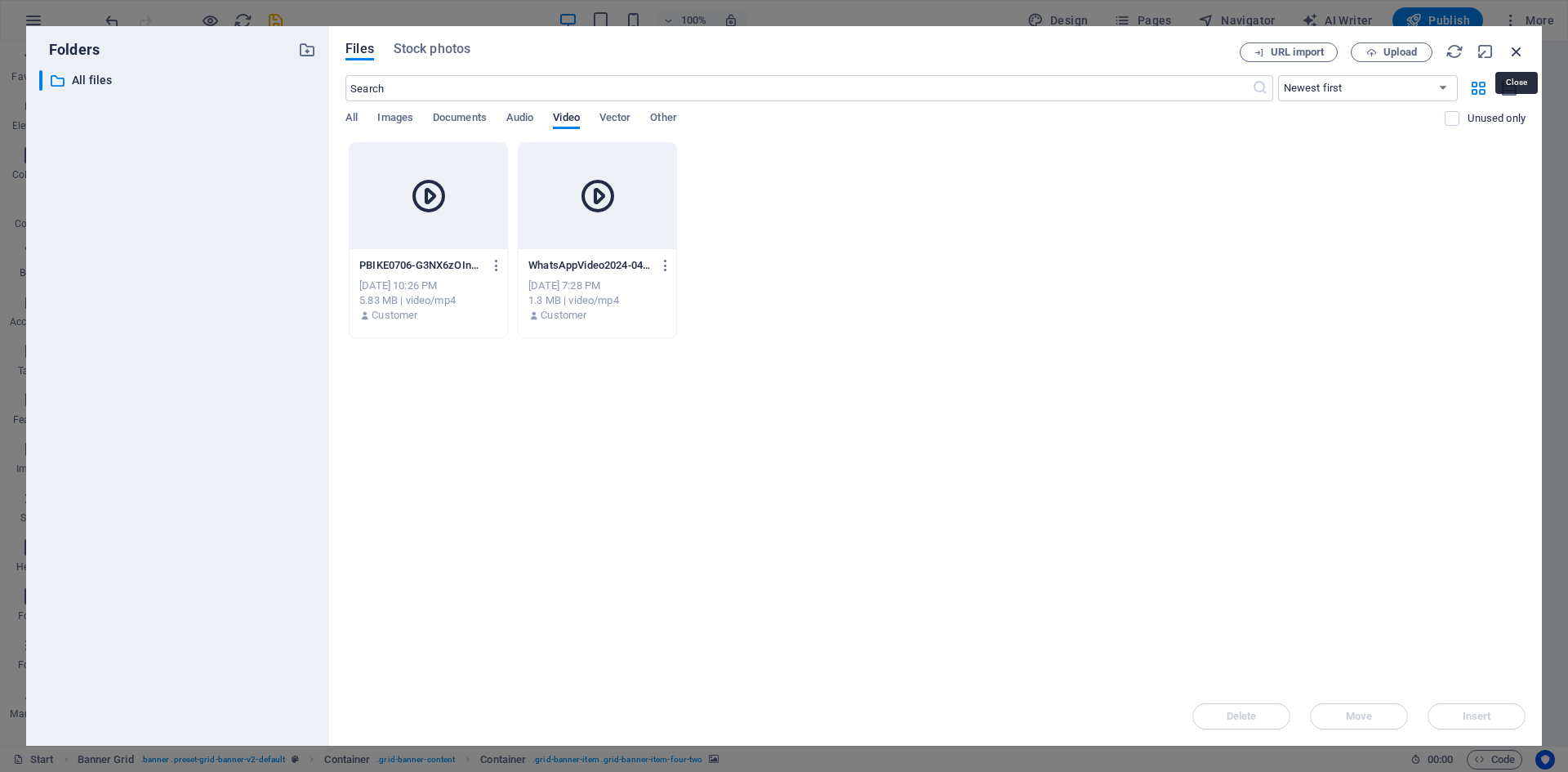
click at [1523, 48] on icon "button" at bounding box center [1516, 51] width 18 height 18
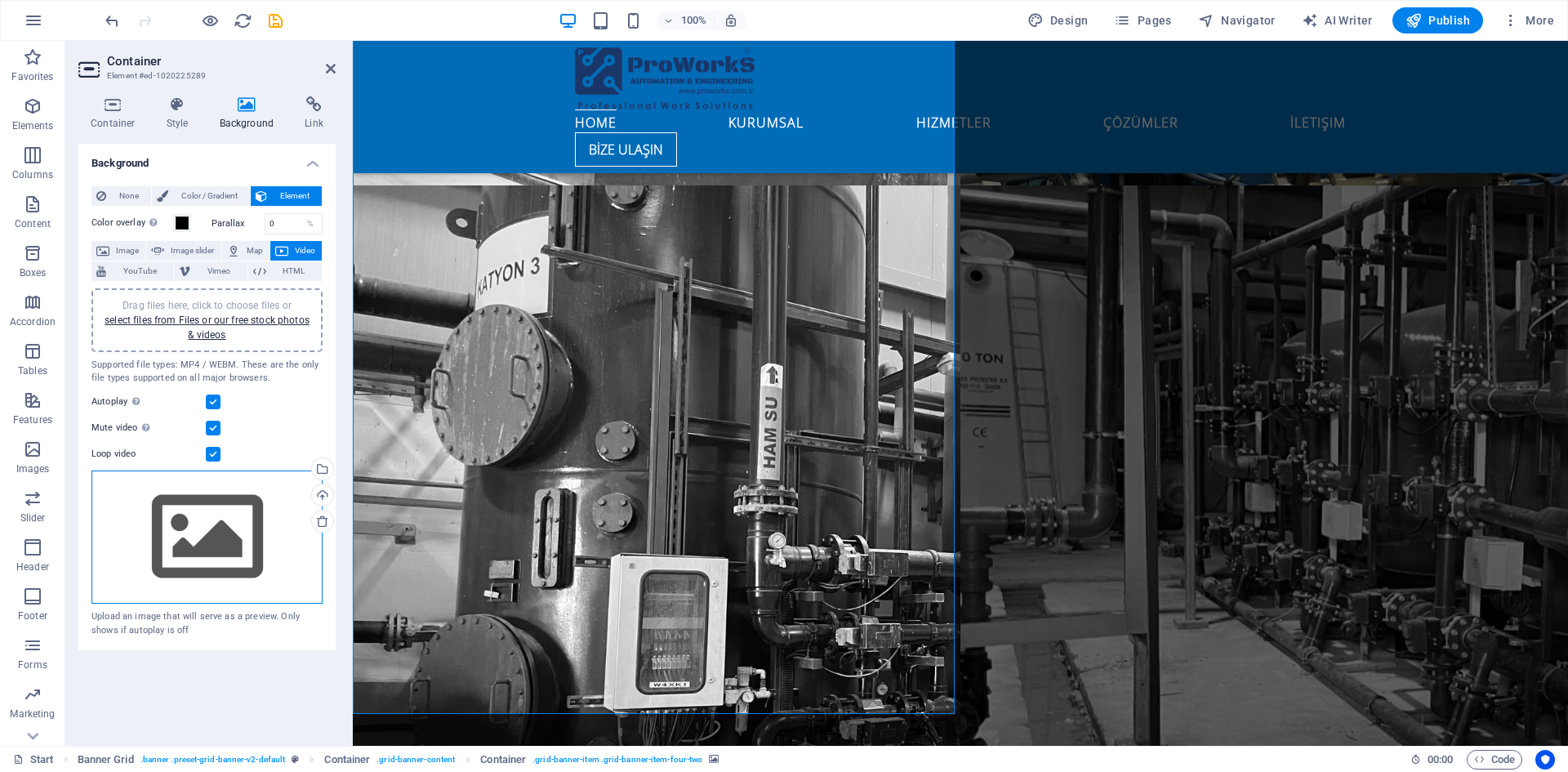
click at [237, 541] on div "Drag files here, click to choose files or select files from Files or our free s…" at bounding box center [206, 537] width 231 height 134
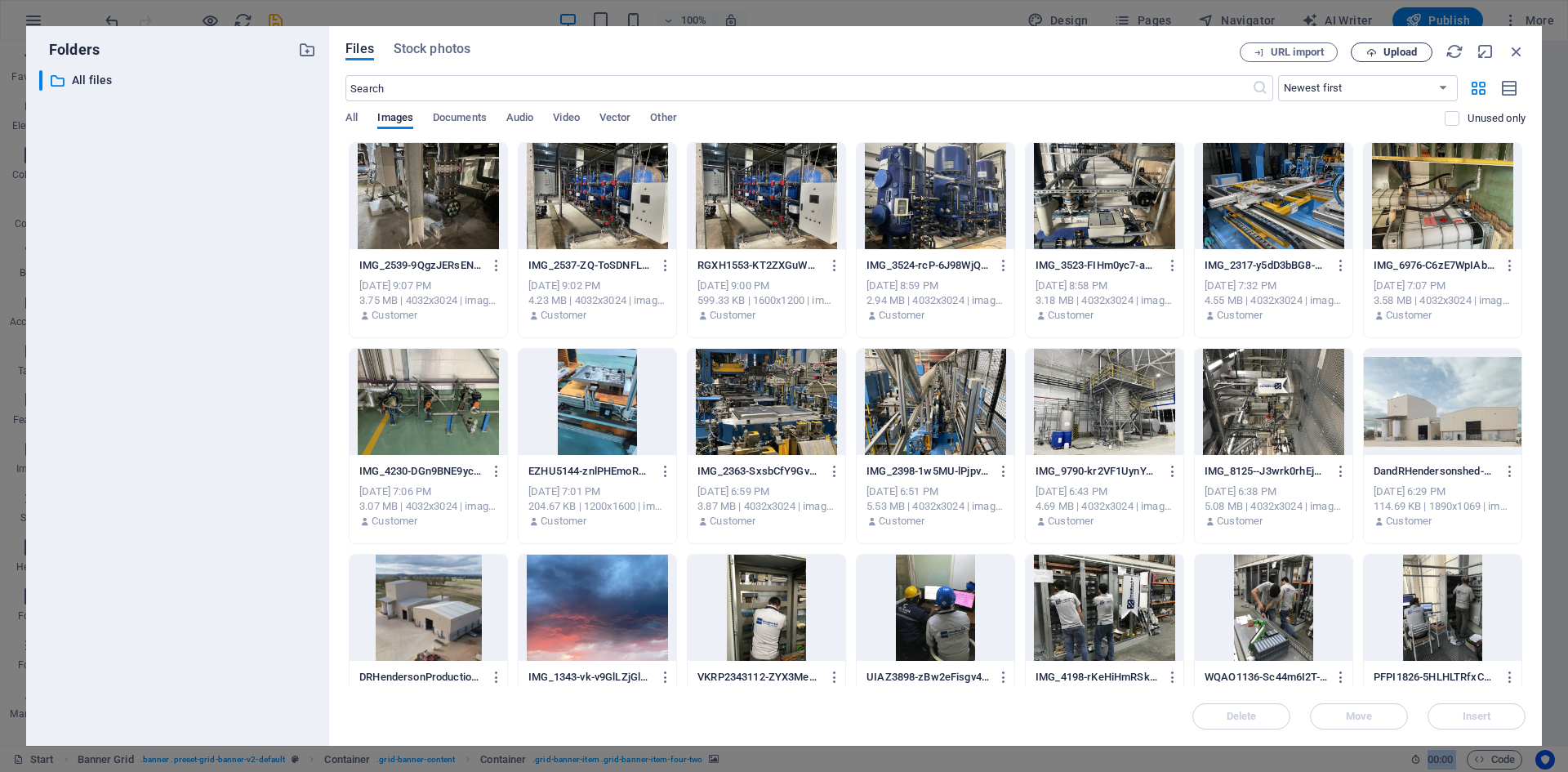
click at [1388, 55] on span "Upload" at bounding box center [1399, 53] width 33 height 10
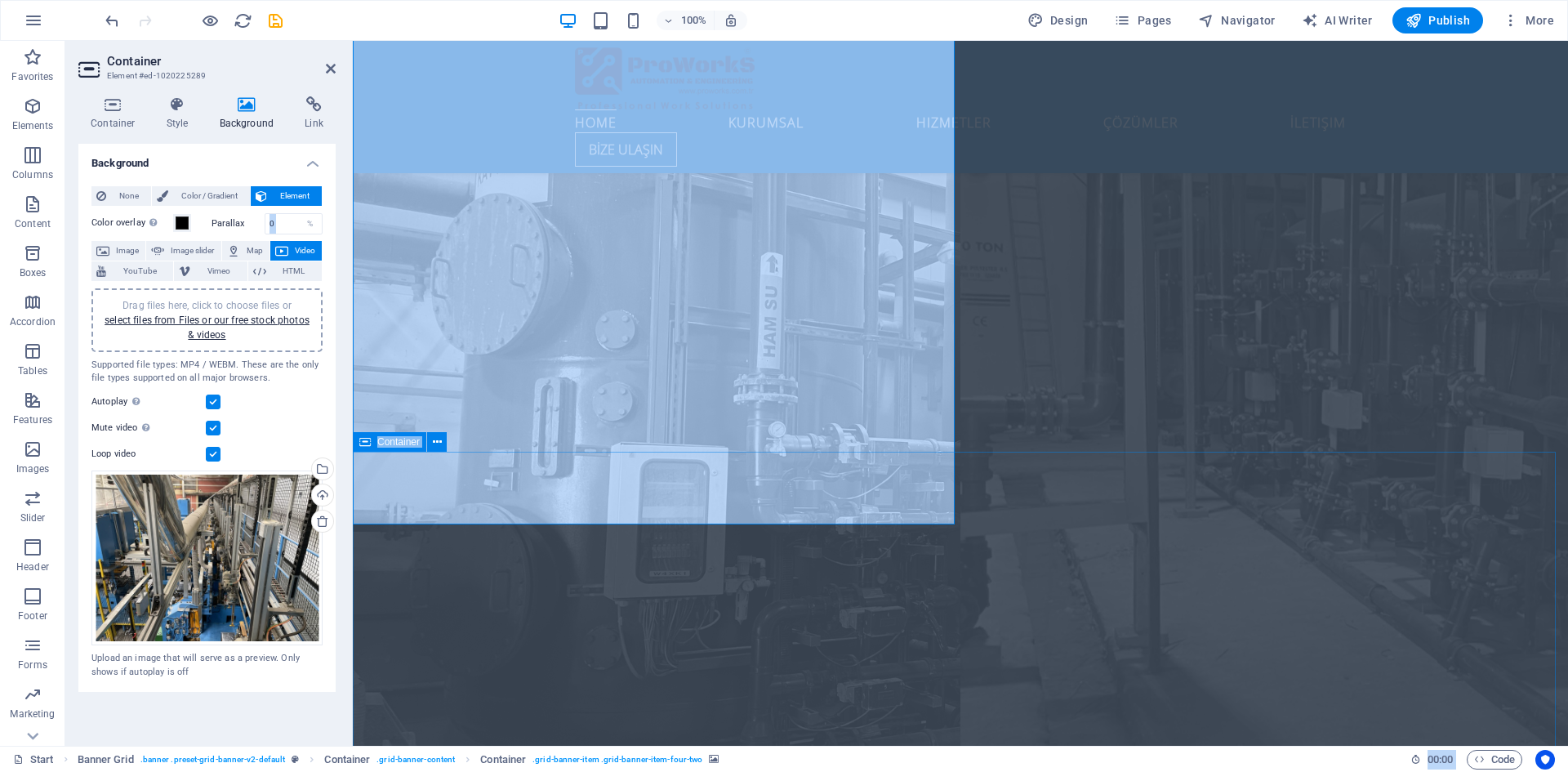
scroll to position [2301, 0]
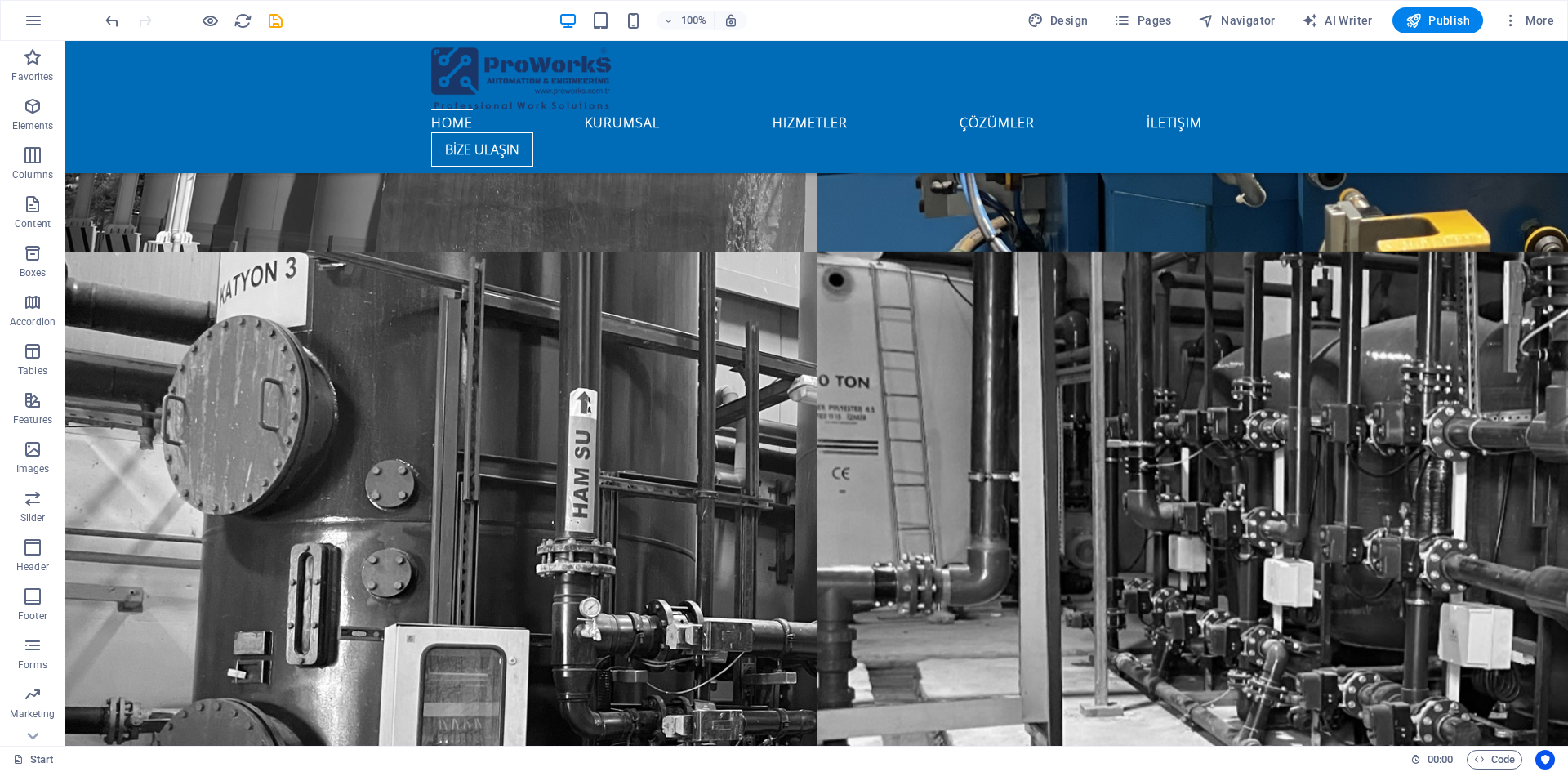
scroll to position [2138, 0]
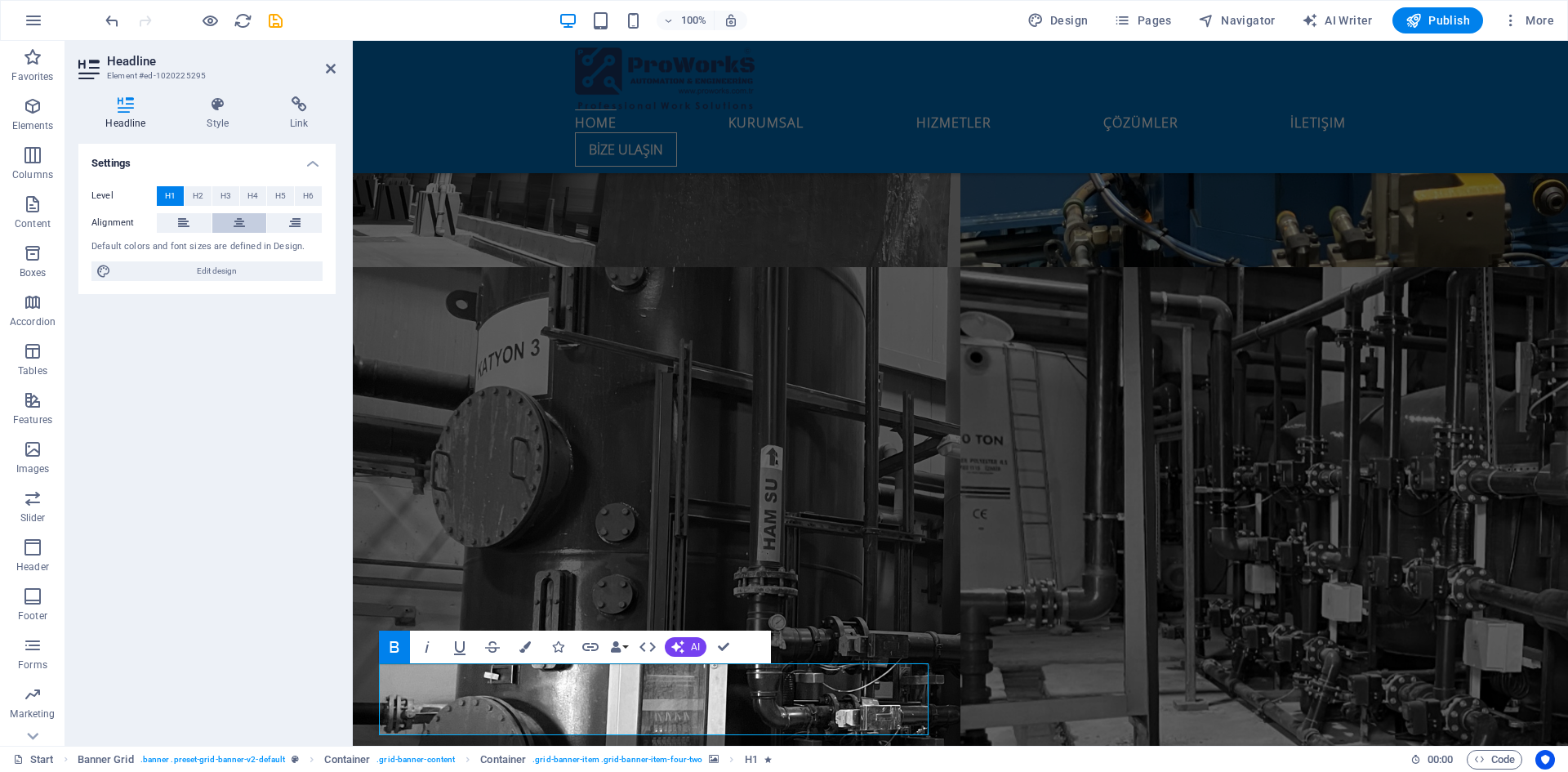
click at [236, 226] on icon at bounding box center [238, 222] width 11 height 20
click at [330, 67] on icon at bounding box center [330, 68] width 10 height 13
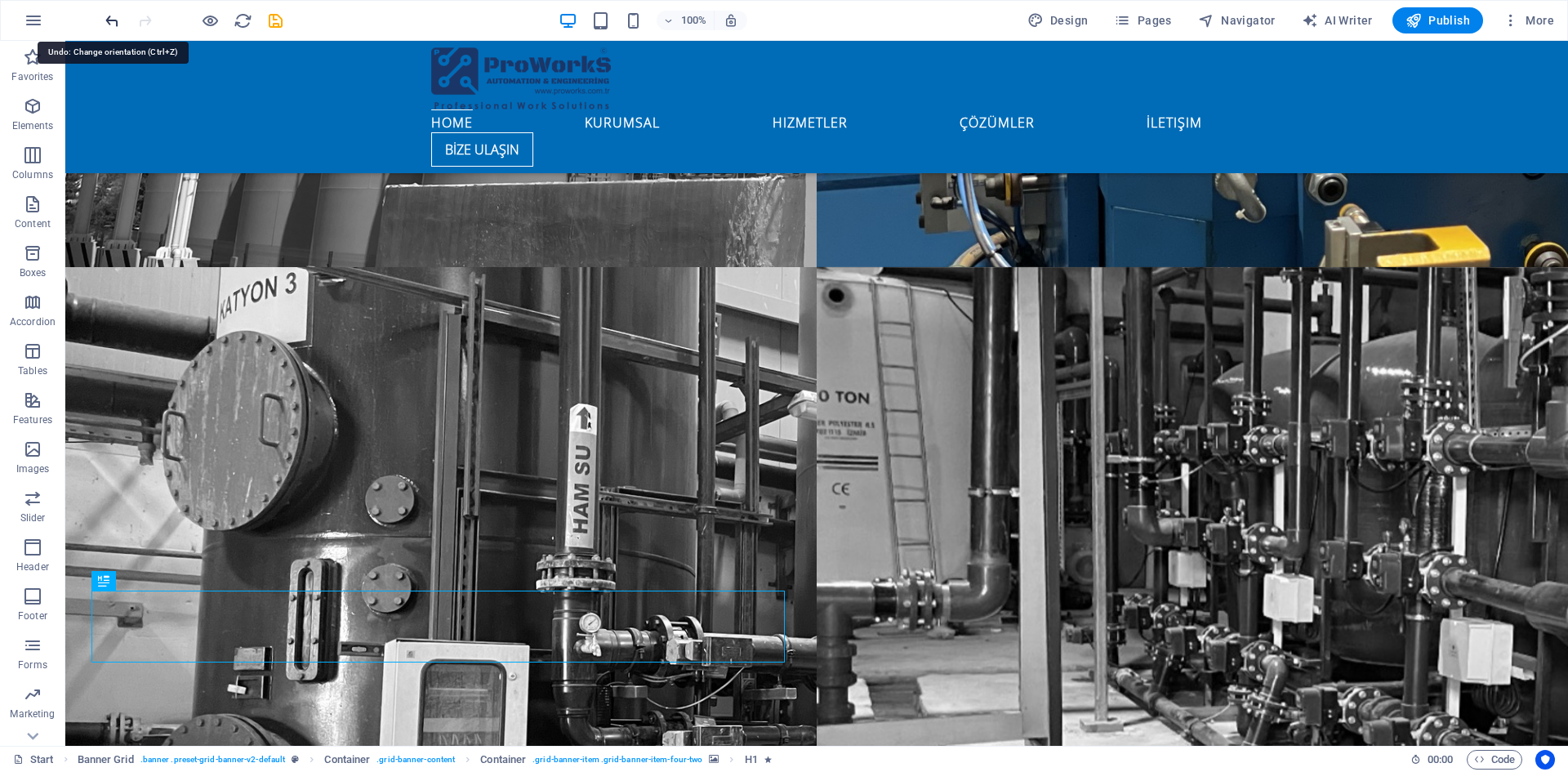
click at [115, 20] on icon "undo" at bounding box center [112, 20] width 19 height 19
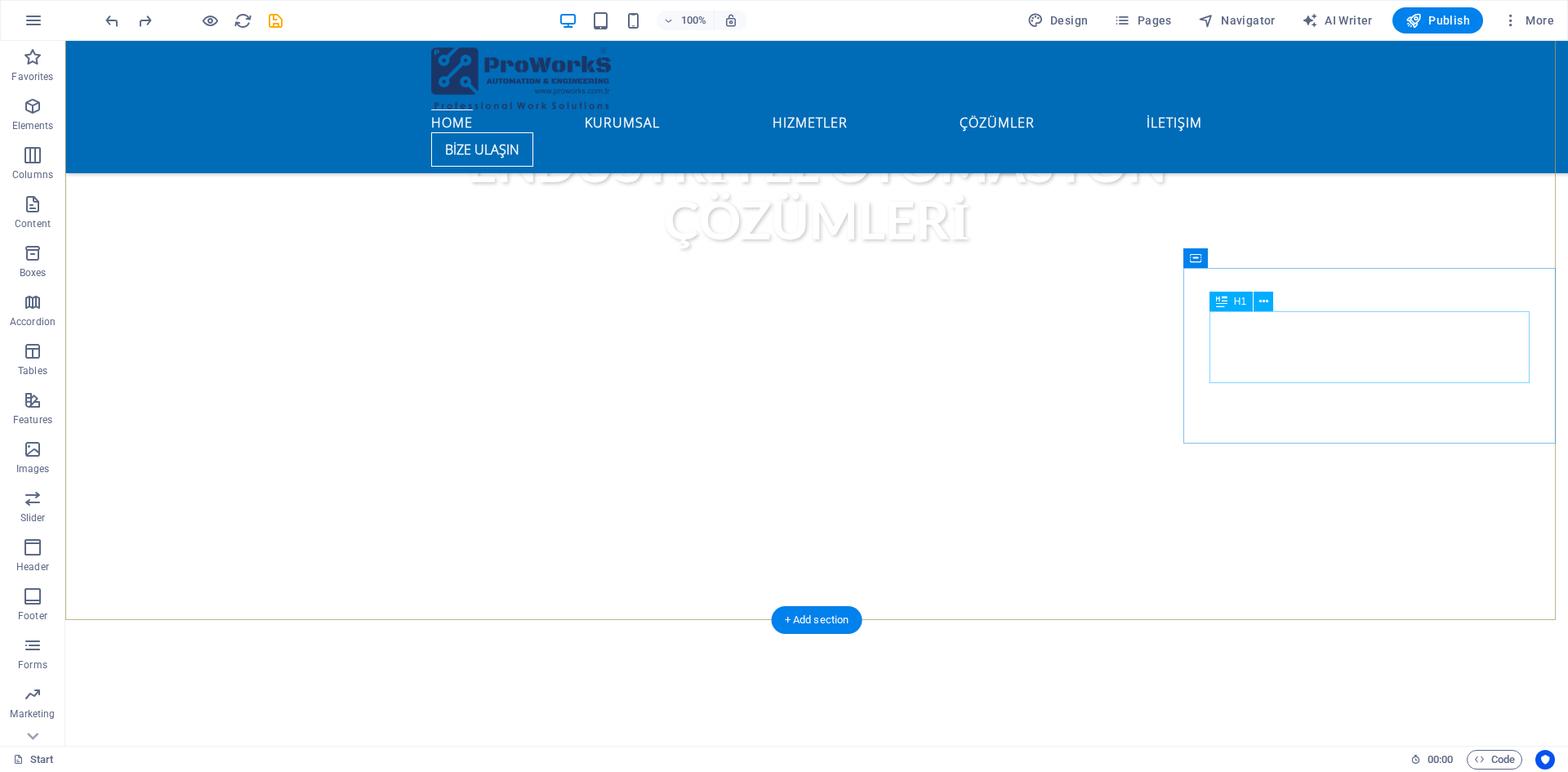
scroll to position [831, 0]
select select "multiple-waves"
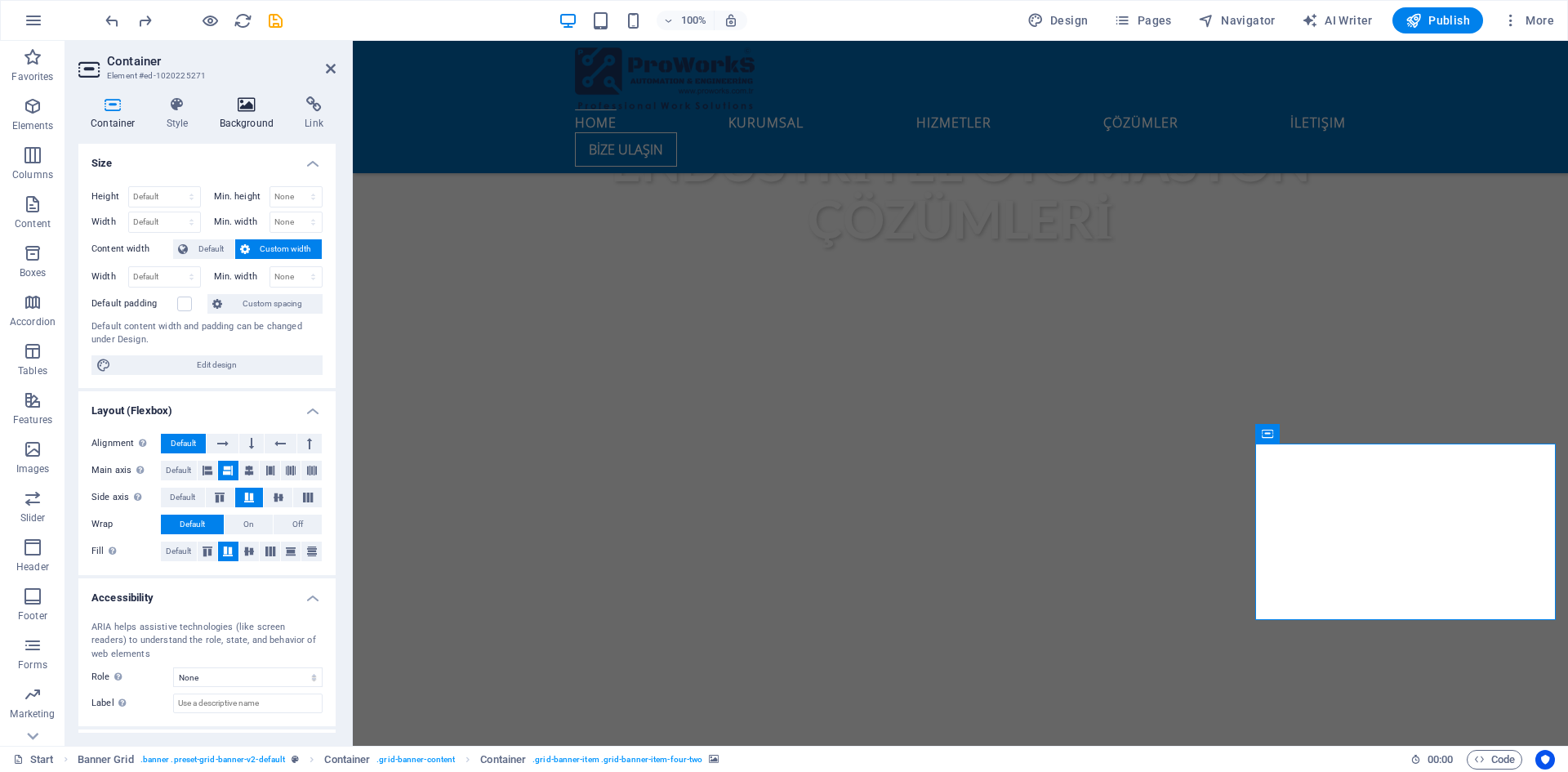
click at [240, 108] on icon at bounding box center [246, 104] width 79 height 16
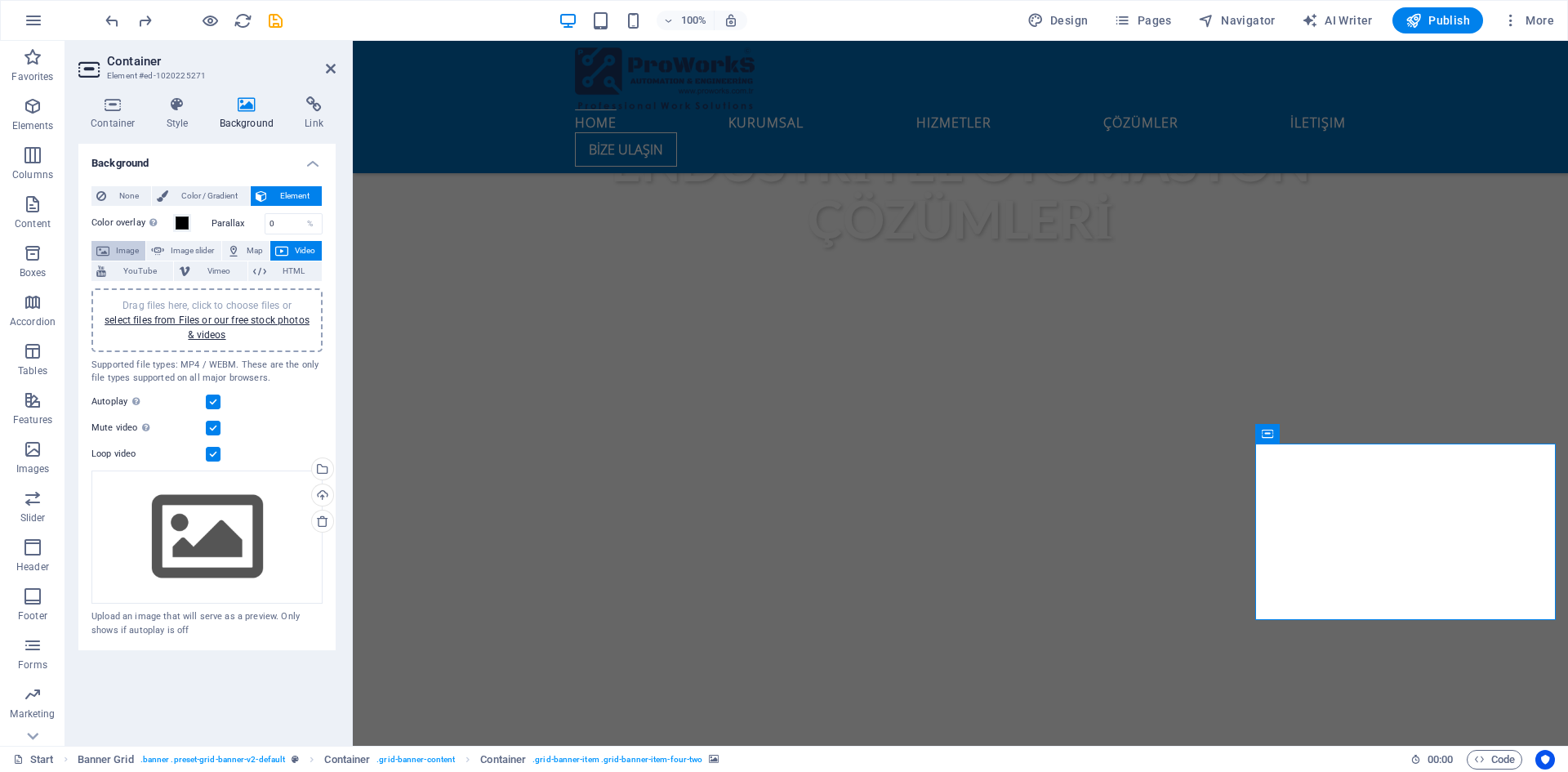
click at [124, 246] on span "Image" at bounding box center [127, 251] width 26 height 20
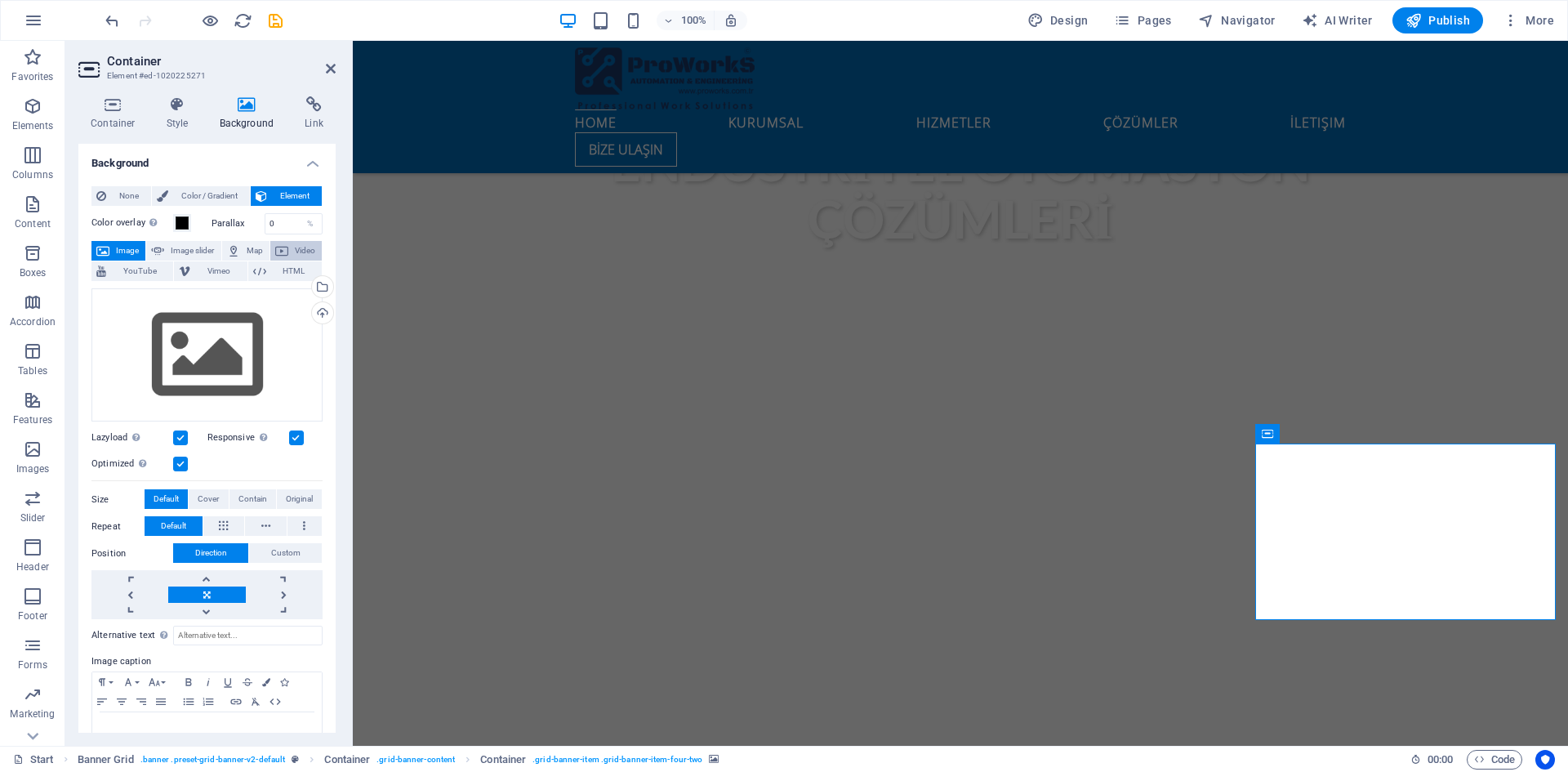
click at [304, 247] on span "Video" at bounding box center [305, 251] width 24 height 20
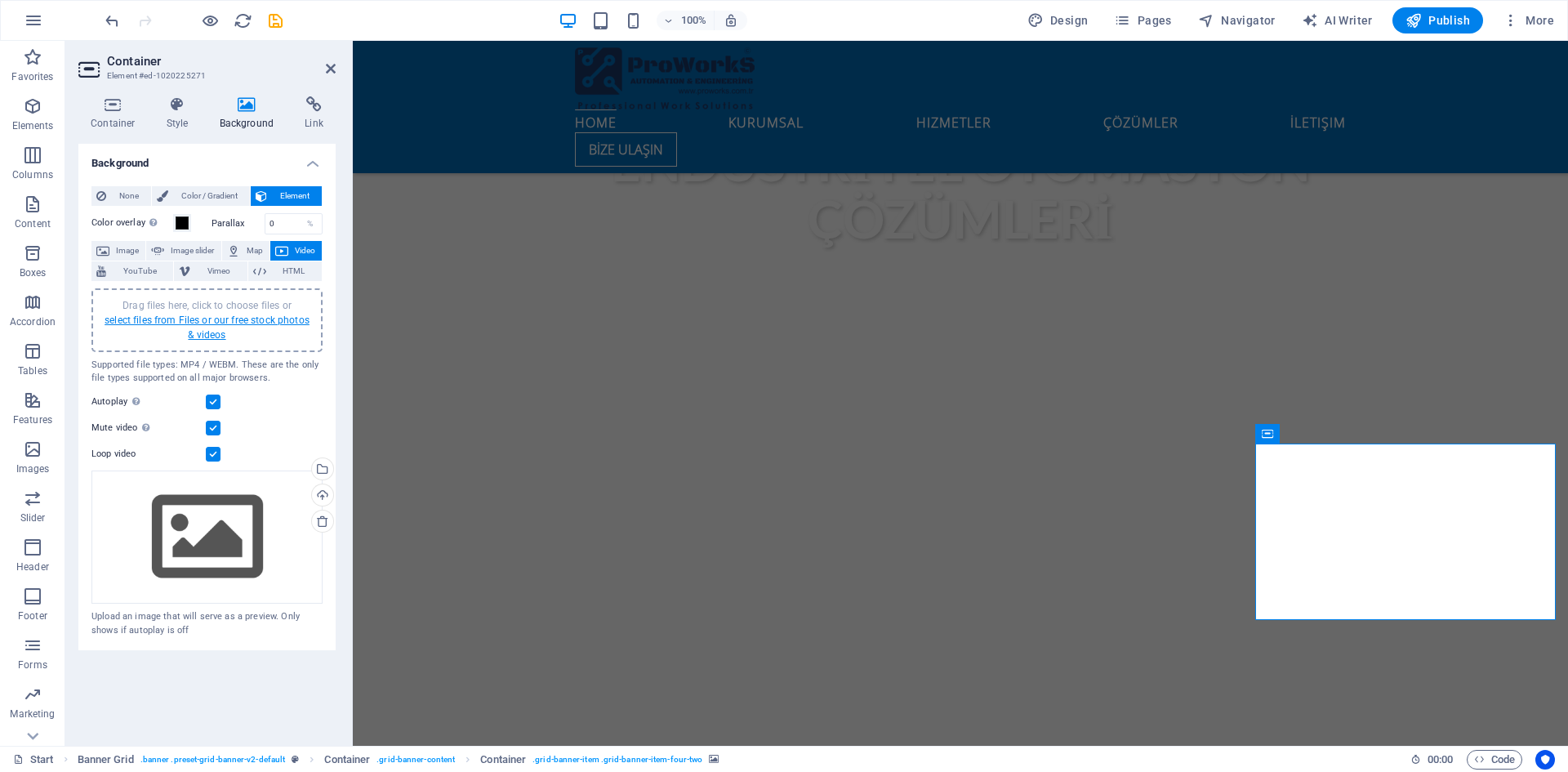
click at [219, 321] on link "select files from Files or our free stock photos & videos" at bounding box center [207, 327] width 205 height 26
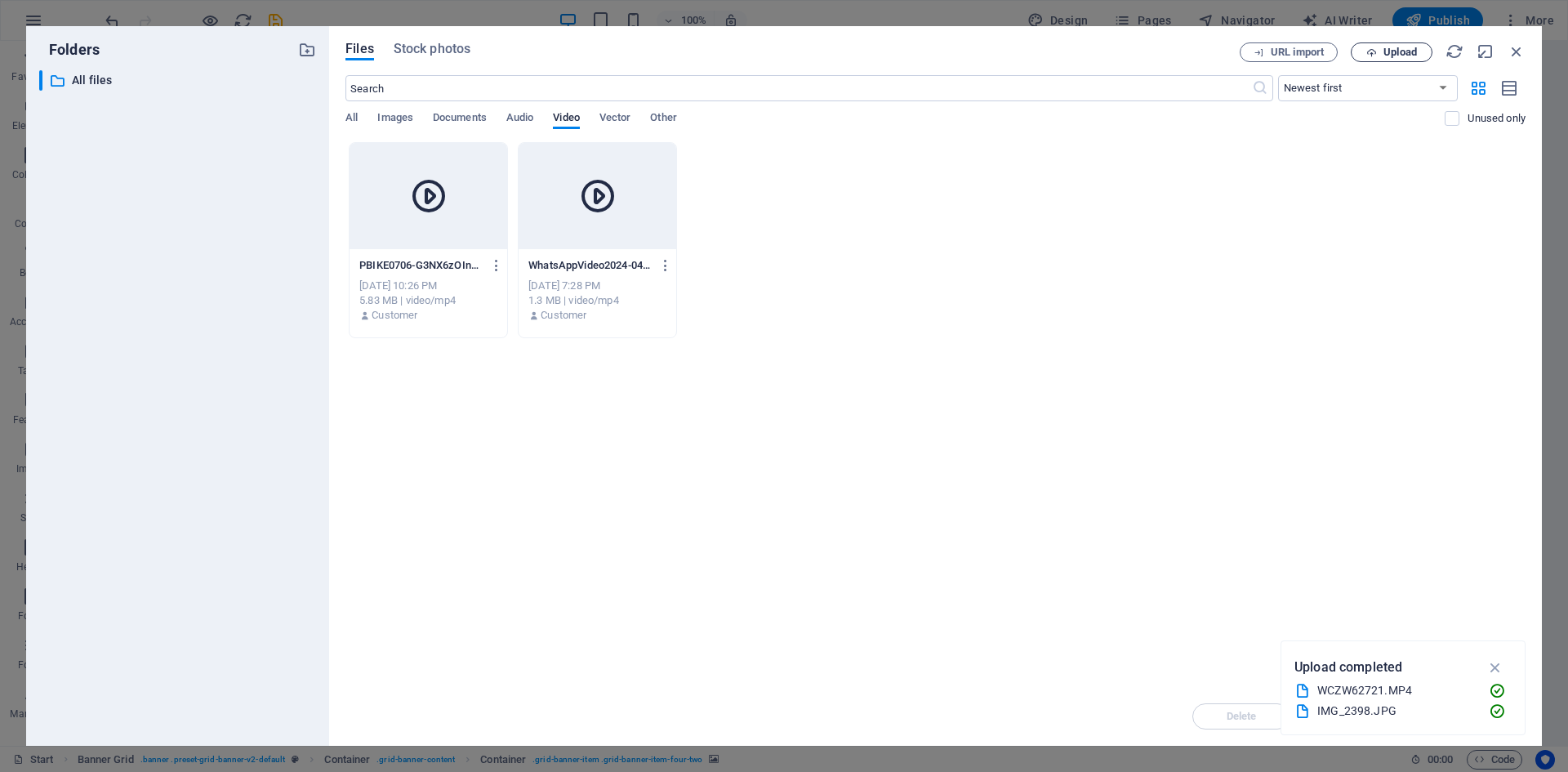
click at [1413, 52] on span "Upload" at bounding box center [1399, 53] width 33 height 10
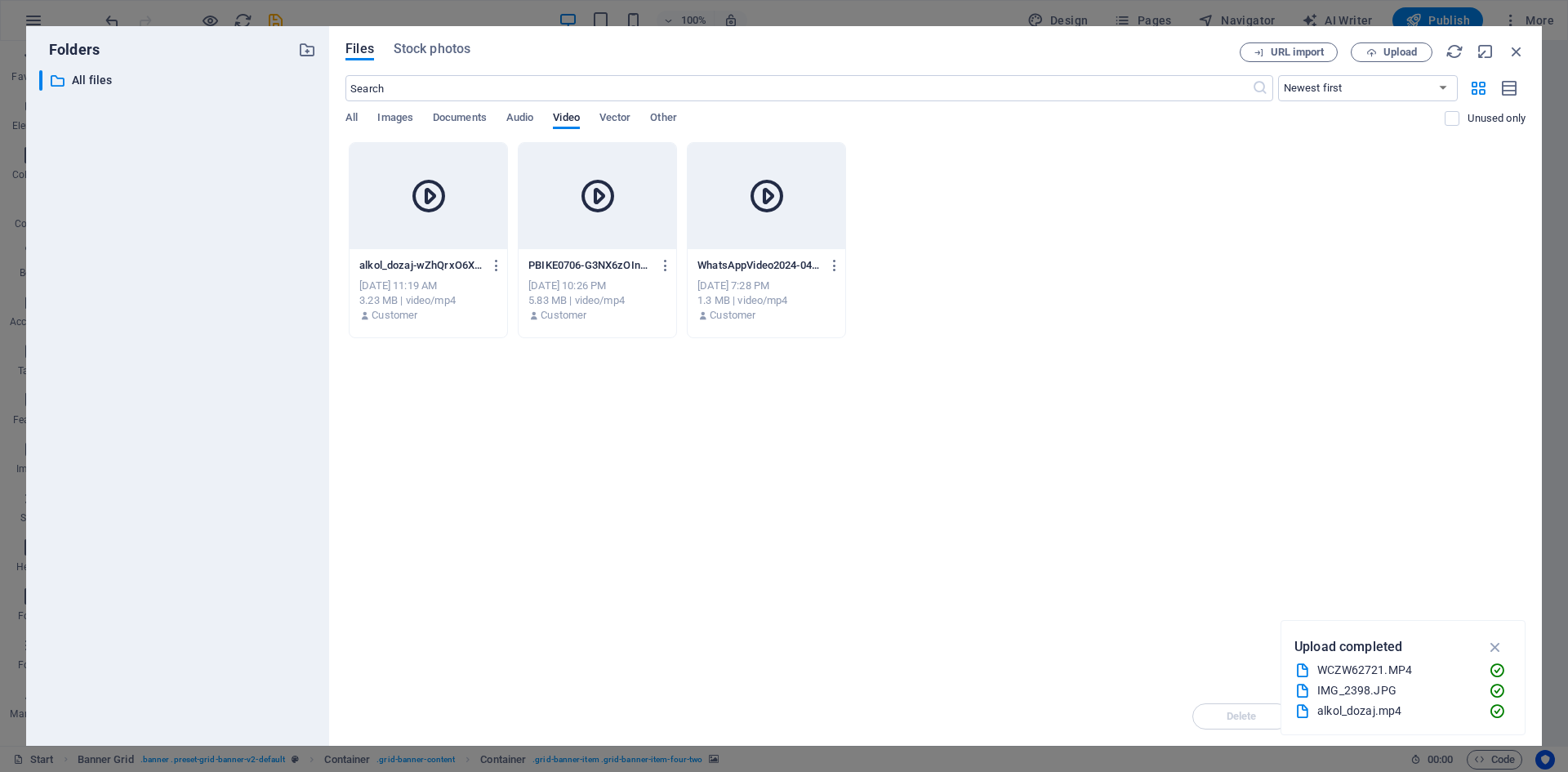
click at [777, 252] on div "WhatsAppVideo2024-04-20saat14.08.19_d57cf6f6-QGHFLhZry3BrVQs_ELiJTQ.mp4 WhatsAp…" at bounding box center [767, 265] width 138 height 26
click at [777, 251] on div "WhatsAppVideo2024-04-20saat14.08.19_d57cf6f6-QGHFLhZry3BrVQs_ELiJTQ.mp4 WhatsAp…" at bounding box center [766, 291] width 158 height 84
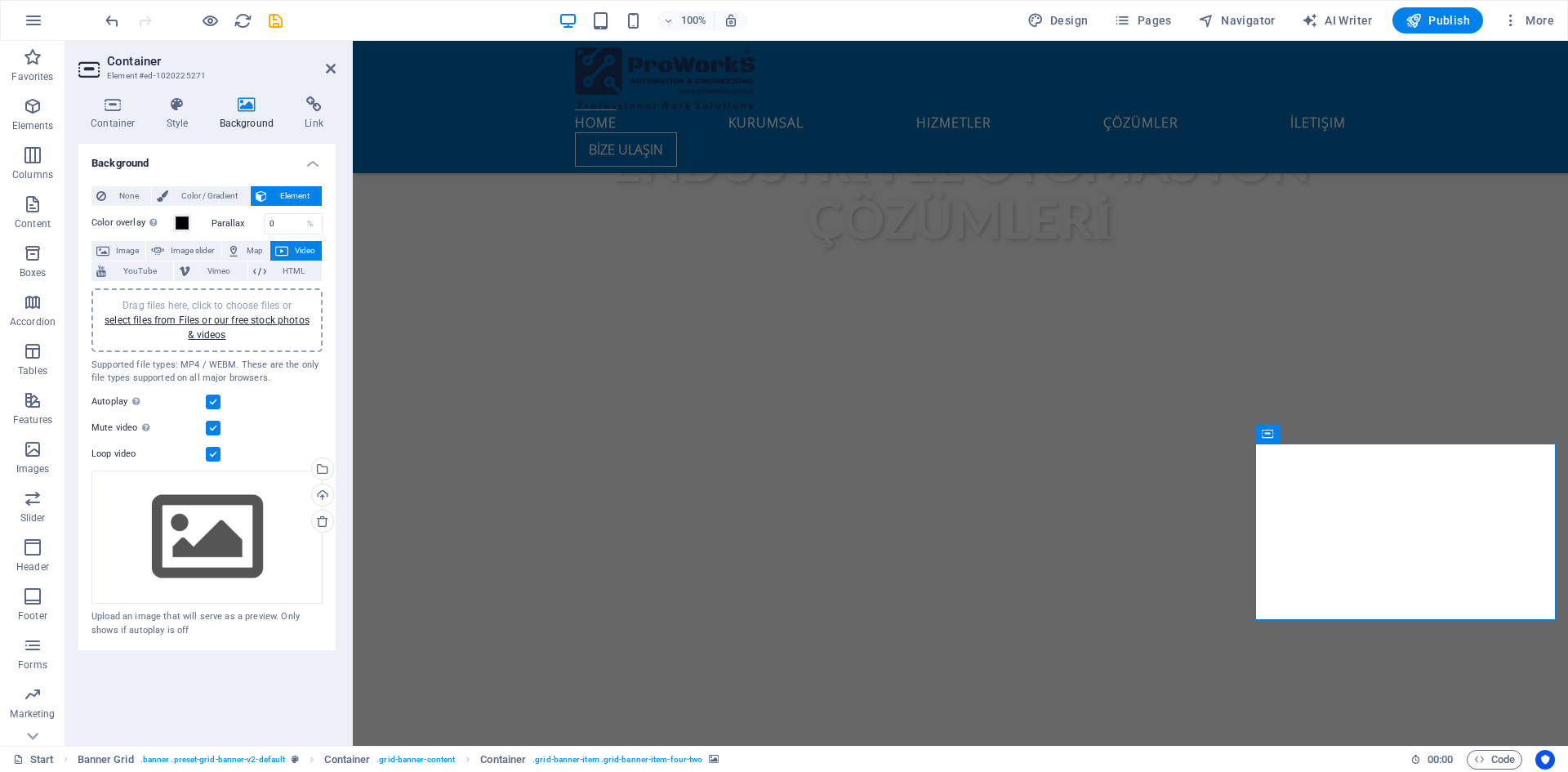
click at [240, 326] on div "Drag files here, click to choose files or select files from Files or our free s…" at bounding box center [207, 320] width 211 height 44
click at [210, 326] on div "Drag files here, click to choose files or select files from Files or our free s…" at bounding box center [207, 320] width 211 height 44
click at [129, 247] on span "Image" at bounding box center [127, 251] width 26 height 20
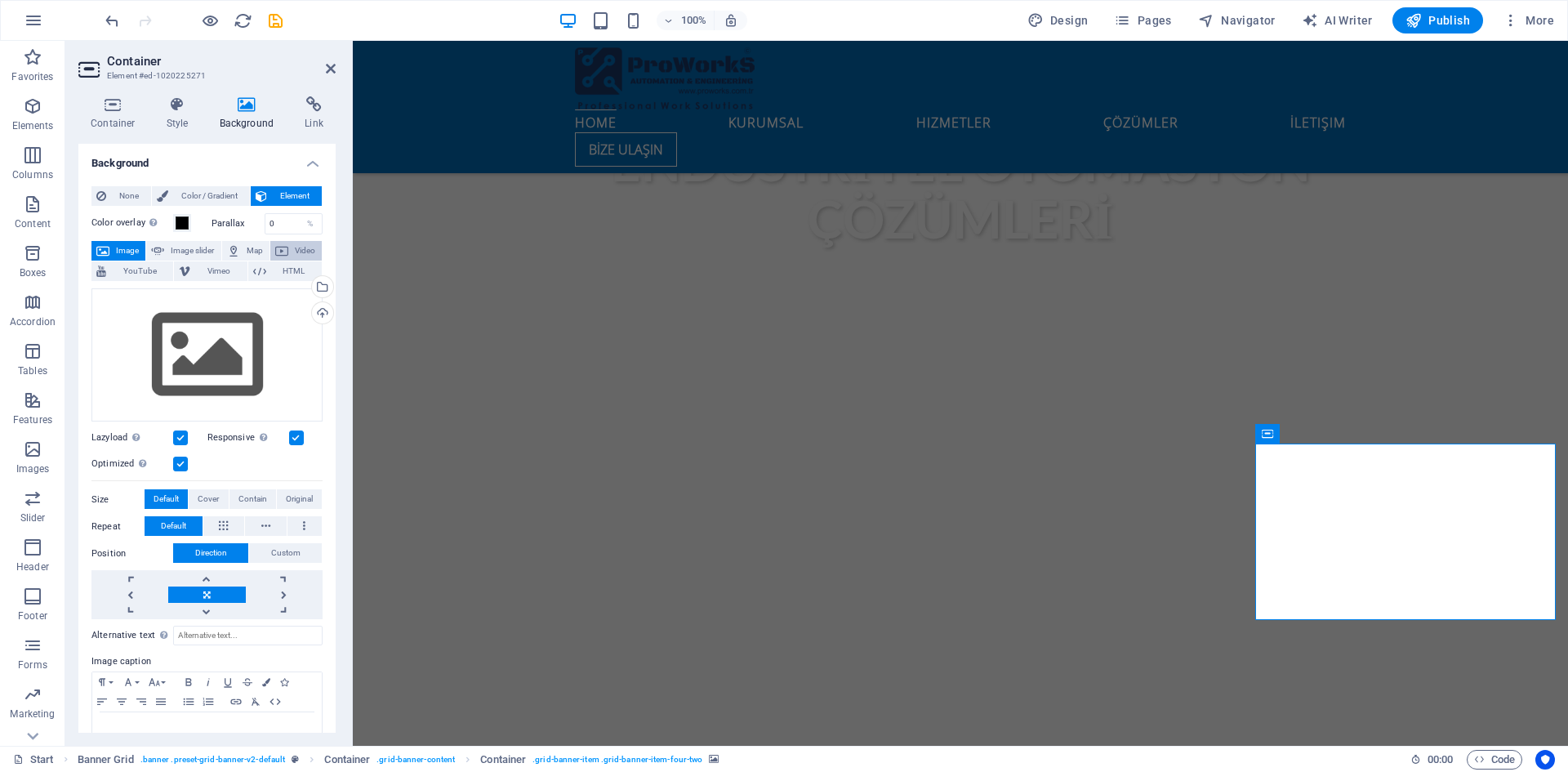
click at [293, 245] on span "Video" at bounding box center [305, 251] width 24 height 20
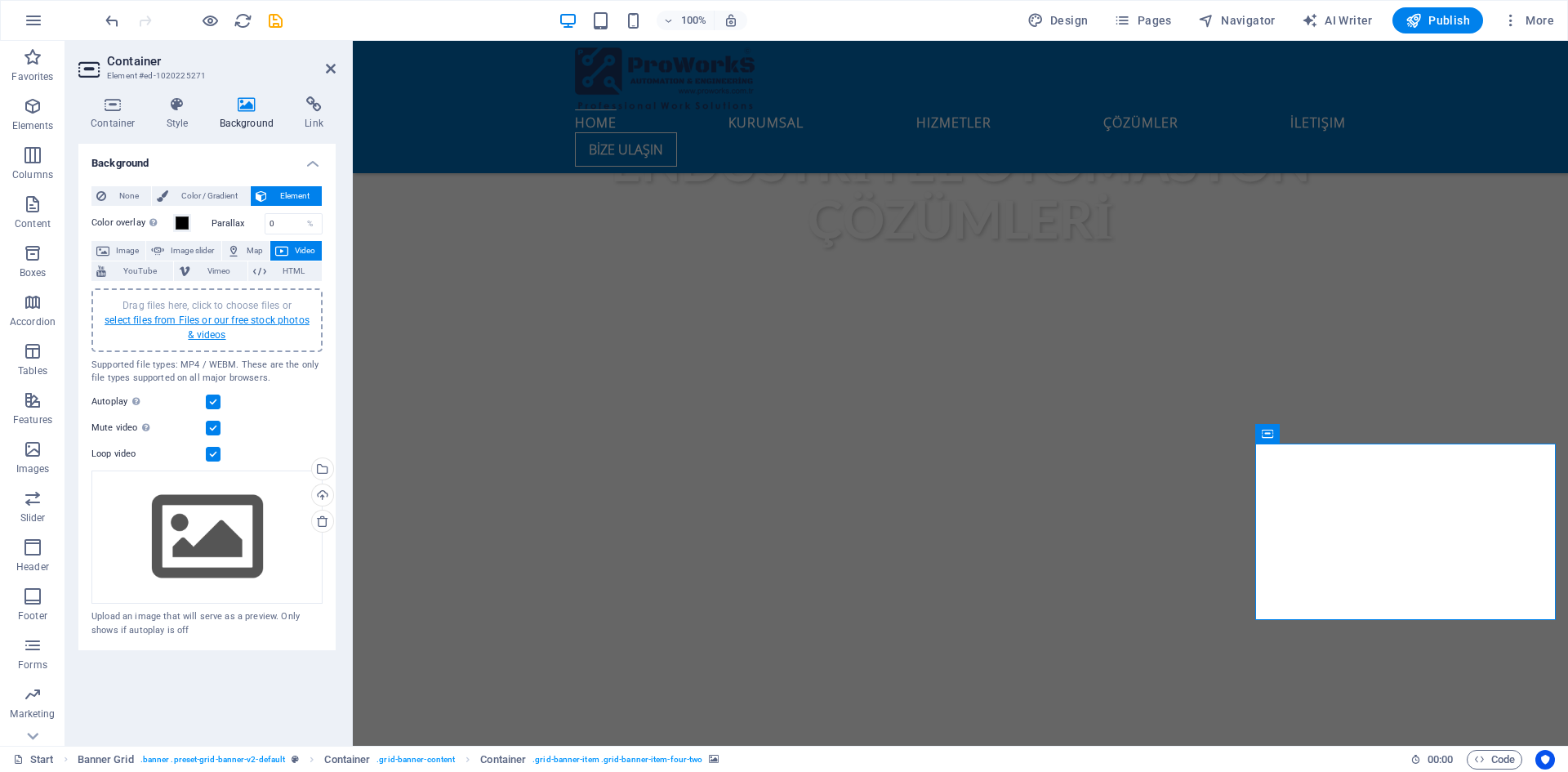
click at [215, 321] on link "select files from Files or our free stock photos & videos" at bounding box center [207, 327] width 205 height 26
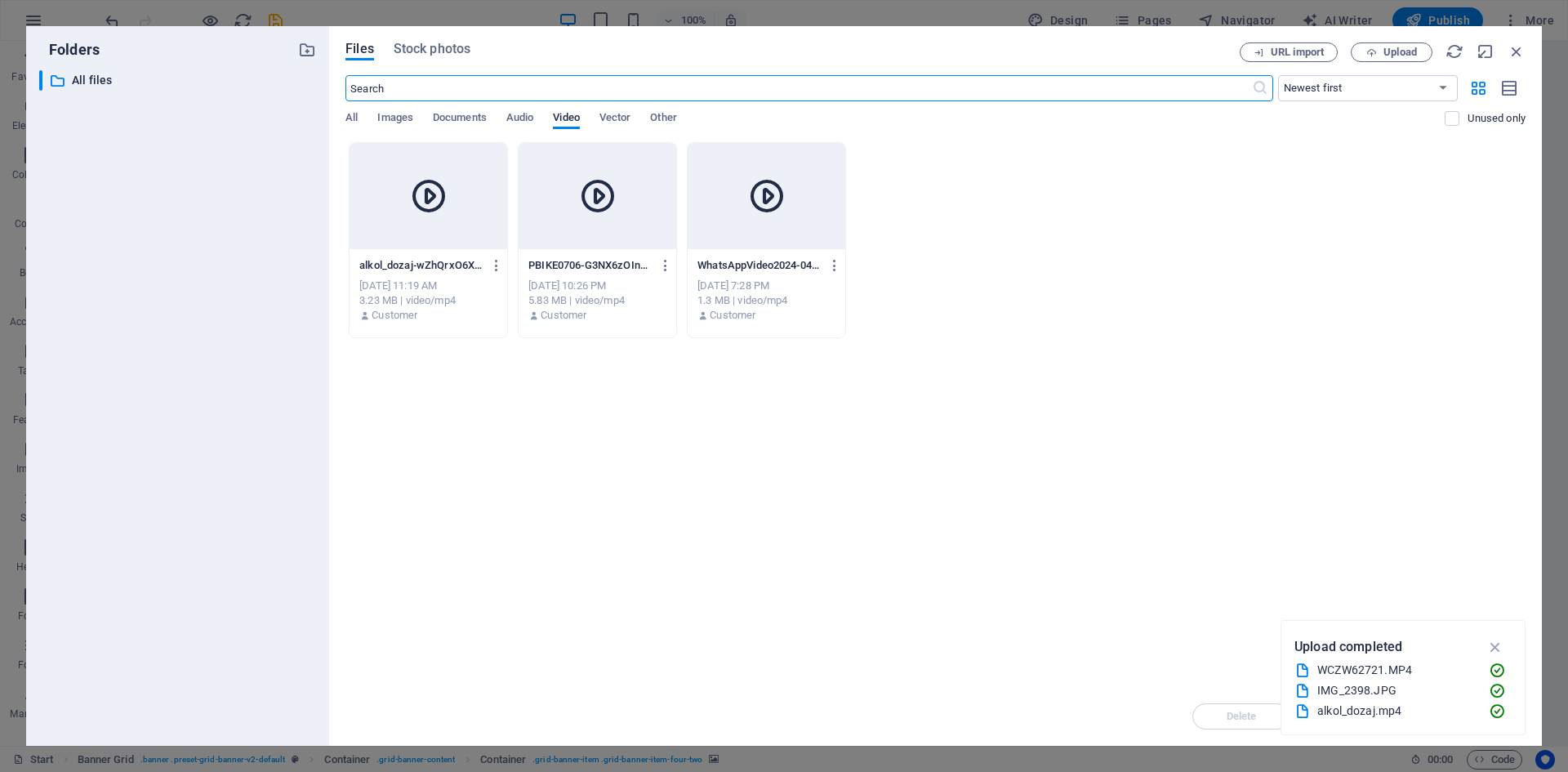
click at [443, 265] on p "alkol_dozaj-wZhQrxO6XKxtOzdXwpe7Lg.mp4" at bounding box center [421, 265] width 123 height 14
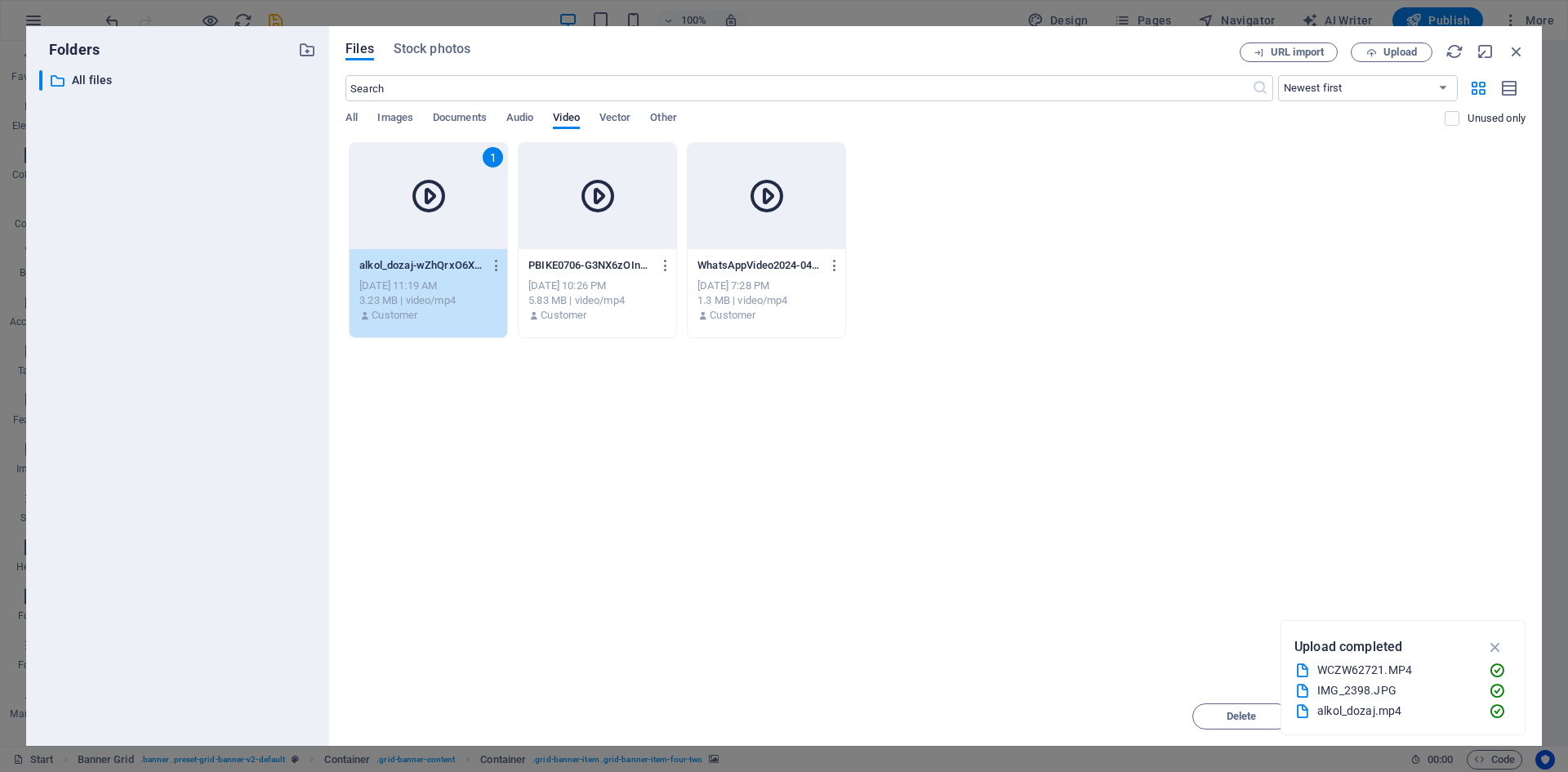
click at [443, 265] on p "alkol_dozaj-wZhQrxO6XKxtOzdXwpe7Lg.mp4" at bounding box center [421, 265] width 123 height 14
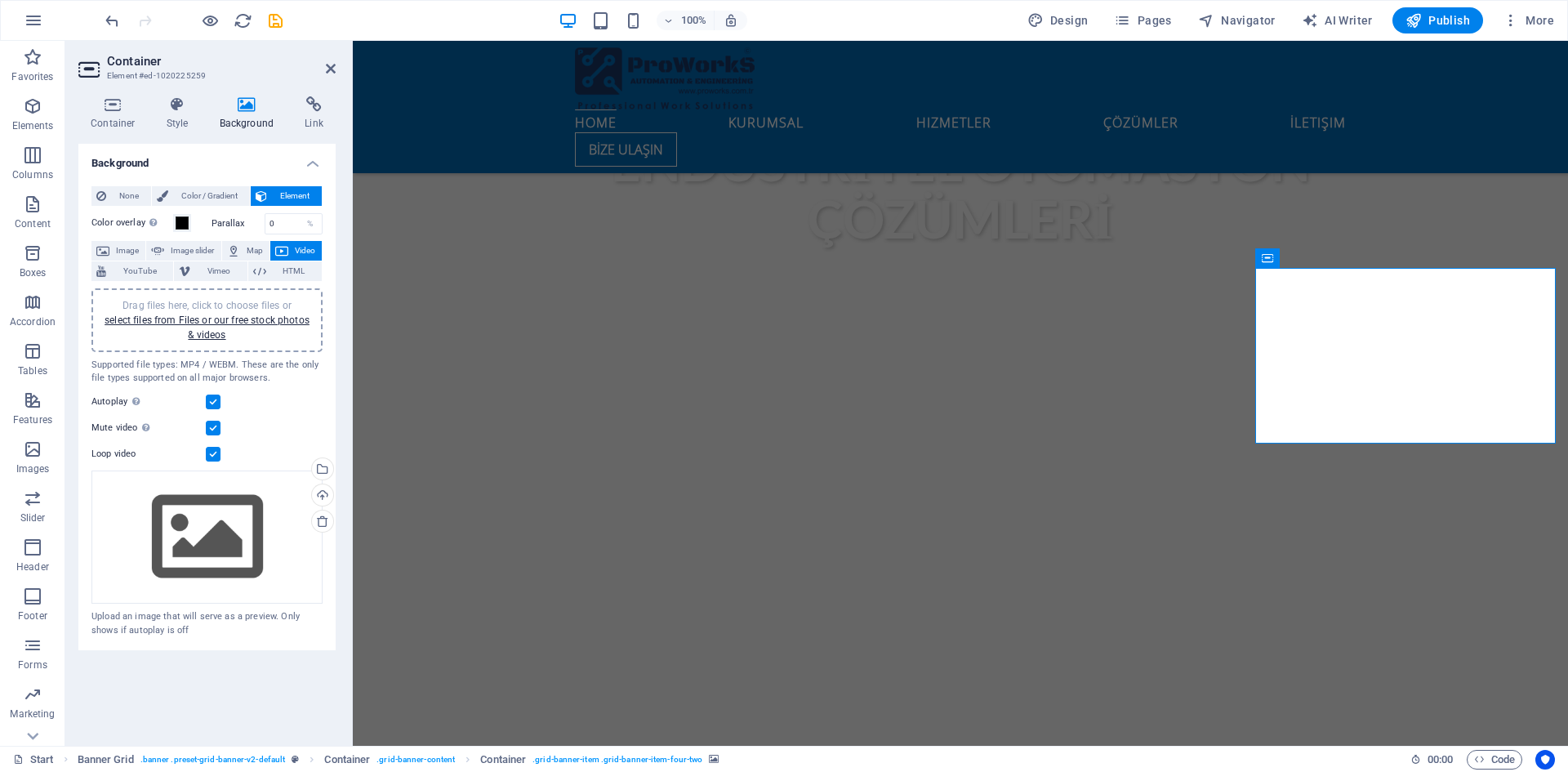
click at [129, 254] on span "Image" at bounding box center [127, 251] width 26 height 20
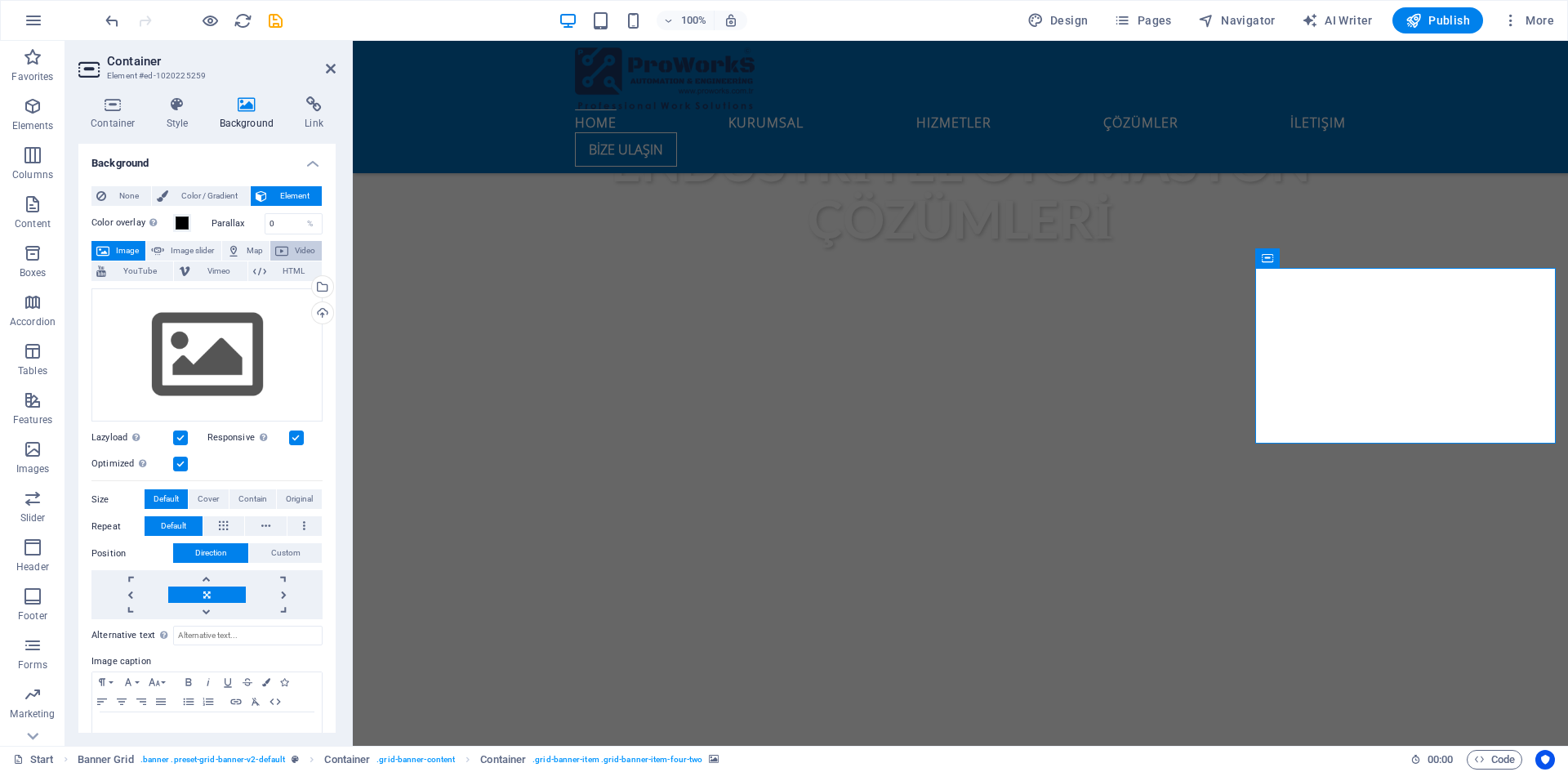
click at [293, 247] on span "Video" at bounding box center [305, 251] width 24 height 20
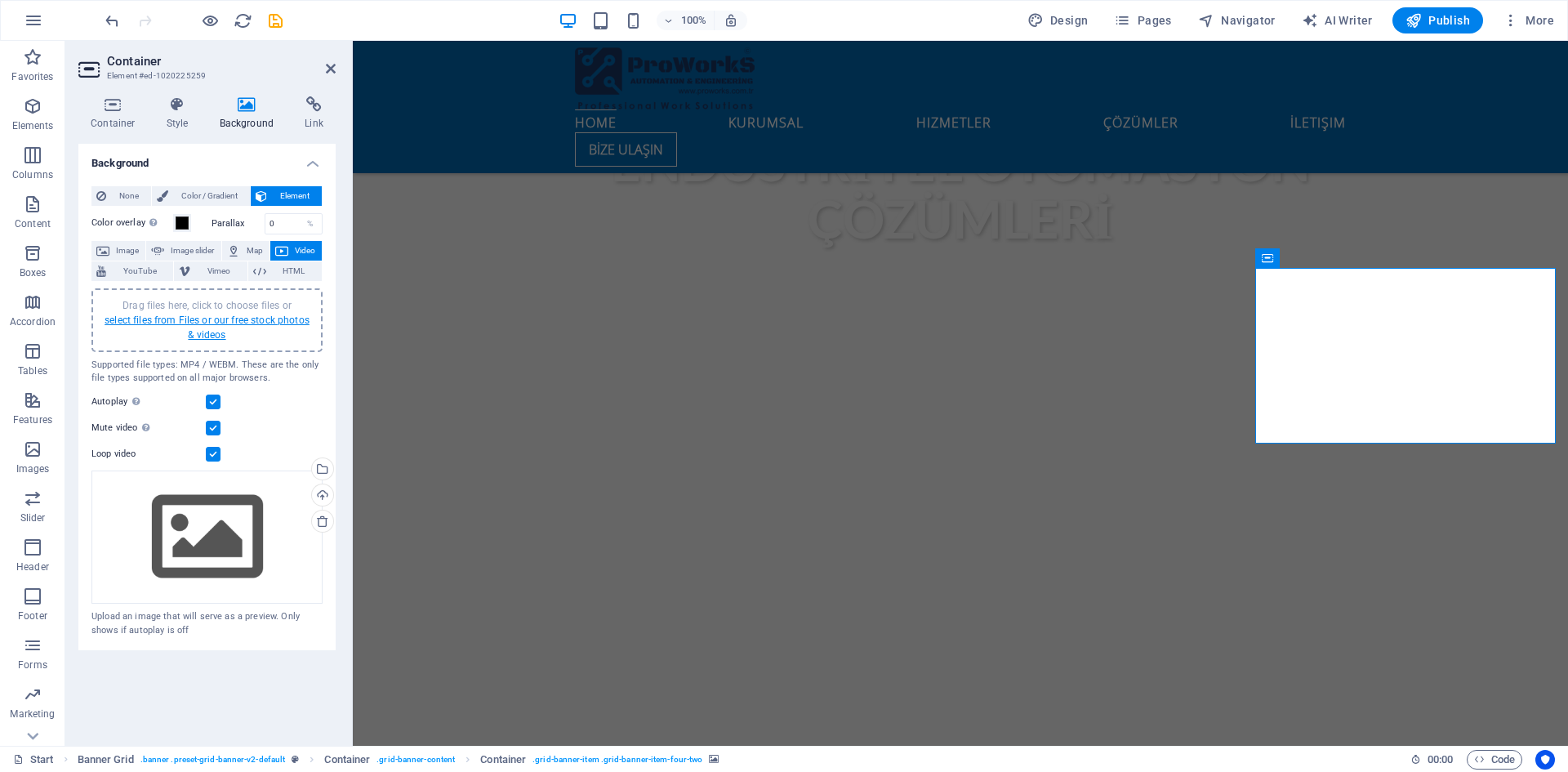
click at [207, 321] on link "select files from Files or our free stock photos & videos" at bounding box center [207, 327] width 205 height 26
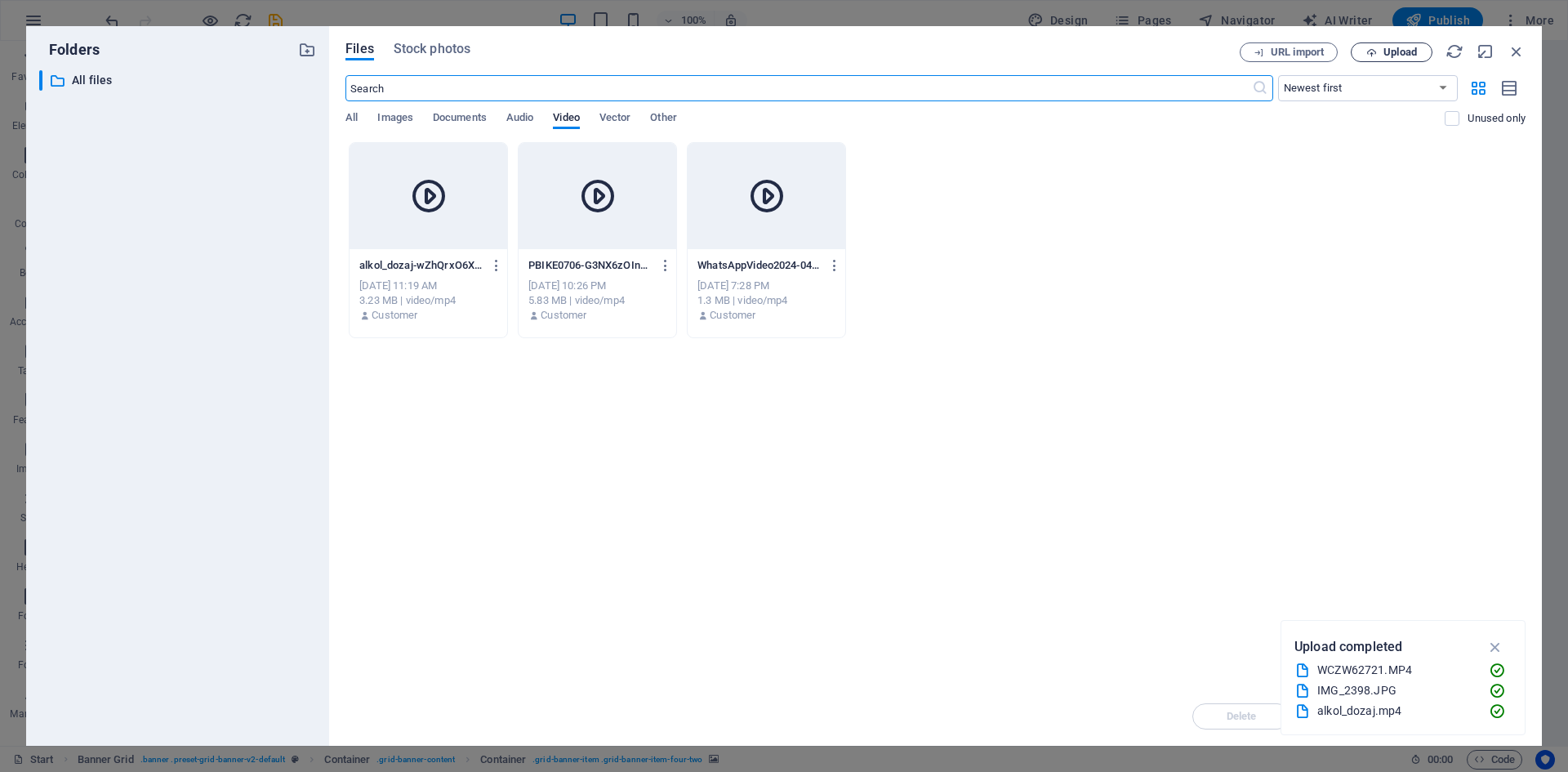
click at [1393, 49] on span "Upload" at bounding box center [1399, 53] width 33 height 10
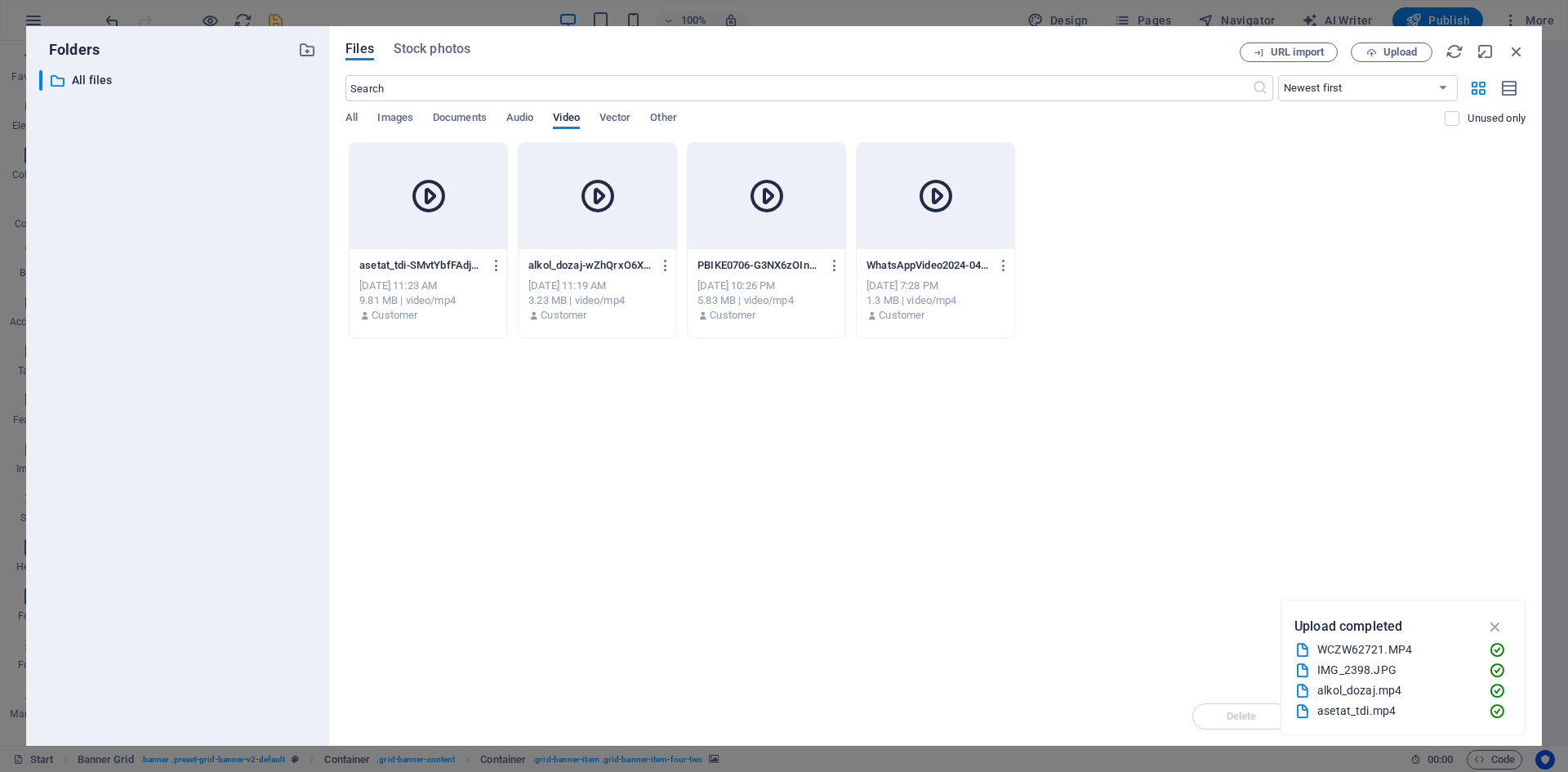
click at [429, 288] on div "Oct 7, 2025 11:23 AM" at bounding box center [428, 285] width 138 height 14
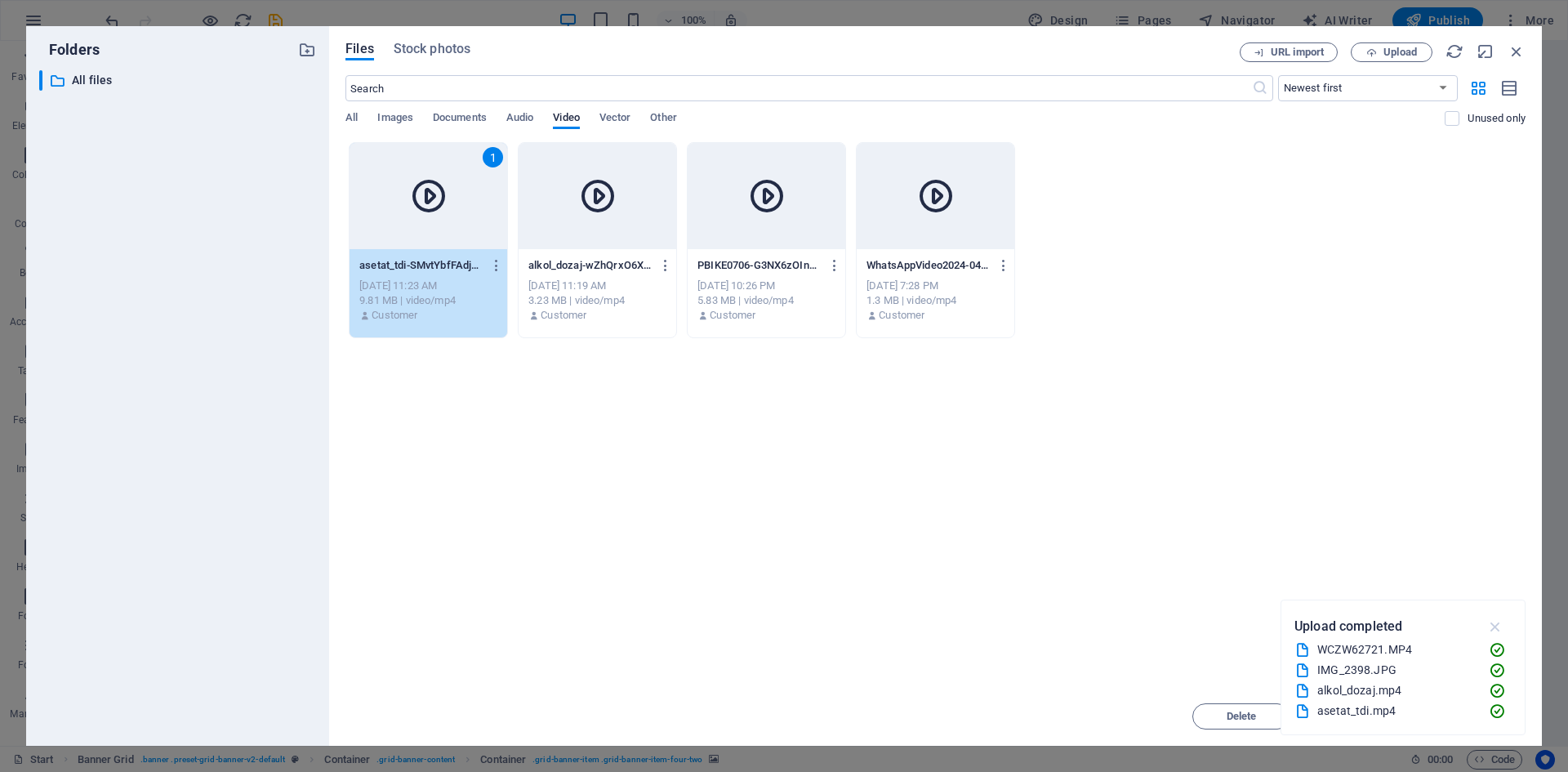
click at [1497, 626] on icon "button" at bounding box center [1496, 626] width 19 height 18
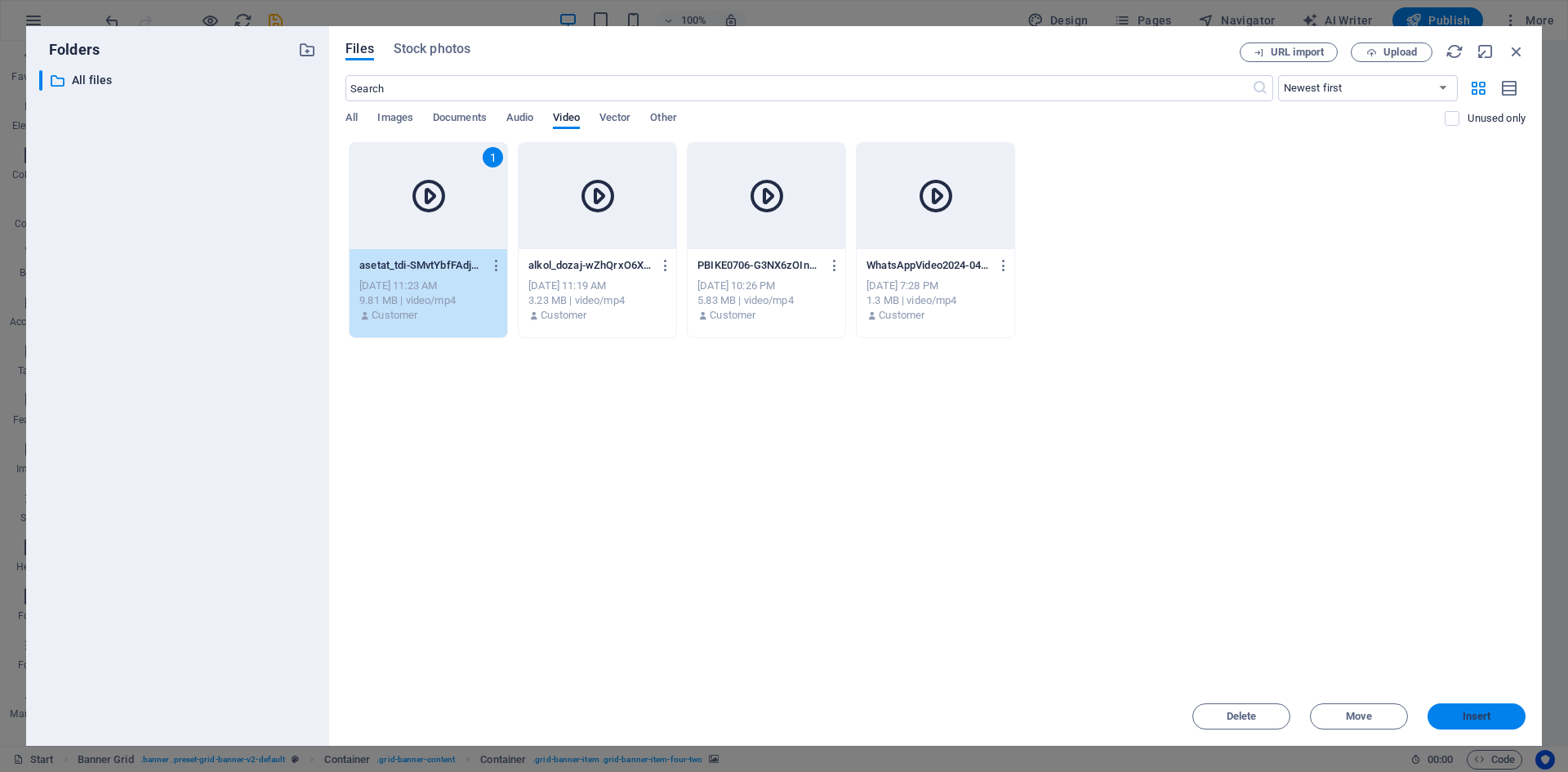
click at [1464, 720] on span "Insert" at bounding box center [1477, 717] width 29 height 10
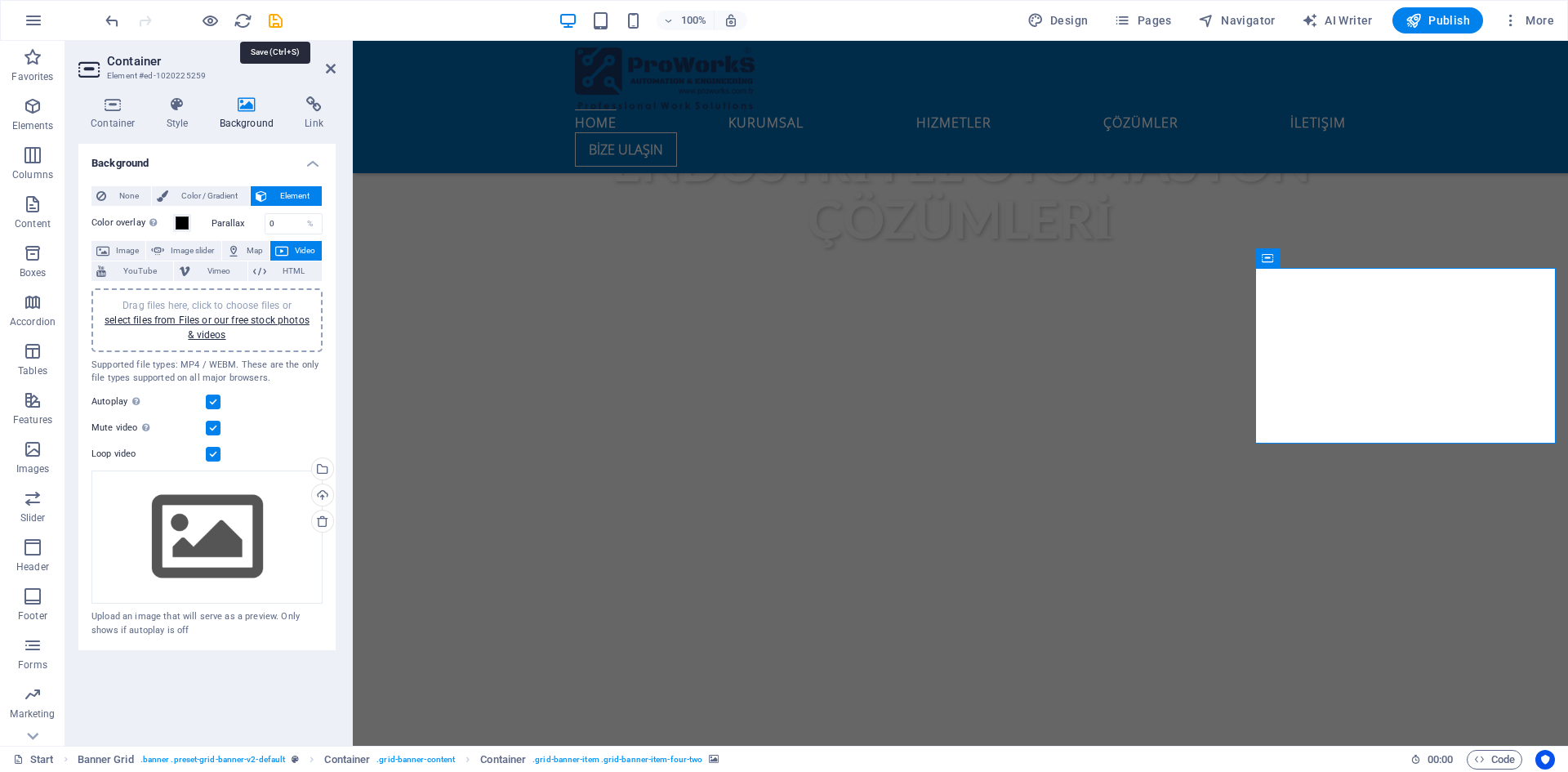
drag, startPoint x: 276, startPoint y: 25, endPoint x: 277, endPoint y: 32, distance: 7.1
click at [276, 24] on icon "save" at bounding box center [276, 20] width 19 height 19
checkbox input "false"
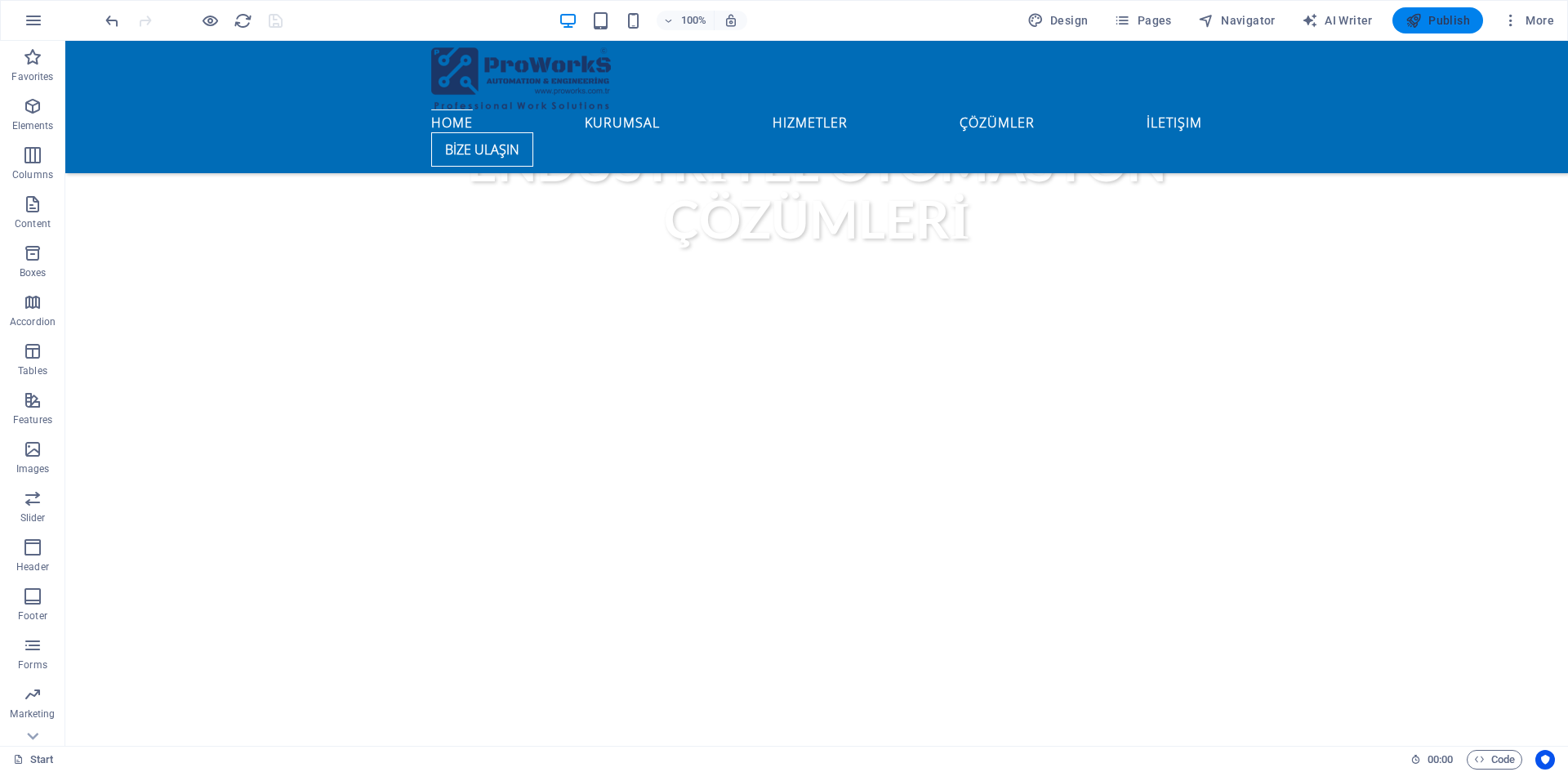
click at [1467, 17] on span "Publish" at bounding box center [1438, 20] width 65 height 16
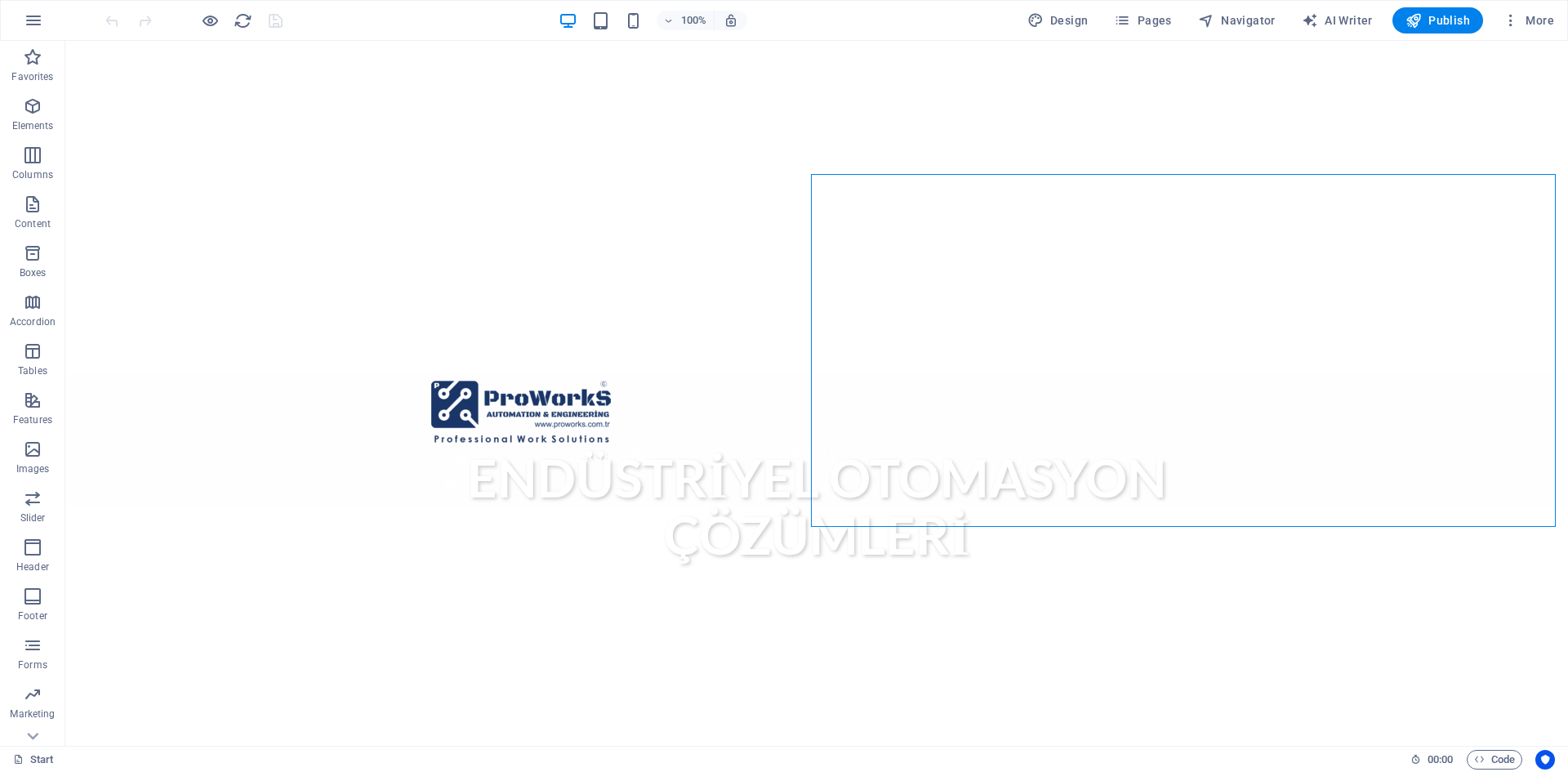
select select "multiple-waves"
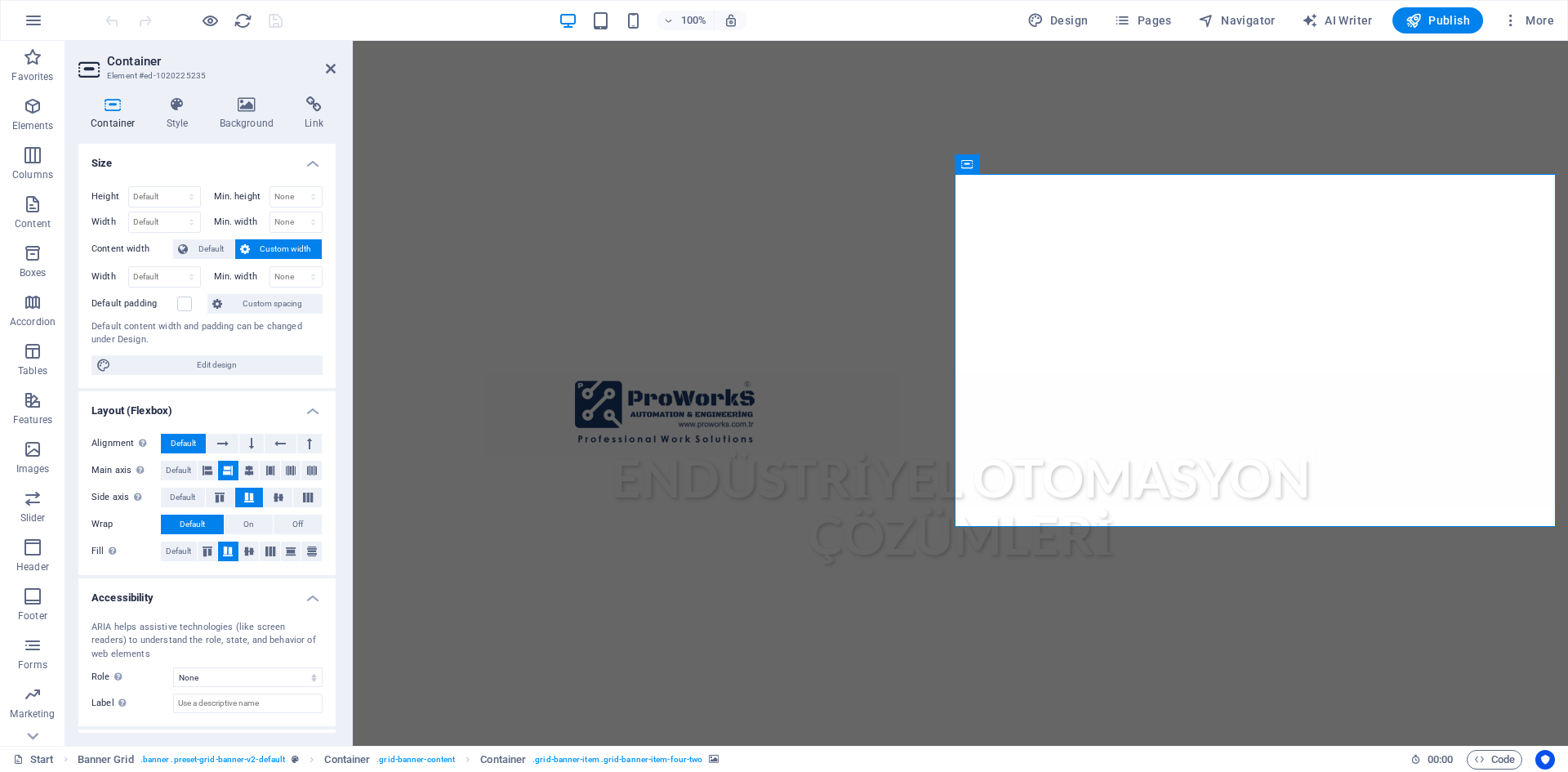
click at [237, 104] on icon at bounding box center [246, 104] width 79 height 16
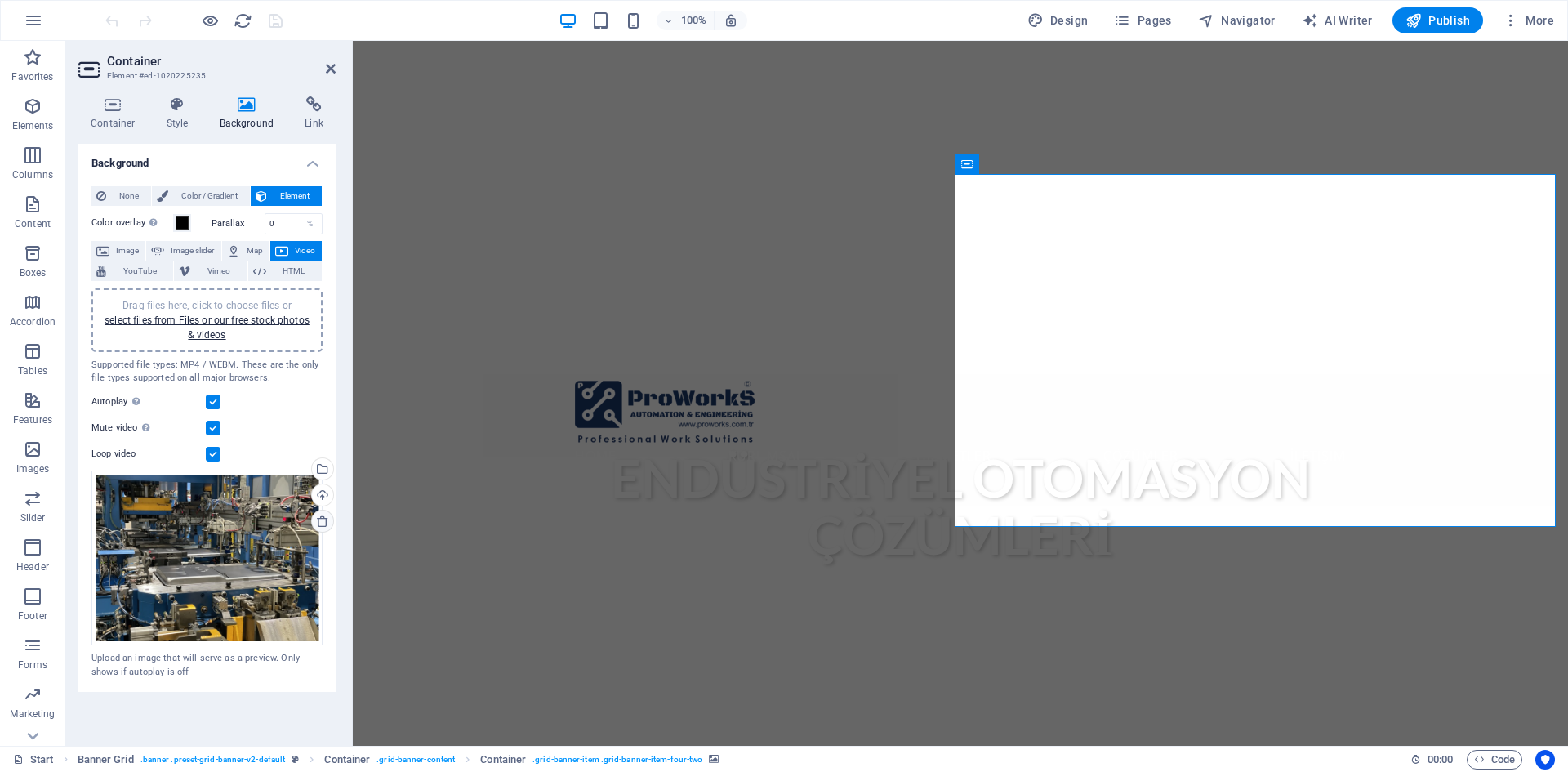
click at [320, 522] on icon at bounding box center [322, 521] width 13 height 13
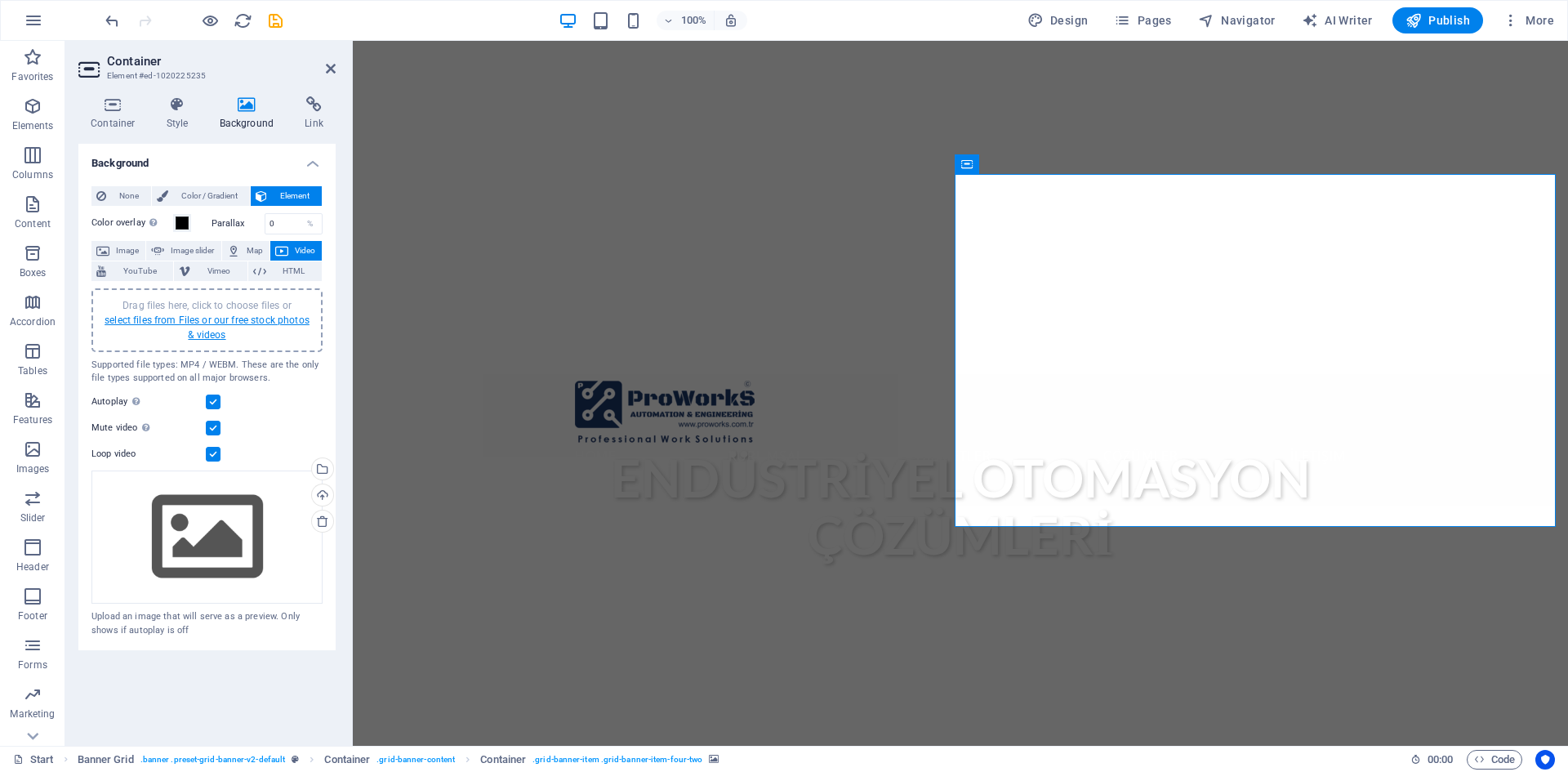
click at [235, 320] on link "select files from Files or our free stock photos & videos" at bounding box center [207, 327] width 205 height 26
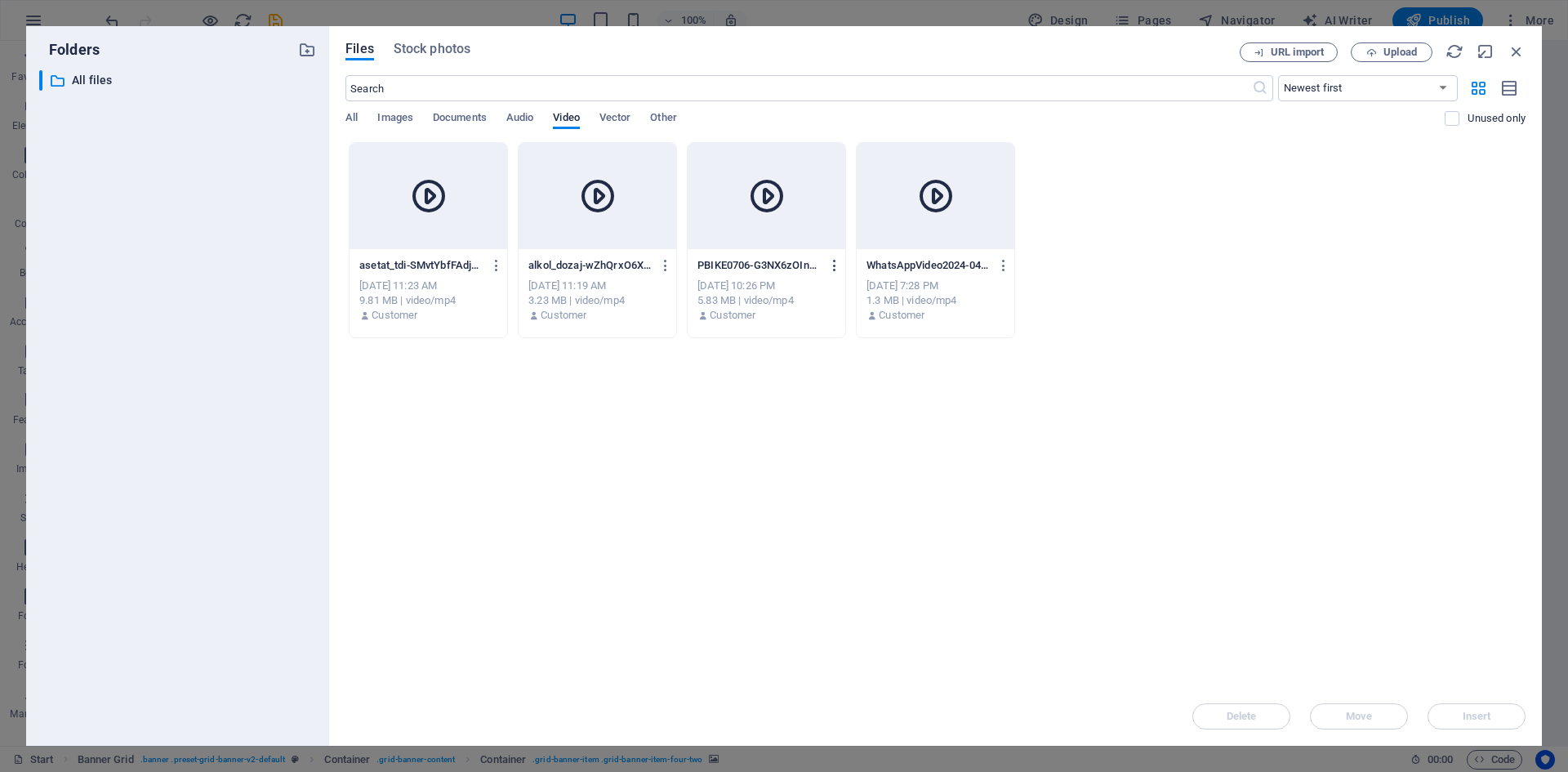
click at [831, 268] on icon "button" at bounding box center [835, 265] width 15 height 14
click at [699, 403] on div at bounding box center [784, 386] width 1568 height 772
click at [835, 267] on icon "button" at bounding box center [835, 265] width 15 height 14
click at [843, 460] on h6 "Download" at bounding box center [845, 464] width 68 height 20
click at [835, 262] on icon "button" at bounding box center [835, 265] width 15 height 14
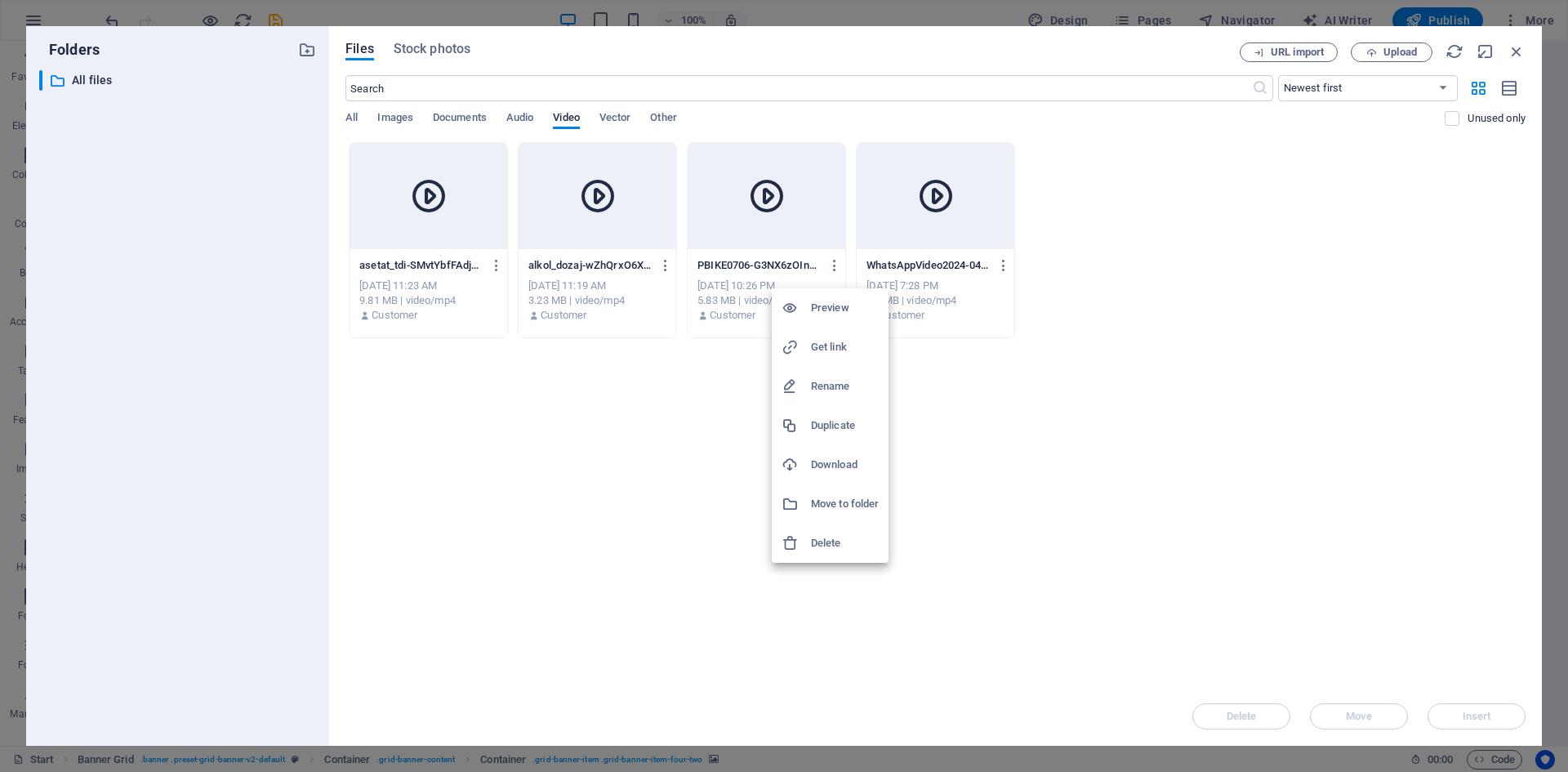
click at [838, 543] on h6 "Delete" at bounding box center [845, 543] width 68 height 20
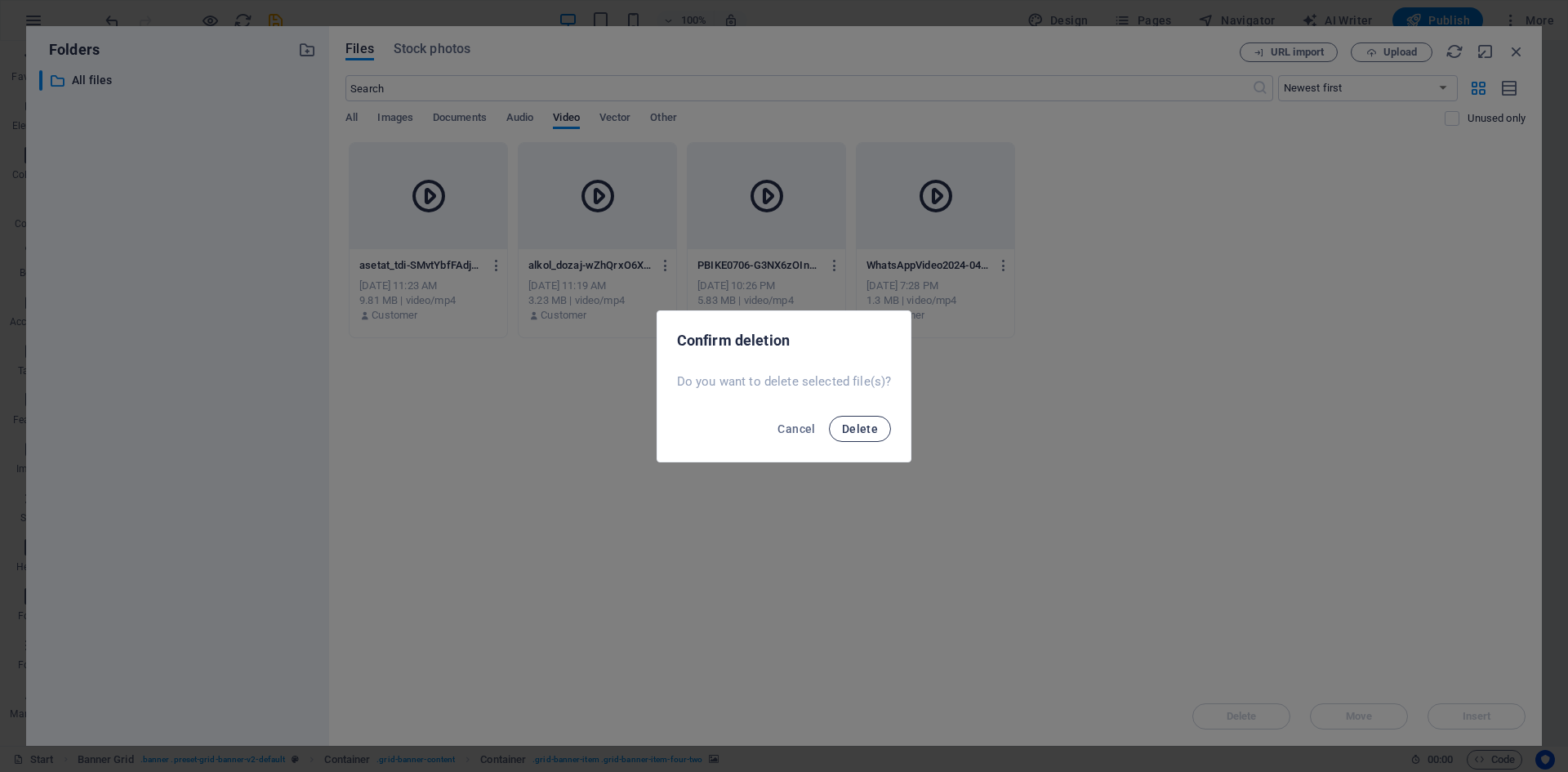
click at [858, 435] on button "Delete" at bounding box center [859, 429] width 62 height 26
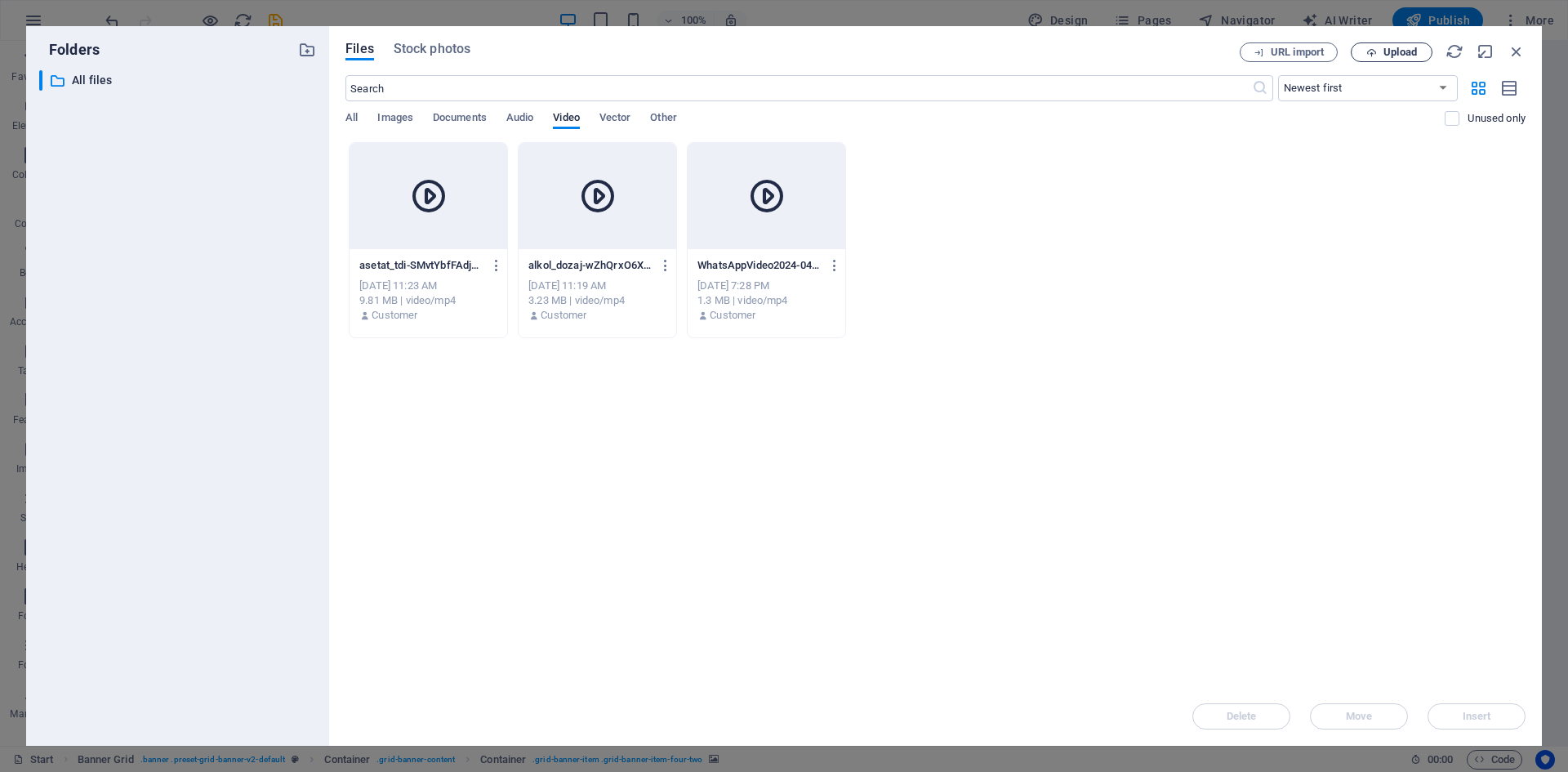
click at [1405, 55] on span "Upload" at bounding box center [1399, 53] width 33 height 10
click at [1517, 48] on icon "button" at bounding box center [1516, 51] width 18 height 18
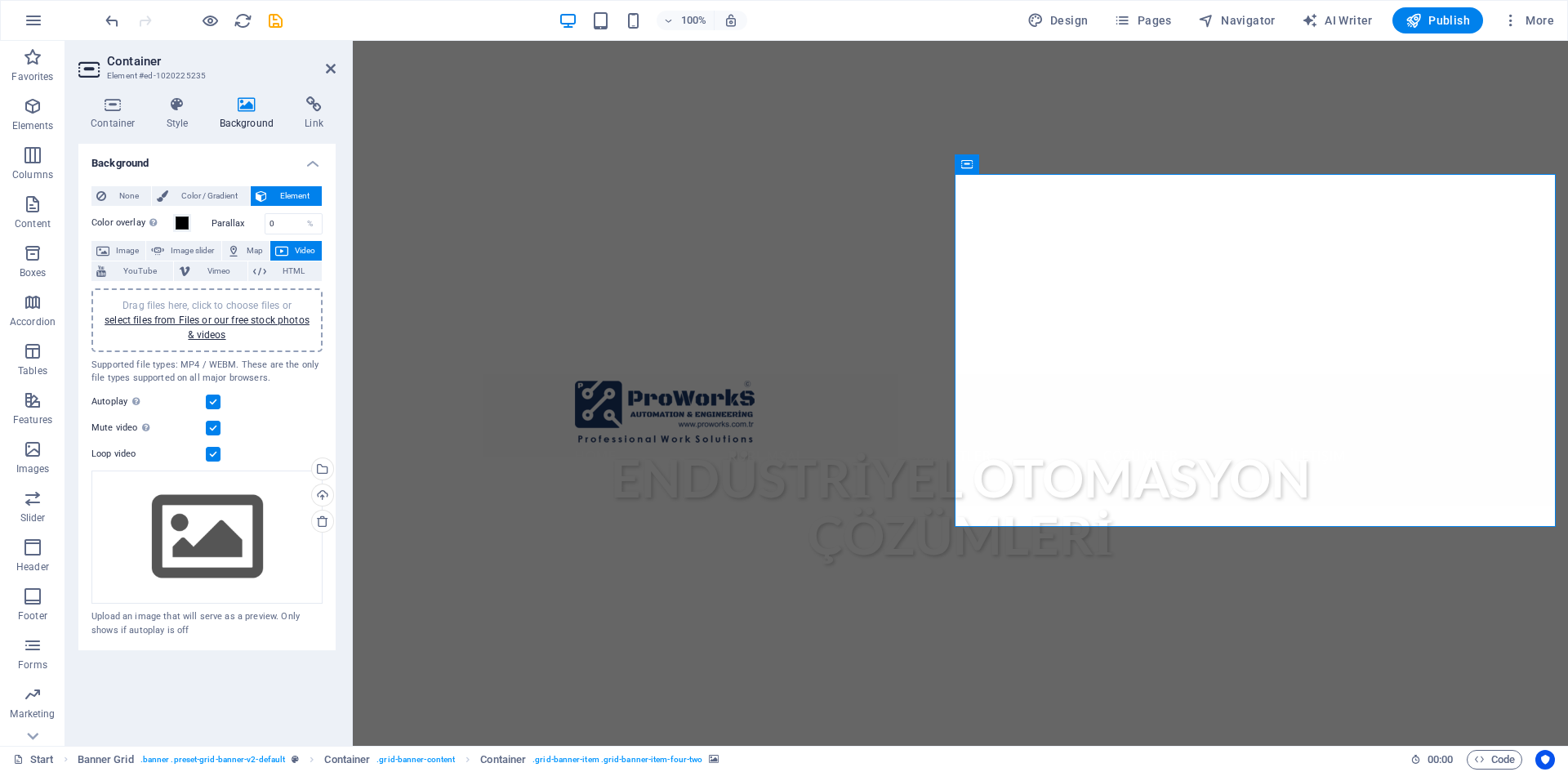
scroll to position [735, 0]
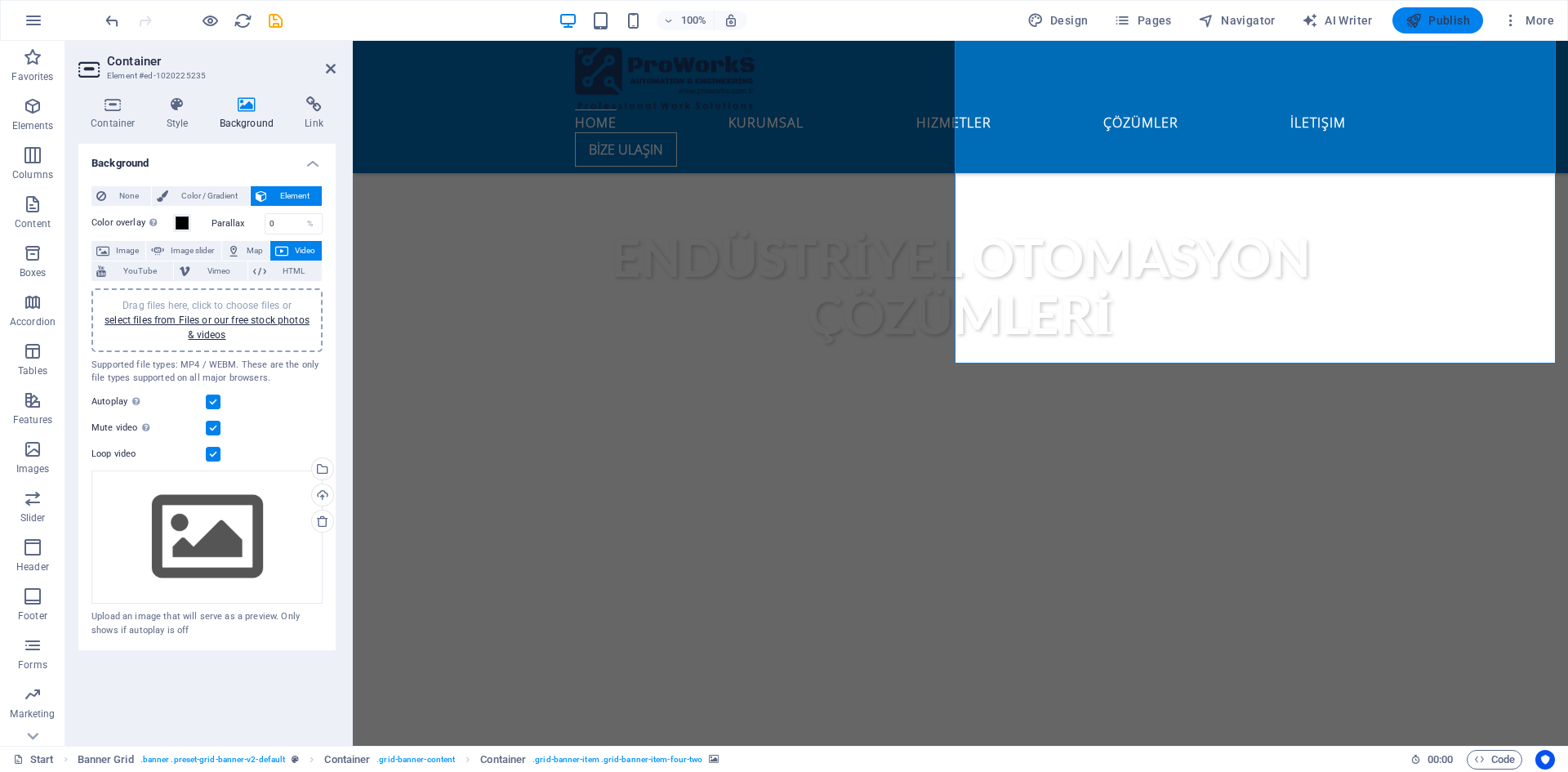
click at [1445, 21] on span "Publish" at bounding box center [1438, 20] width 65 height 16
checkbox input "false"
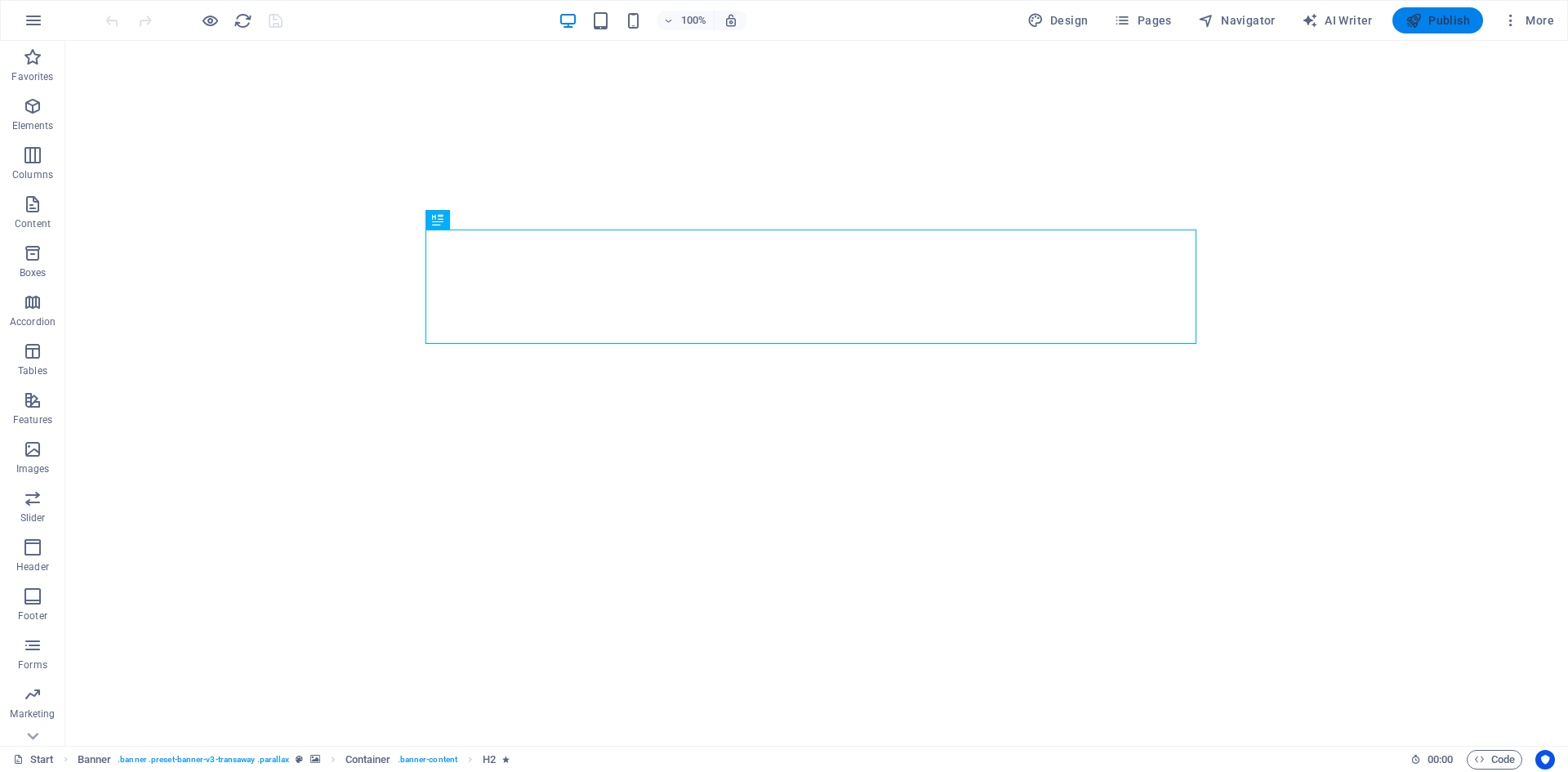
click at [1436, 21] on span "Publish" at bounding box center [1438, 20] width 65 height 16
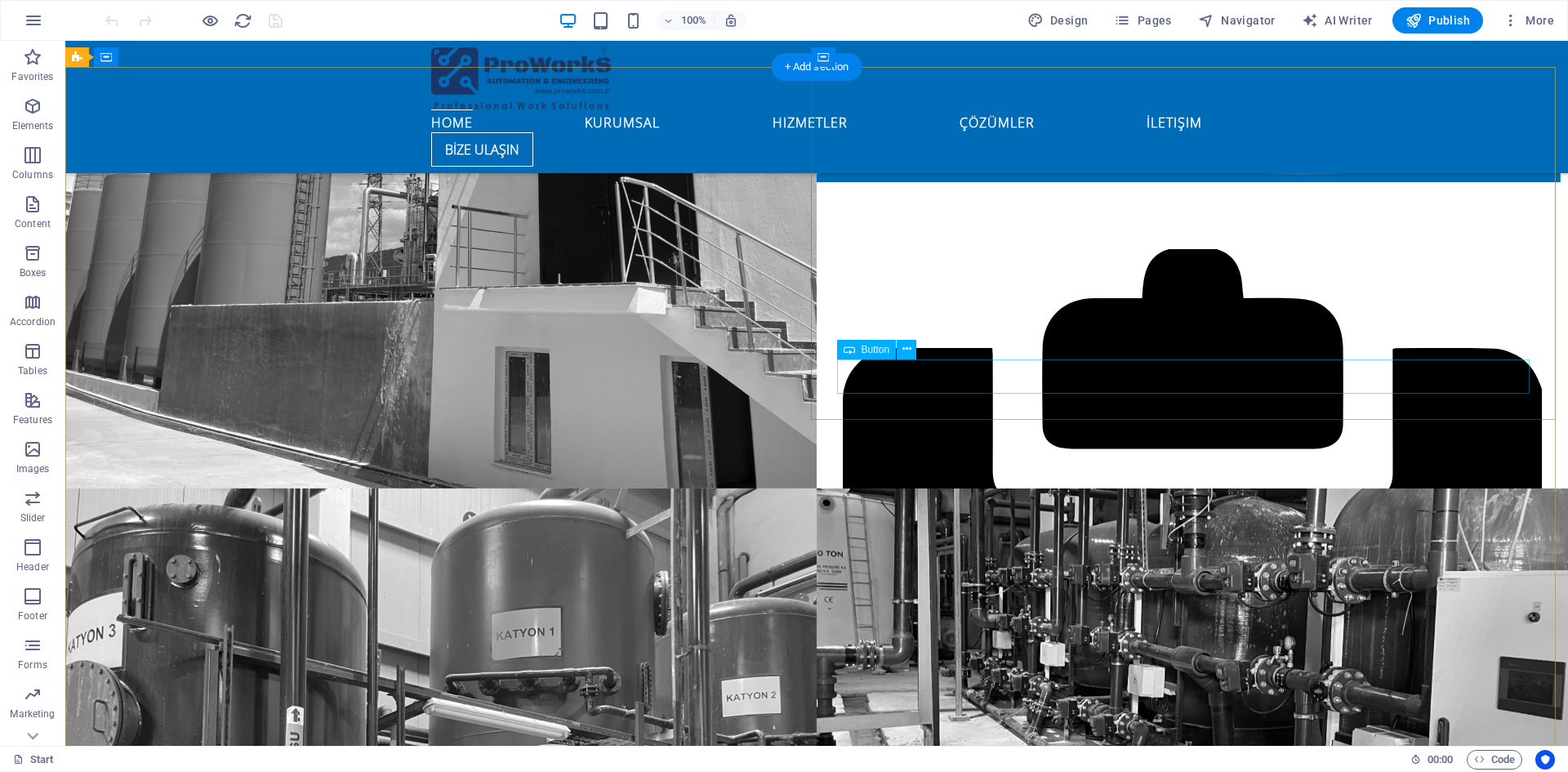
scroll to position [1879, 0]
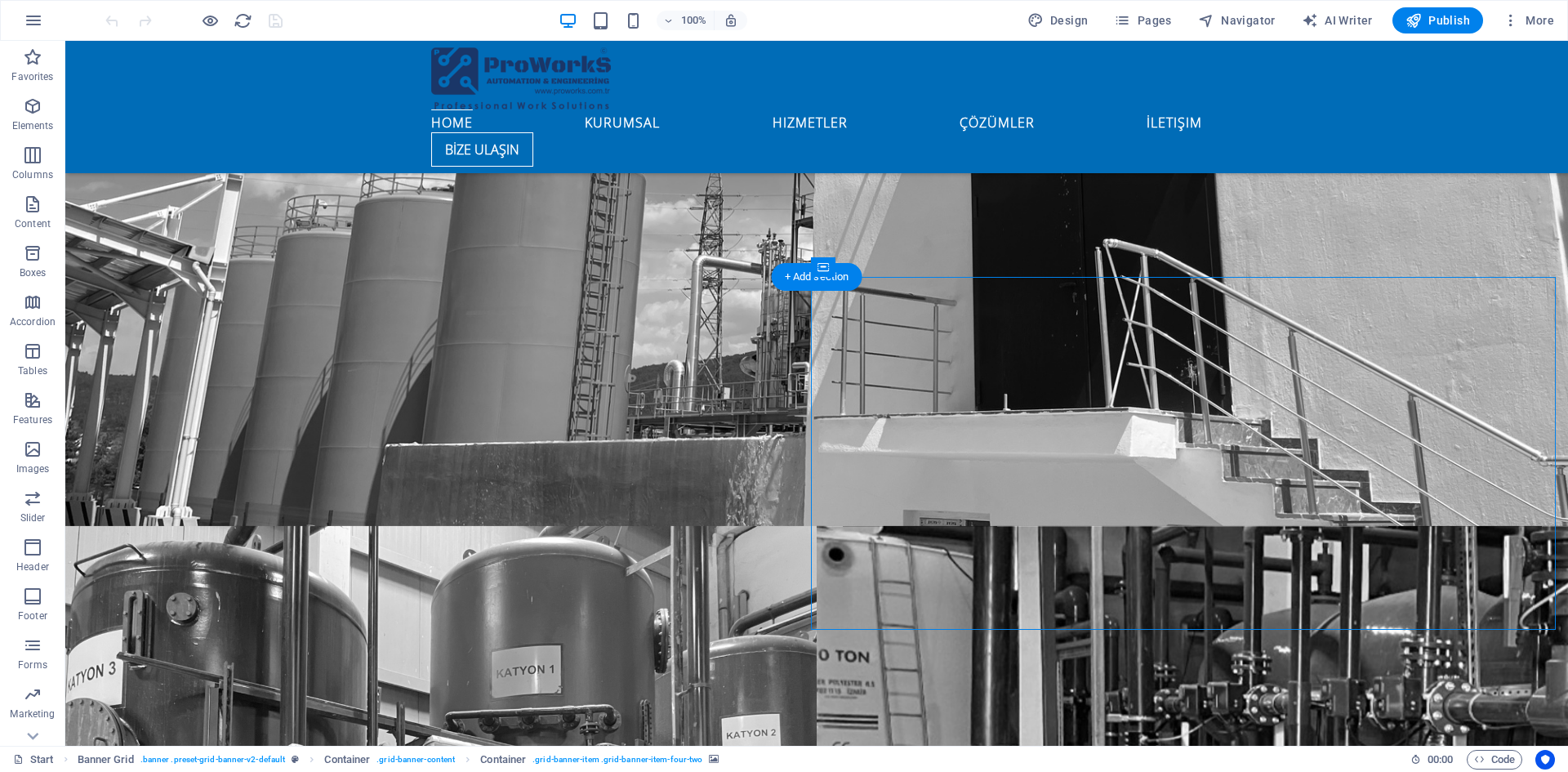
select select "multiple-waves"
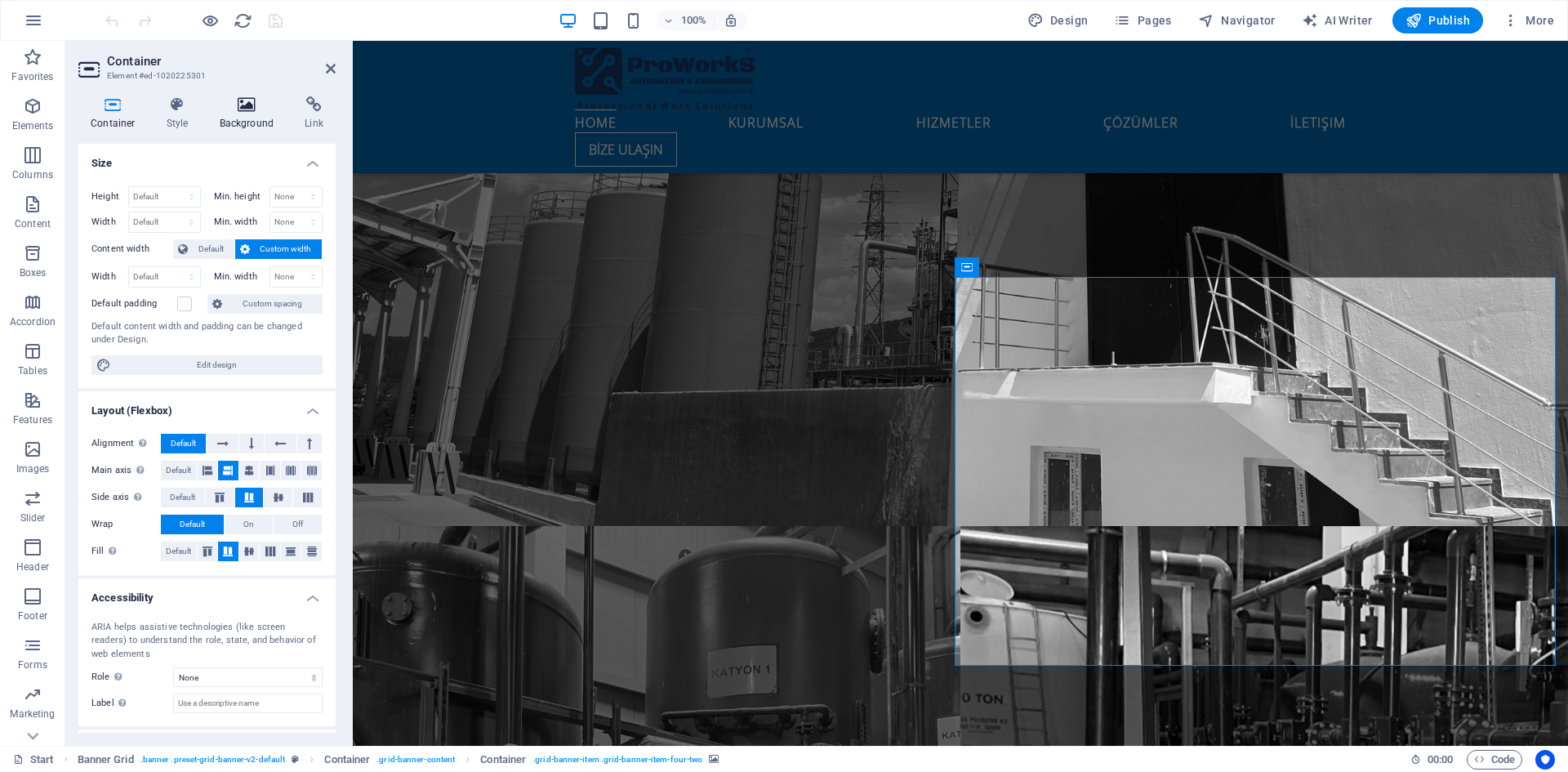
click at [242, 118] on h4 "Background" at bounding box center [250, 113] width 86 height 34
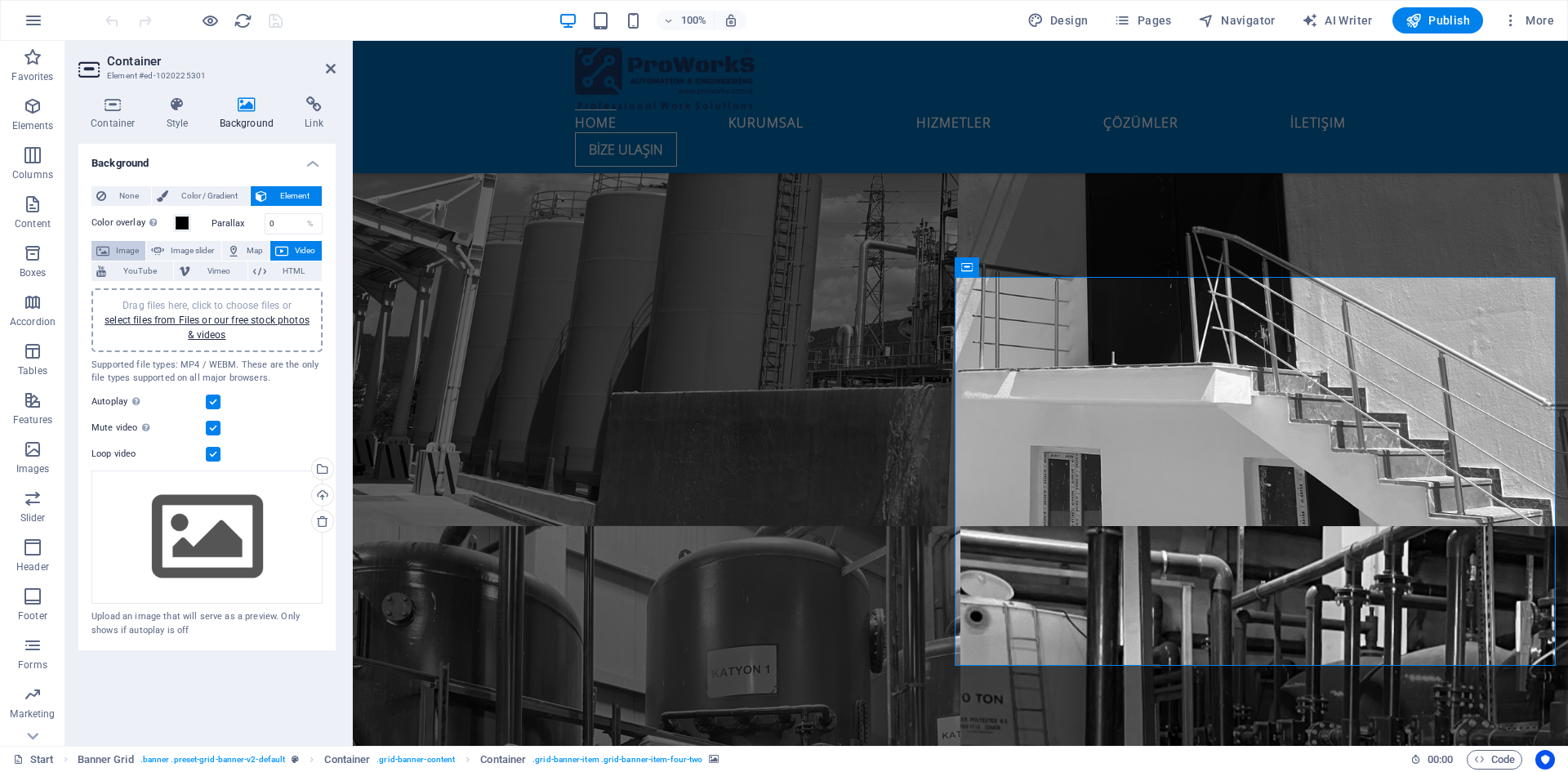
click at [122, 245] on span "Image" at bounding box center [127, 251] width 26 height 20
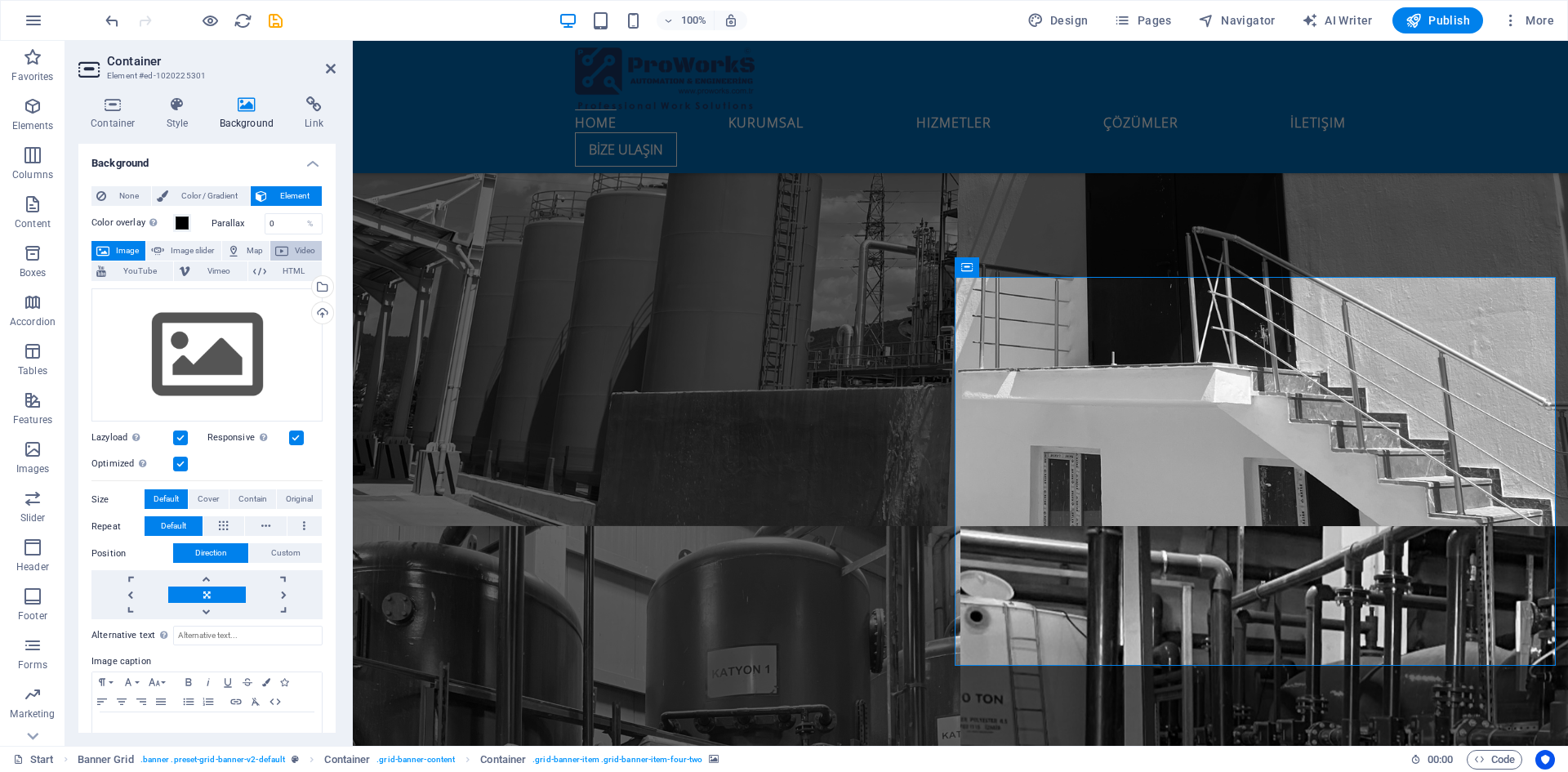
click at [293, 245] on span "Video" at bounding box center [305, 251] width 24 height 20
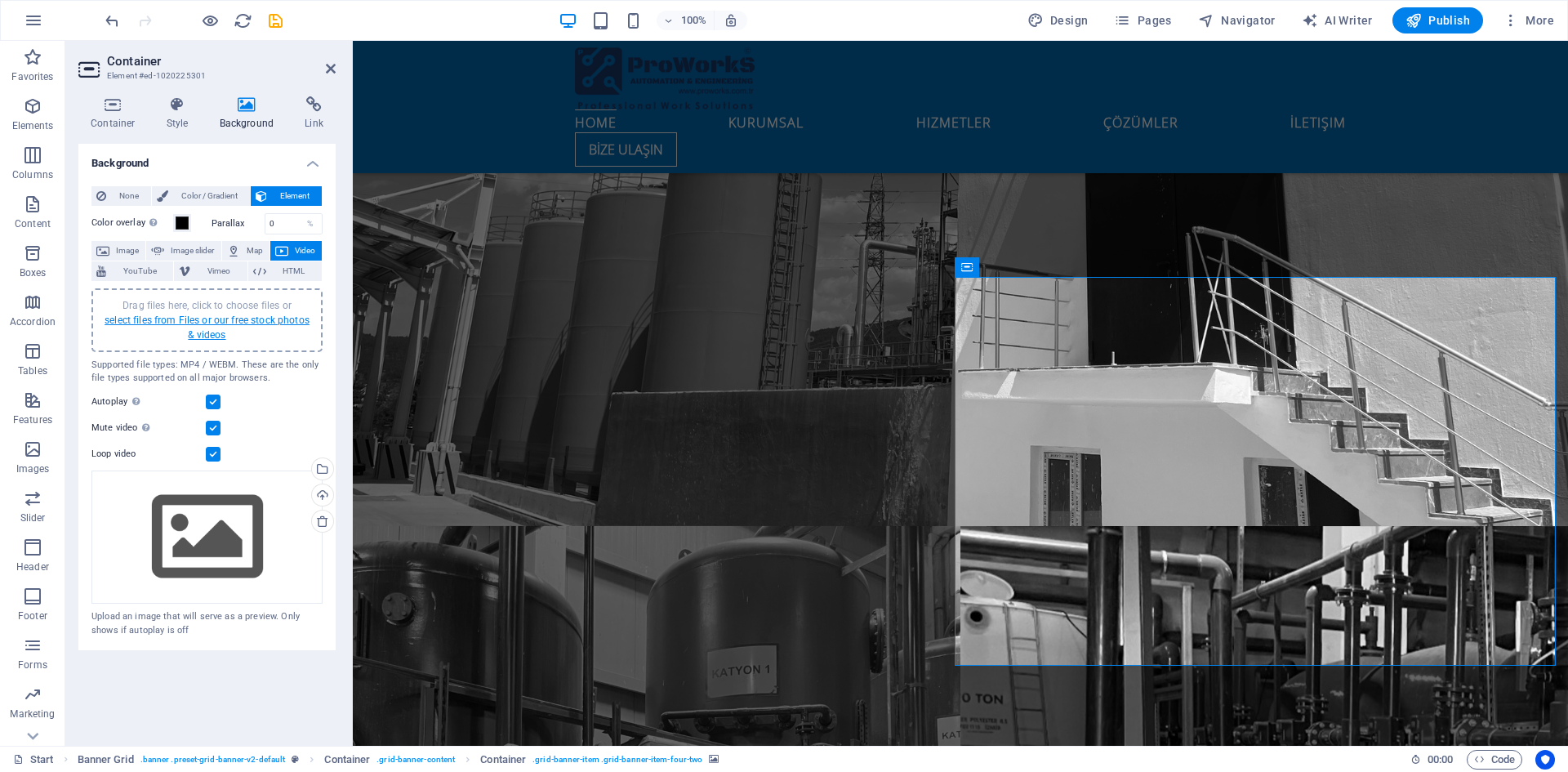
click at [209, 314] on link "select files from Files or our free stock photos & videos" at bounding box center [207, 327] width 205 height 26
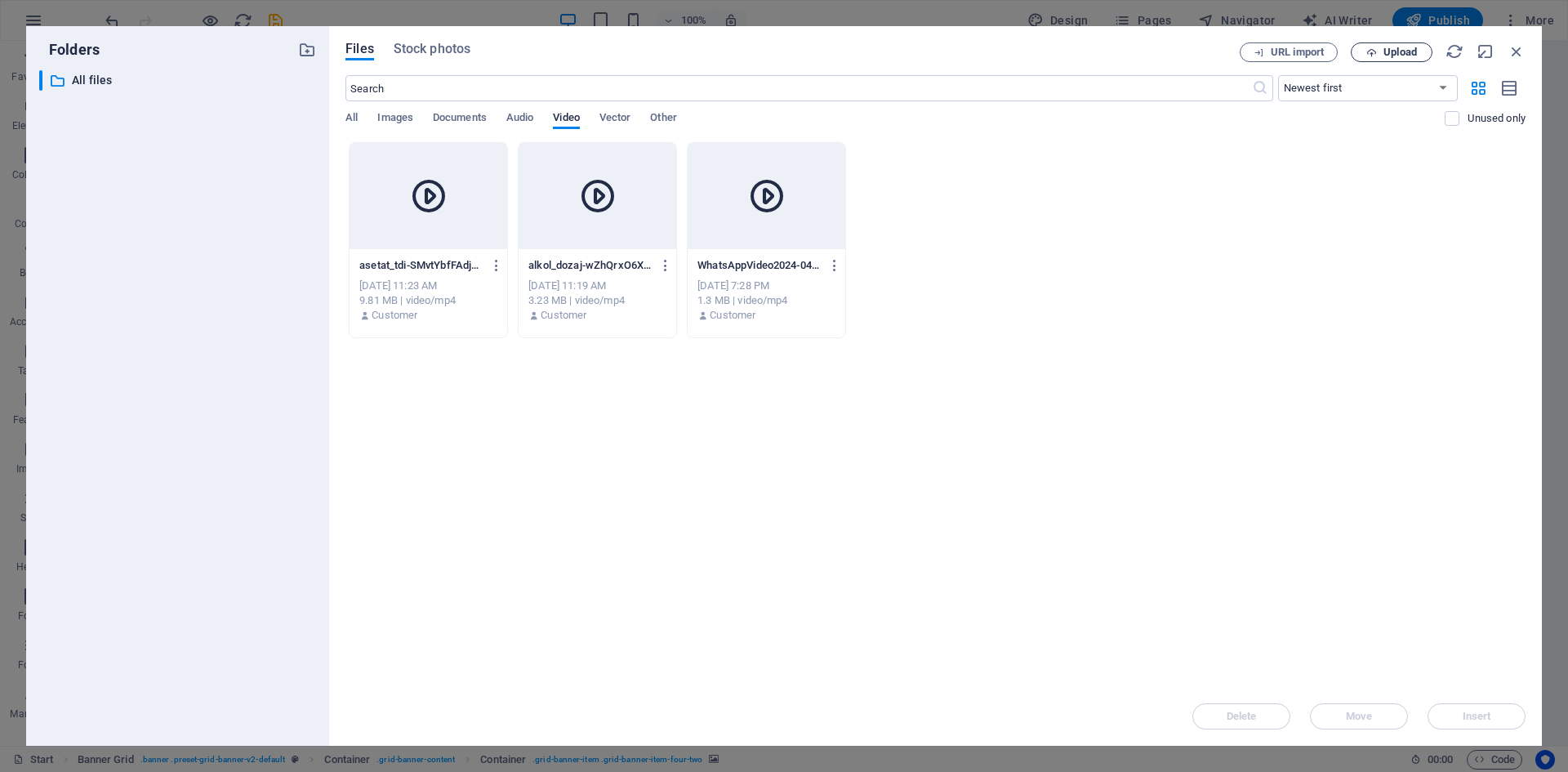
click at [1393, 49] on span "Upload" at bounding box center [1399, 53] width 33 height 10
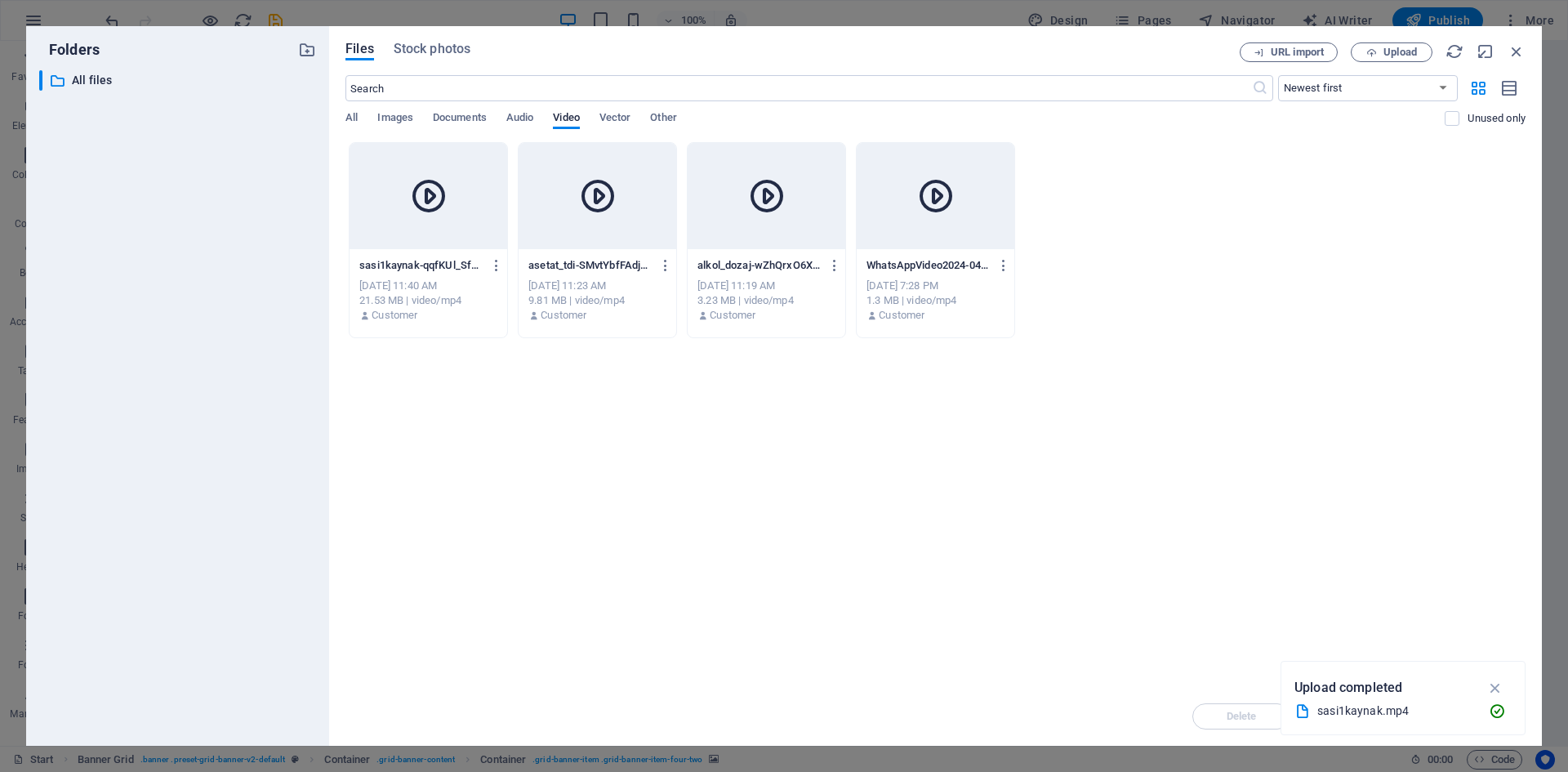
click at [441, 244] on div at bounding box center [428, 196] width 158 height 107
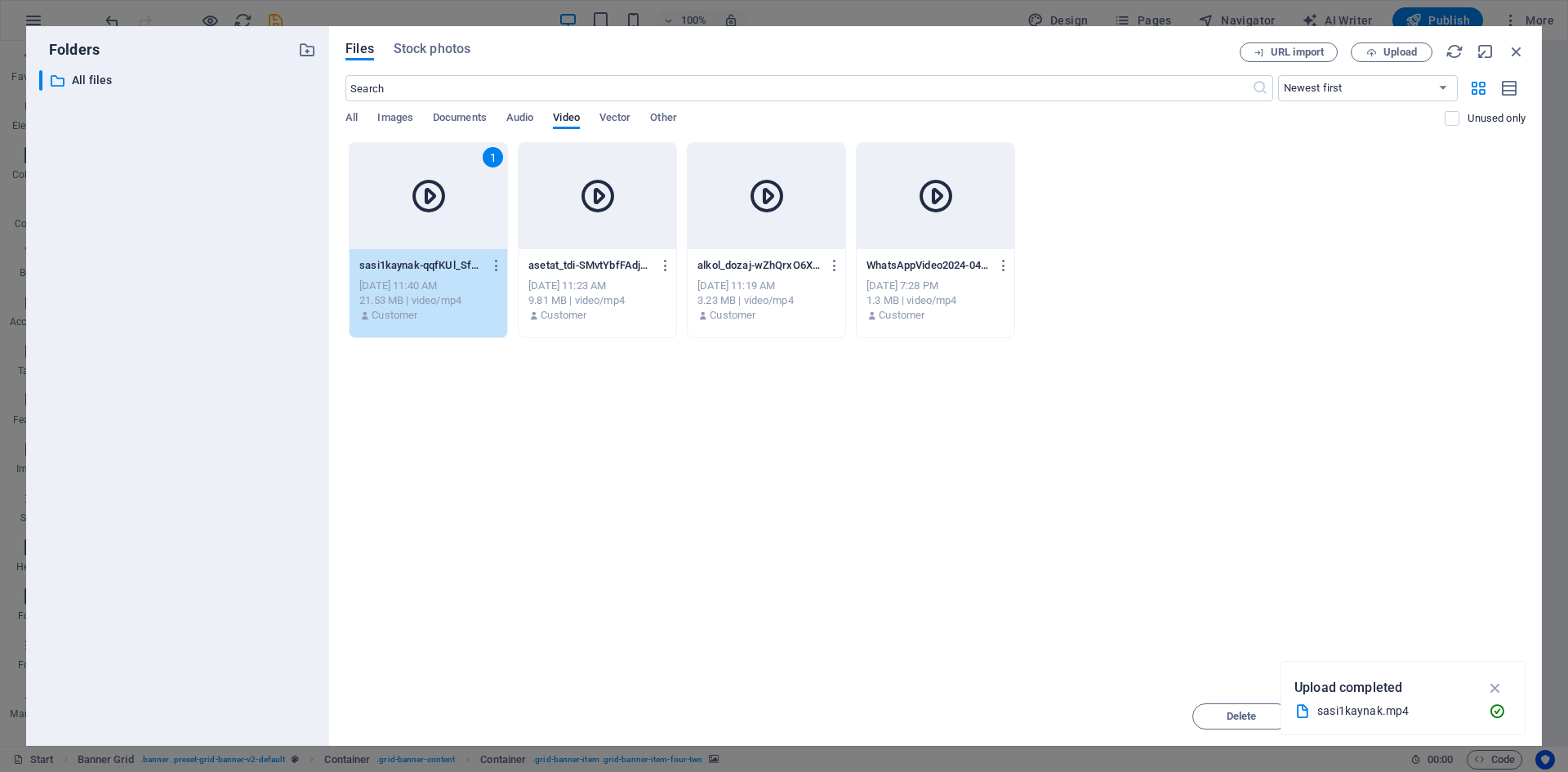
click at [1501, 687] on icon "button" at bounding box center [1496, 688] width 19 height 18
click at [1481, 717] on span "Insert" at bounding box center [1477, 717] width 29 height 10
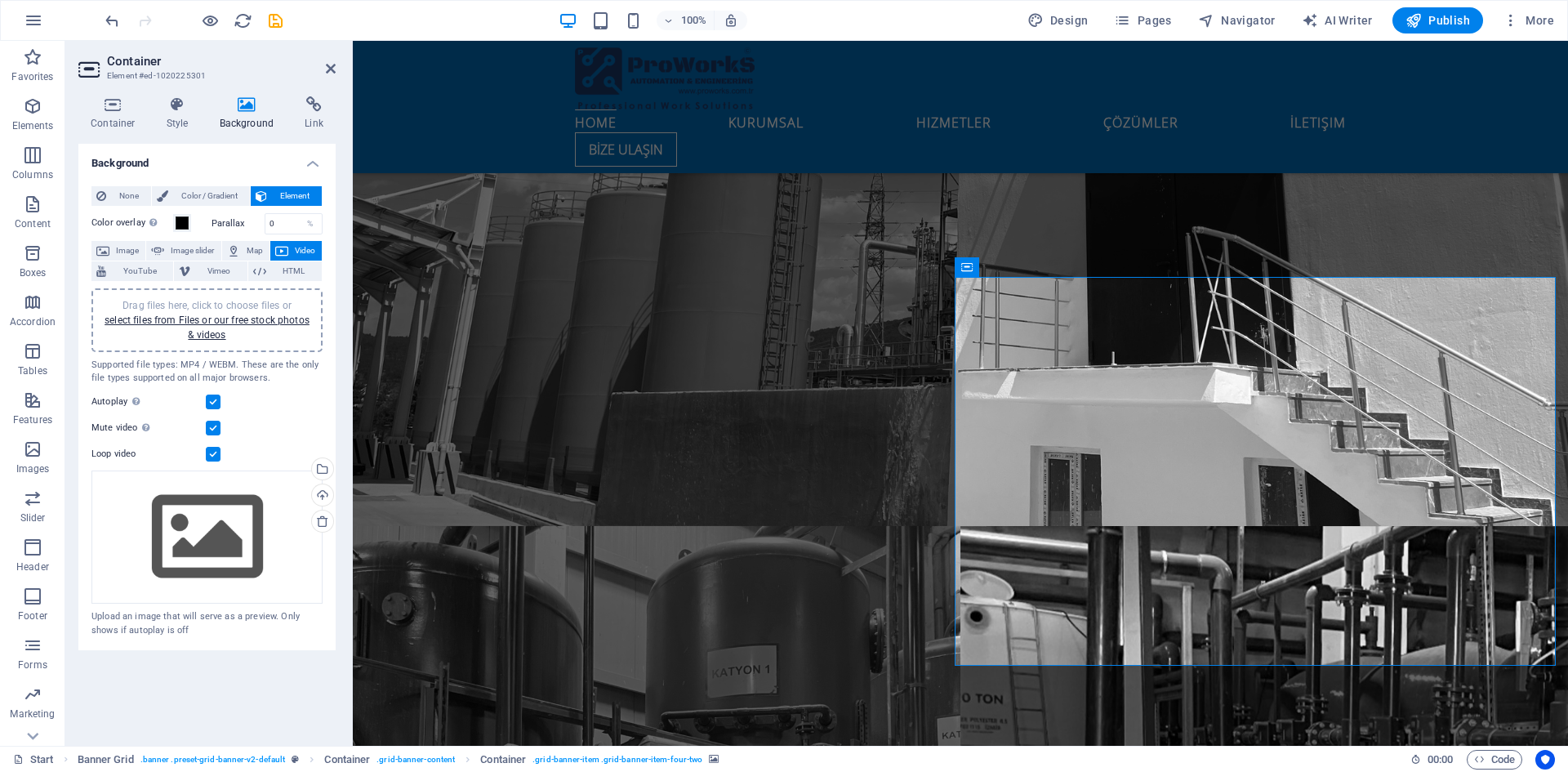
click at [329, 81] on header "Container Element #ed-1020225301" at bounding box center [207, 62] width 257 height 43
click at [325, 69] on icon at bounding box center [330, 68] width 10 height 13
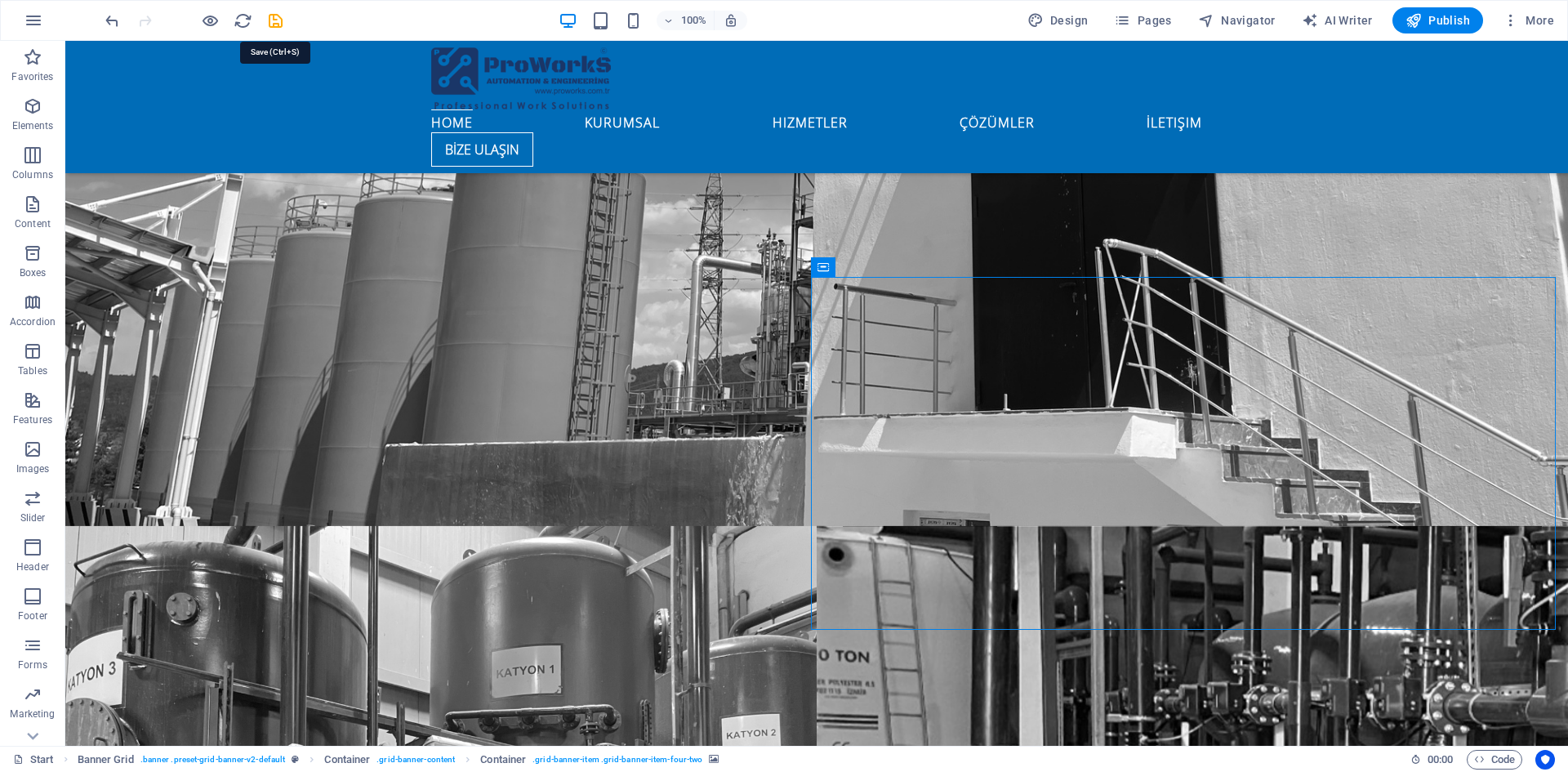
click at [272, 11] on icon "save" at bounding box center [276, 20] width 19 height 19
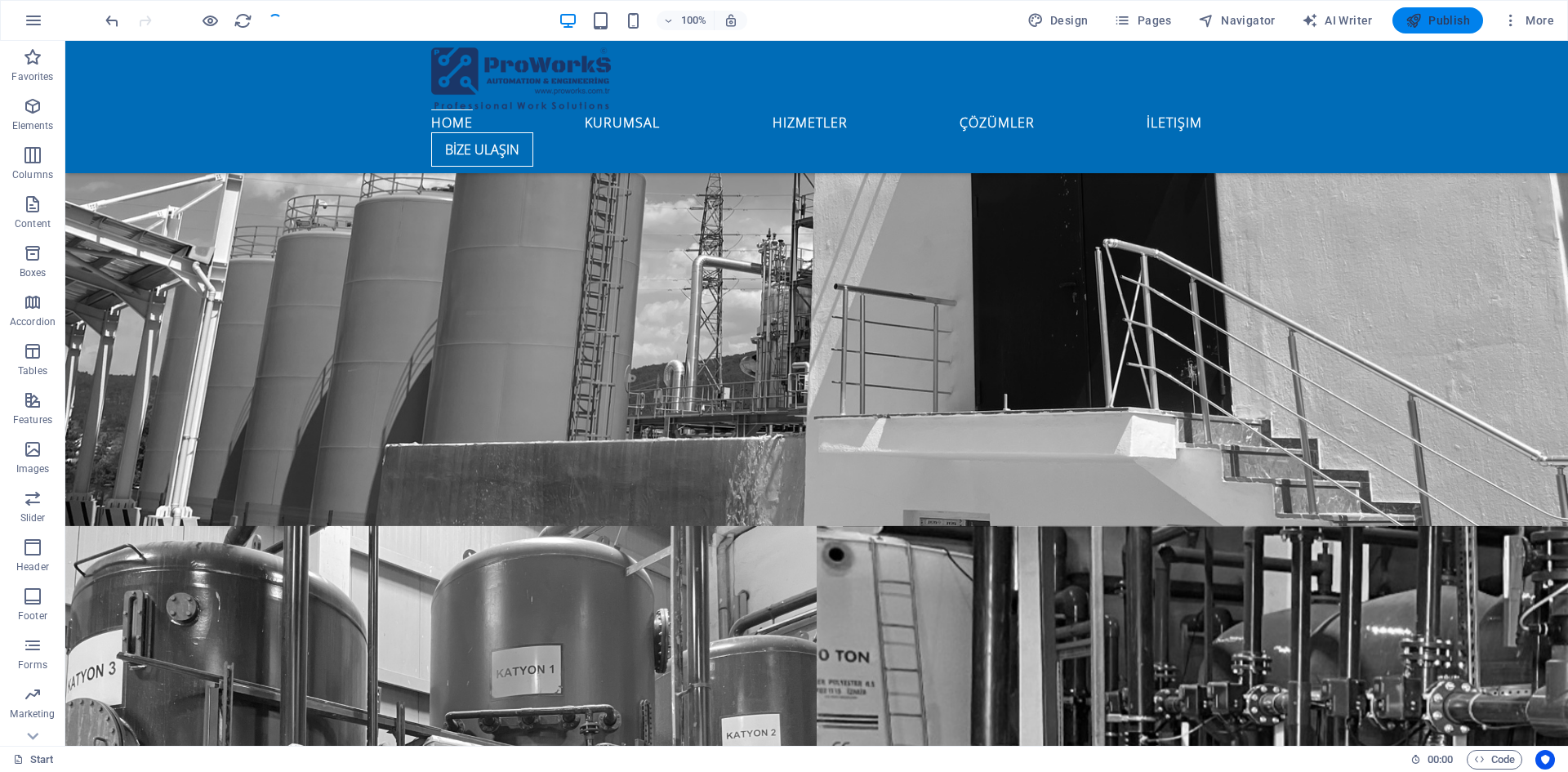
click at [1450, 25] on span "Publish" at bounding box center [1438, 20] width 65 height 16
checkbox input "false"
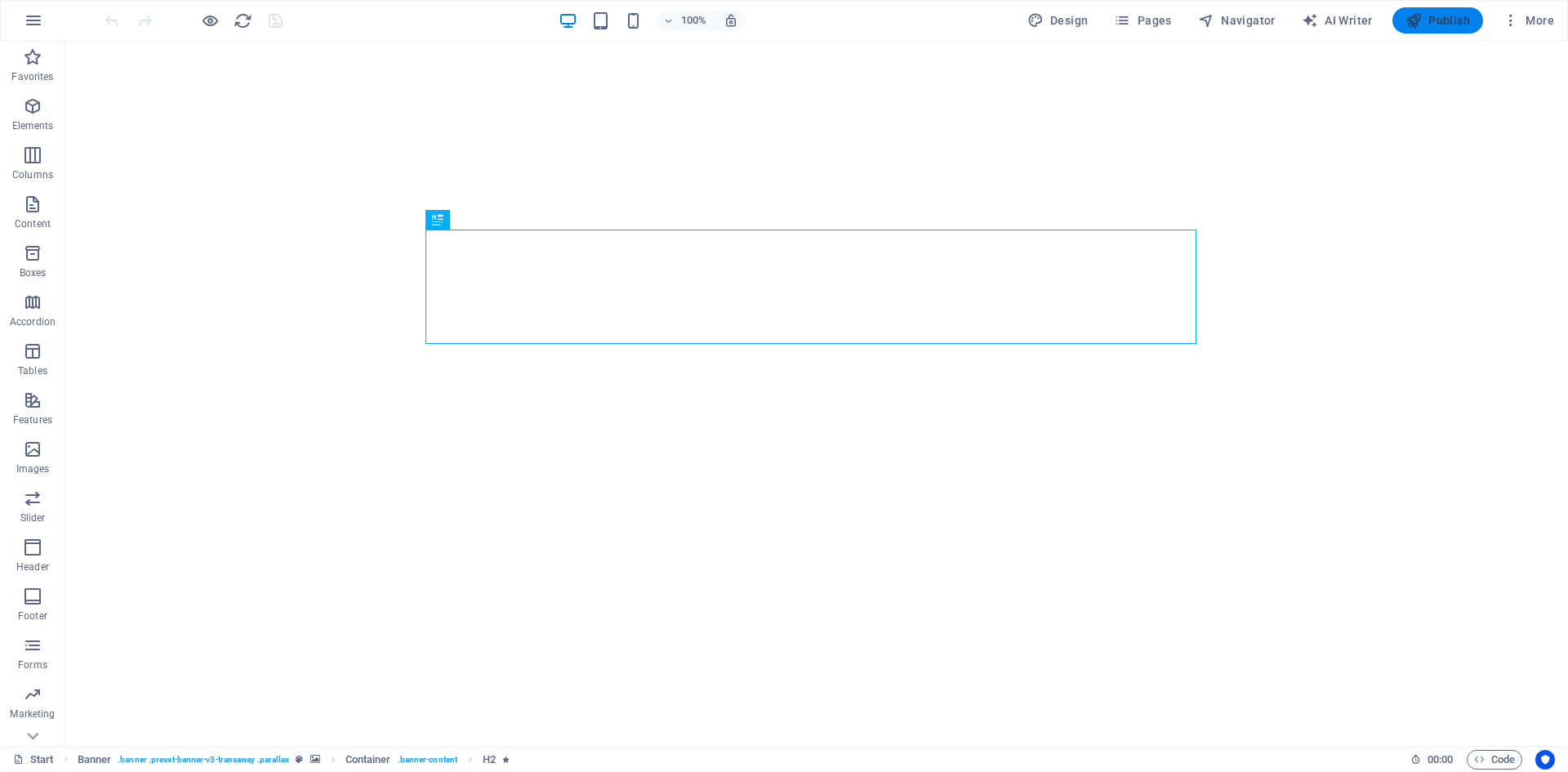
click at [1430, 20] on span "Publish" at bounding box center [1438, 20] width 65 height 16
